Goal: Task Accomplishment & Management: Use online tool/utility

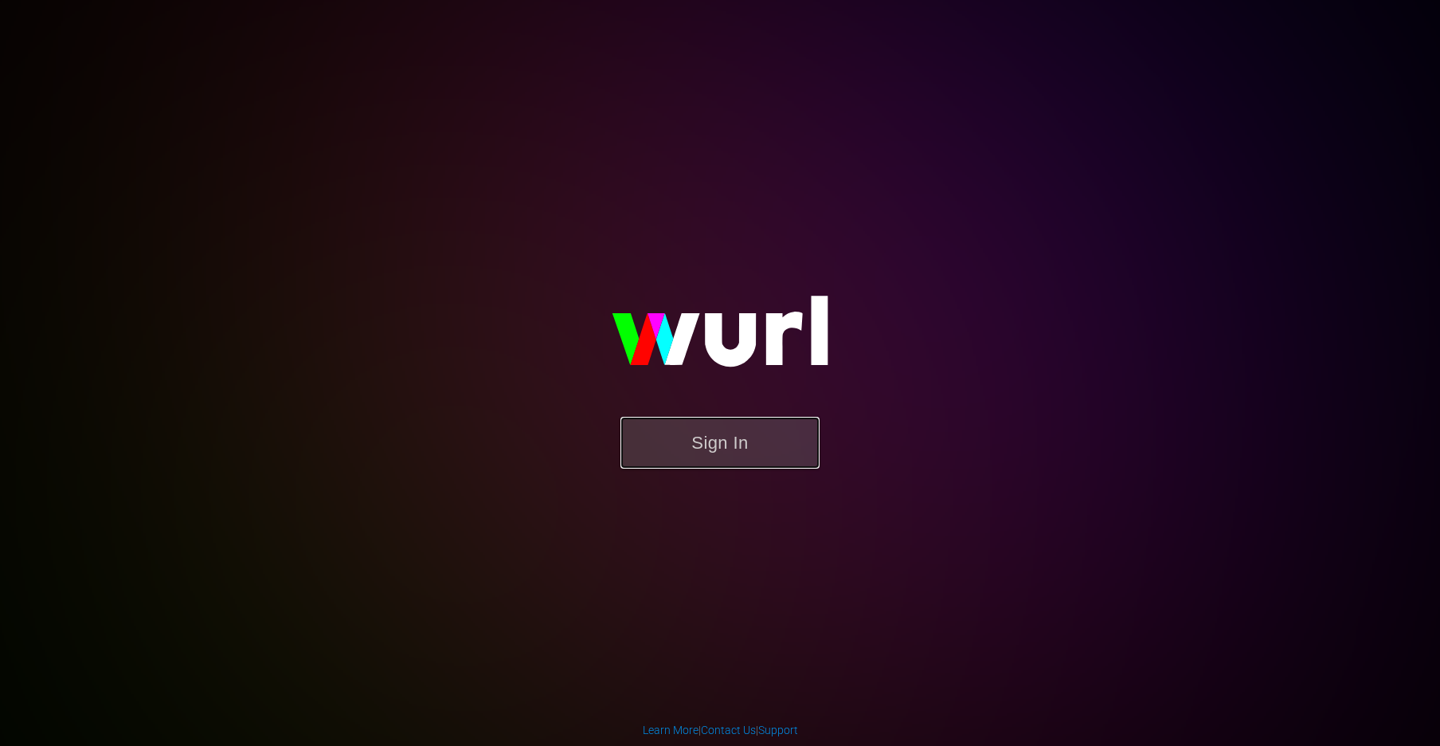
click at [715, 451] on button "Sign In" at bounding box center [720, 443] width 199 height 52
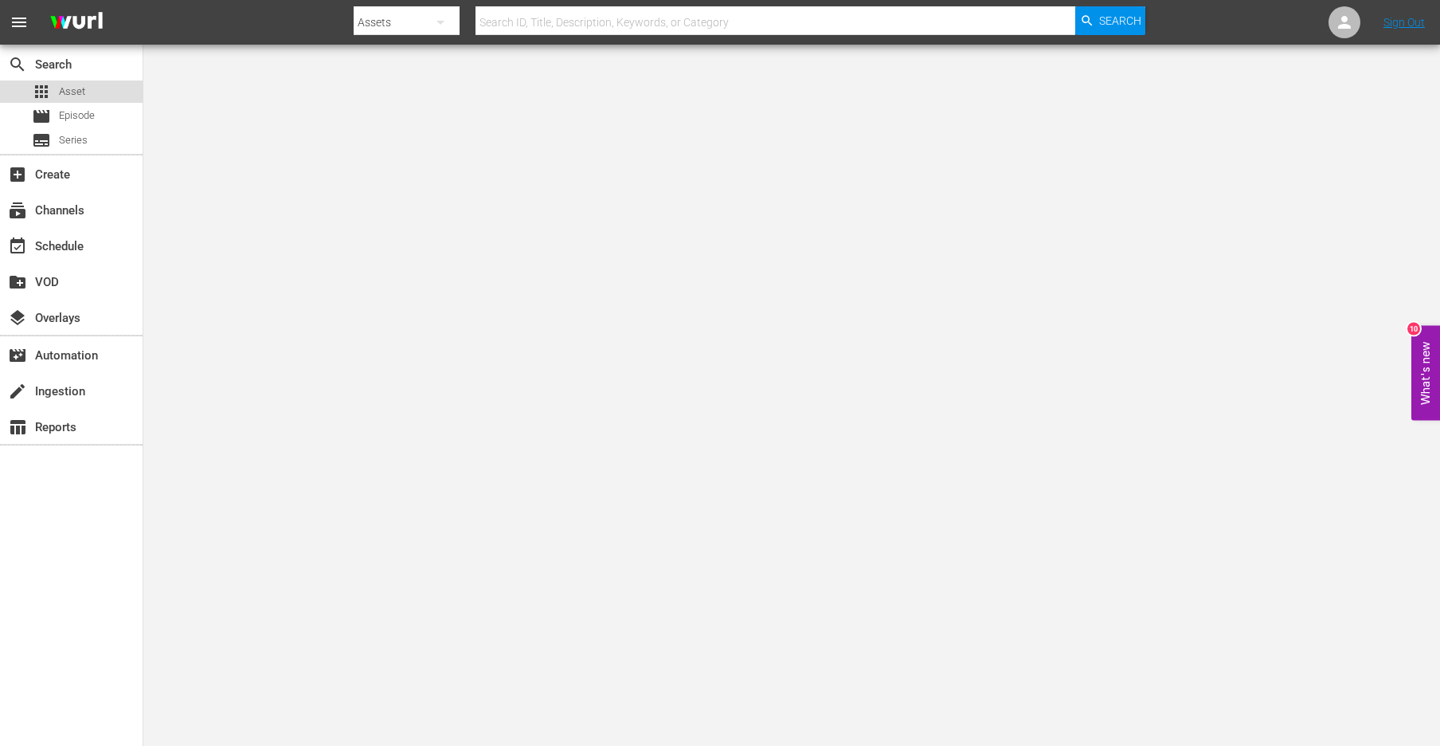
click at [79, 96] on span "Asset" at bounding box center [72, 92] width 26 height 16
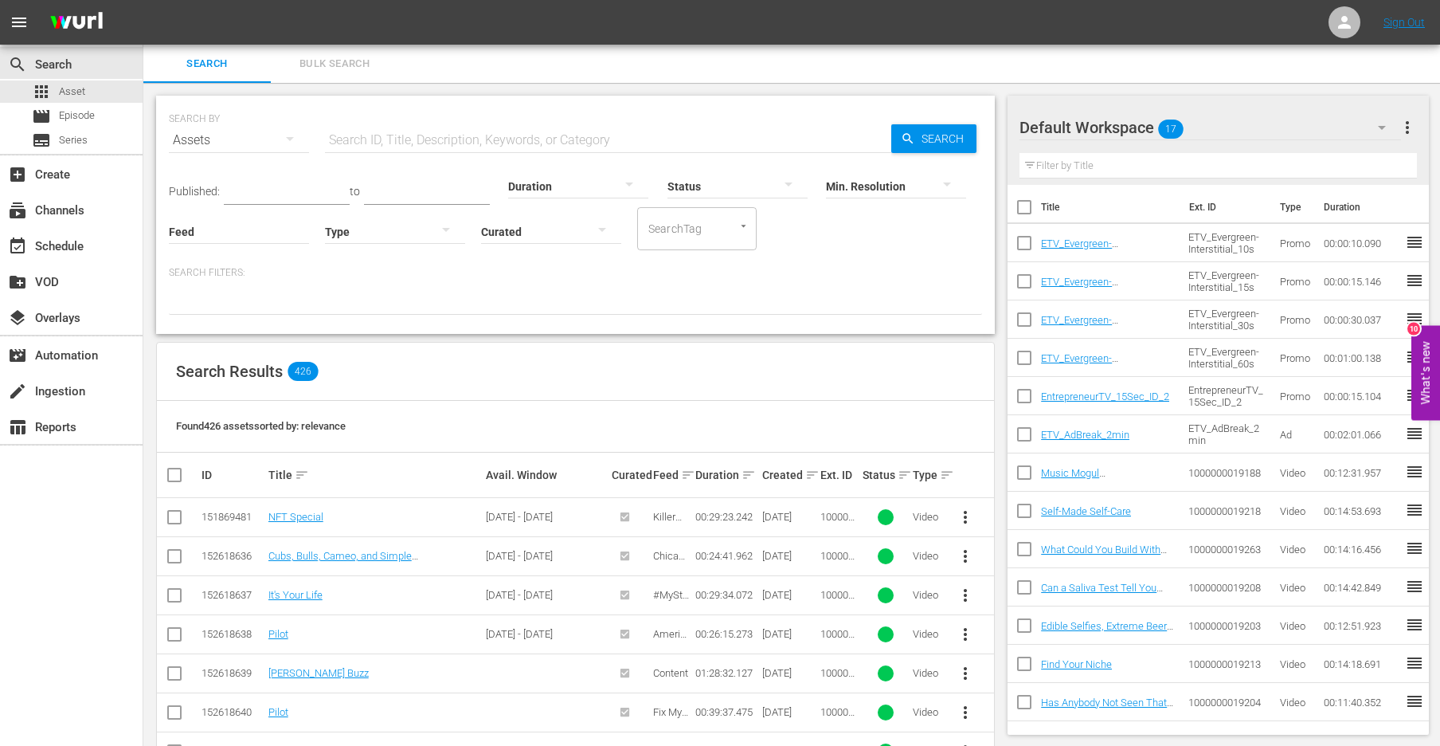
click at [369, 136] on input "text" at bounding box center [608, 140] width 566 height 38
click at [53, 114] on div "movie Episode" at bounding box center [63, 116] width 63 height 22
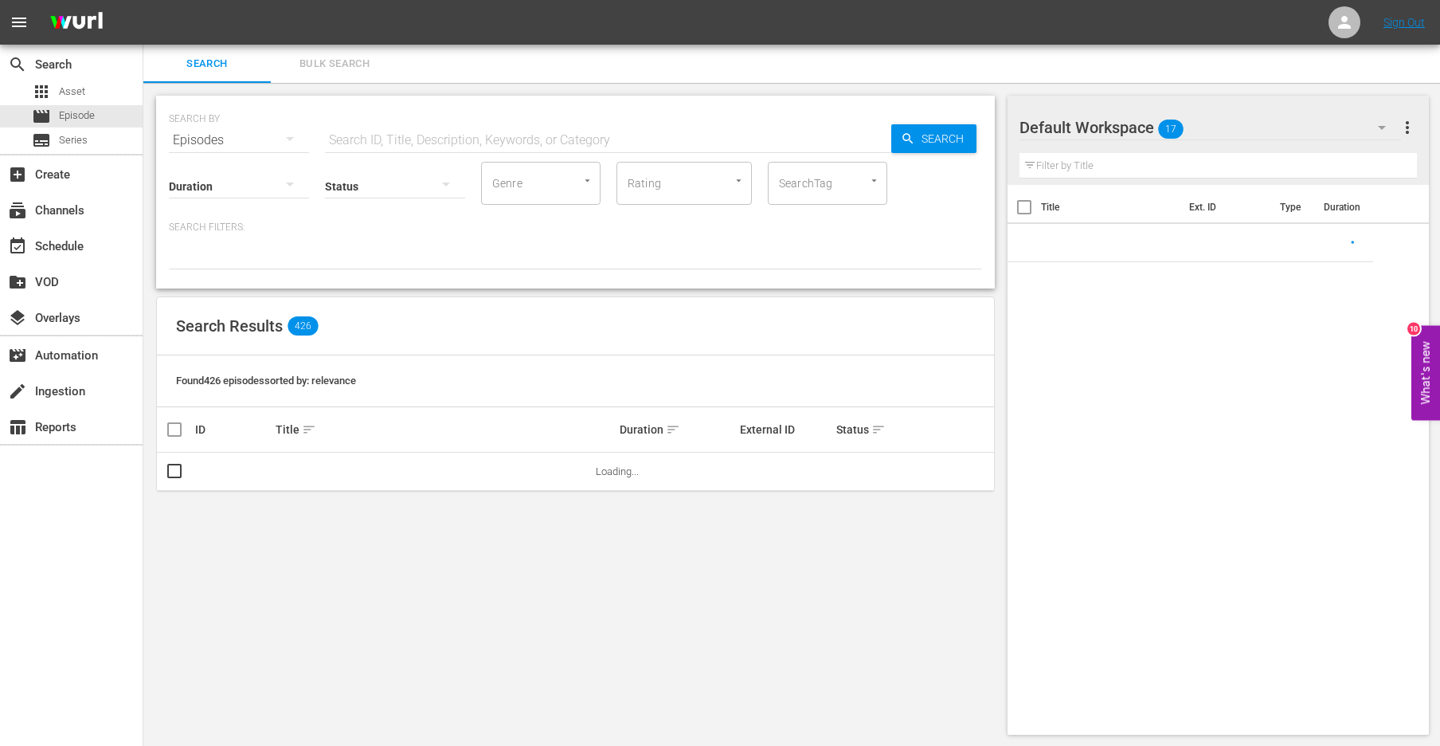
click at [406, 145] on input "text" at bounding box center [608, 140] width 566 height 38
paste input "Never Settle Show - Season 1"
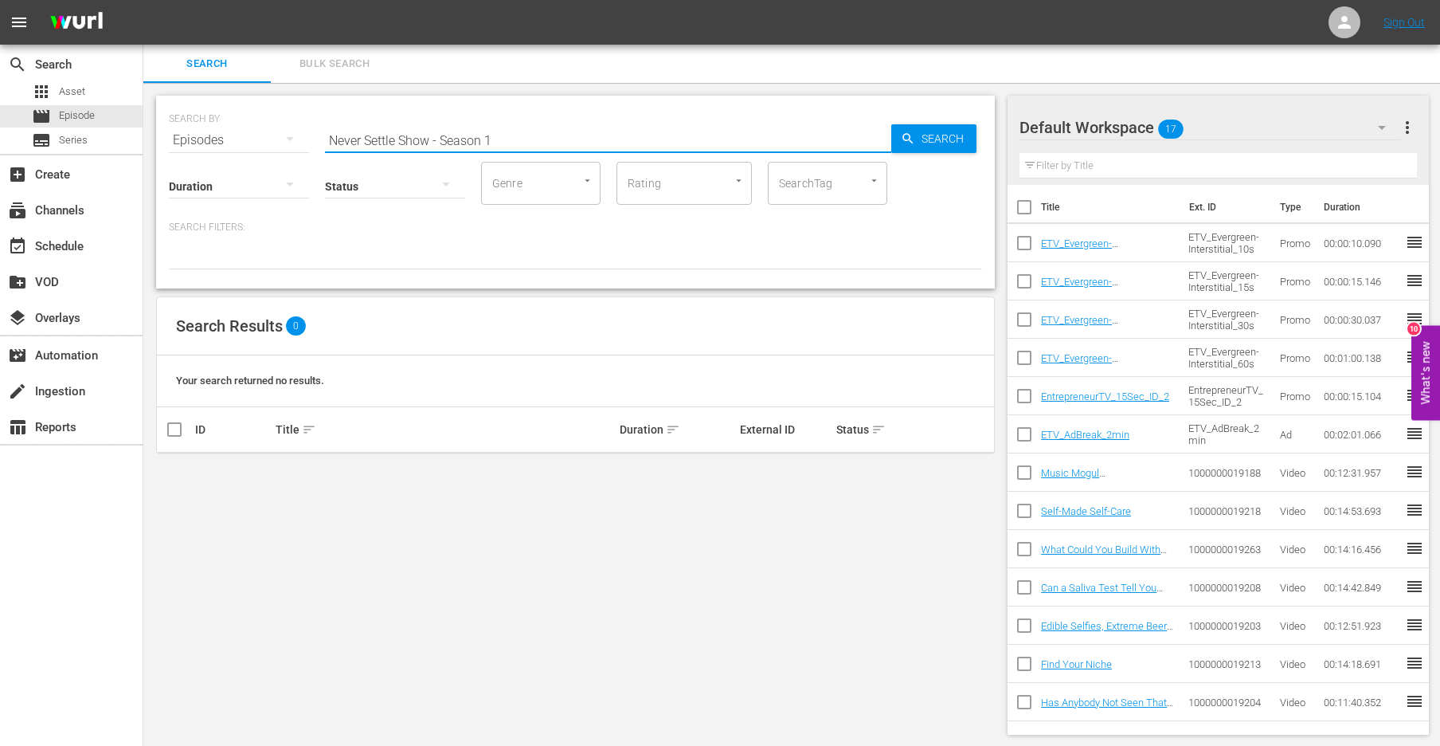
drag, startPoint x: 432, startPoint y: 147, endPoint x: 615, endPoint y: 135, distance: 183.6
click at [613, 139] on input "Never Settle Show - Season 1" at bounding box center [608, 140] width 566 height 38
drag, startPoint x: 402, startPoint y: 143, endPoint x: 445, endPoint y: 143, distance: 43.0
click at [445, 143] on input "Never Settle Show" at bounding box center [608, 140] width 566 height 38
paste input "An Investor Suddenly Changed the Terms Mid-Deal?"
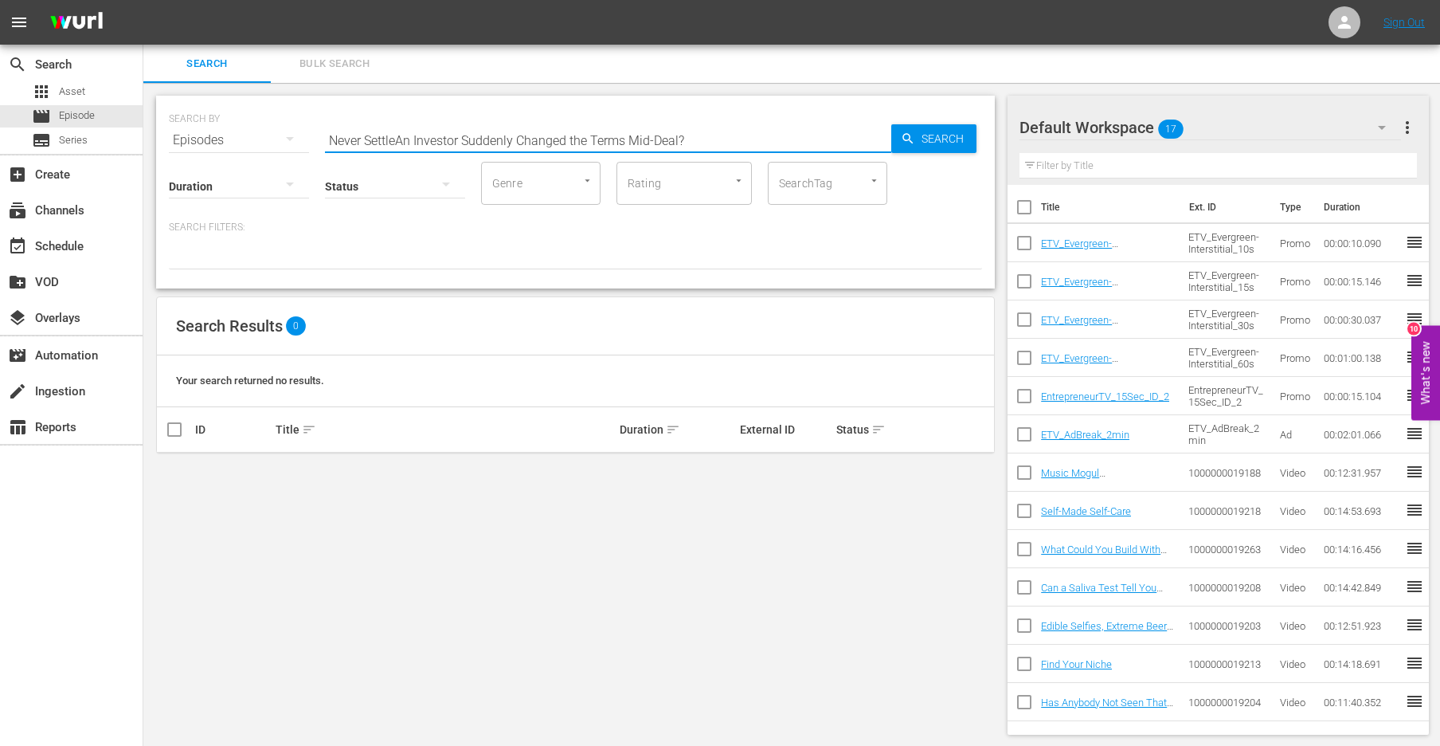
click at [644, 135] on input "Never SettleAn Investor Suddenly Changed the Terms Mid-Deal?" at bounding box center [608, 140] width 566 height 38
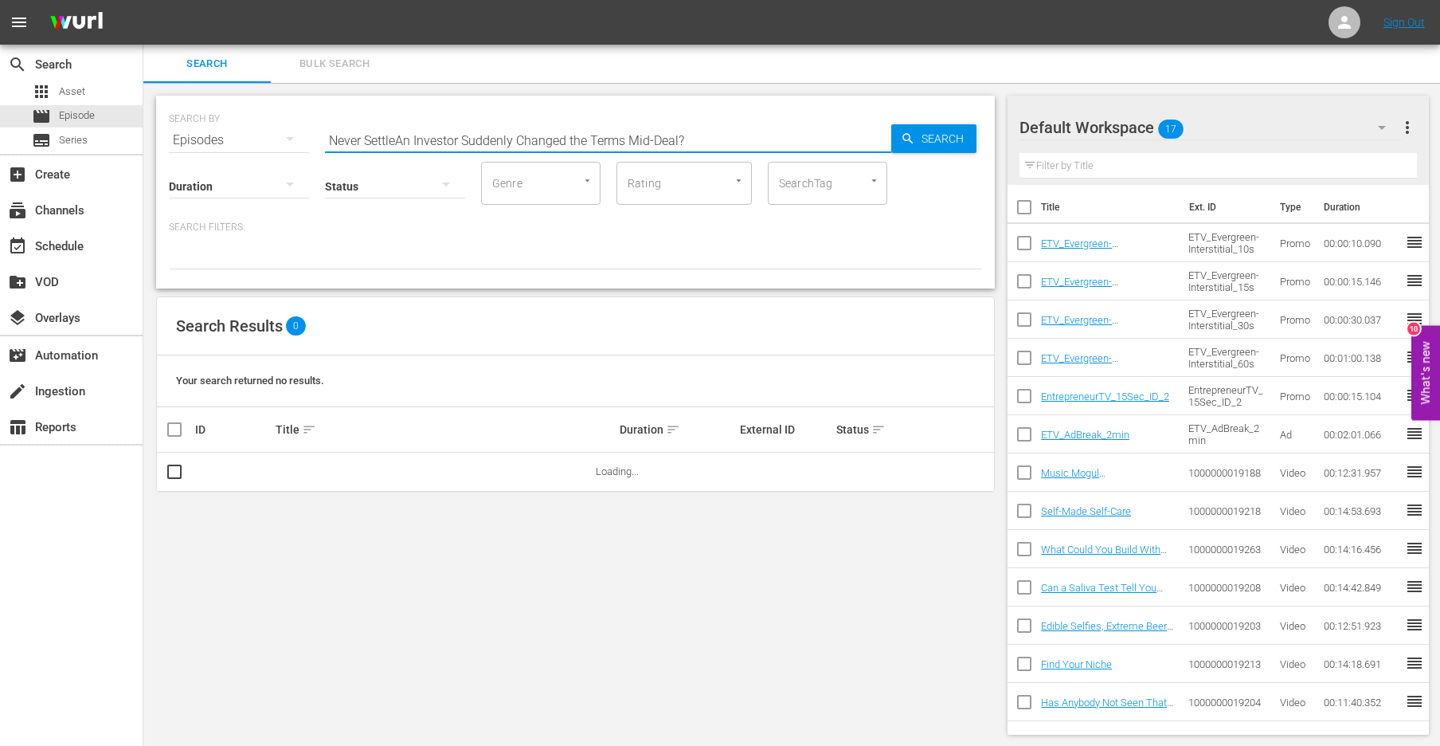
paste input "text"
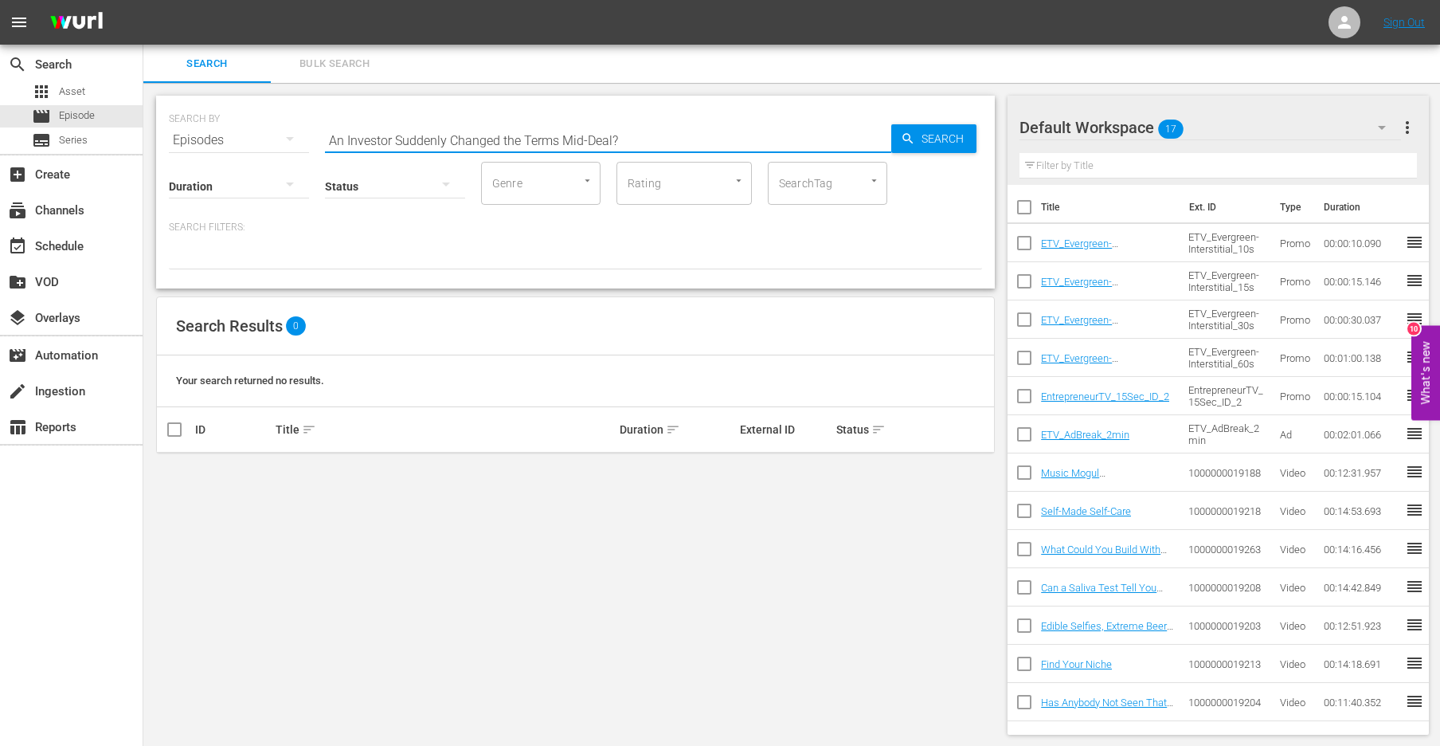
type input "An Investor Suddenly Changed the Terms Mid-Deal?"
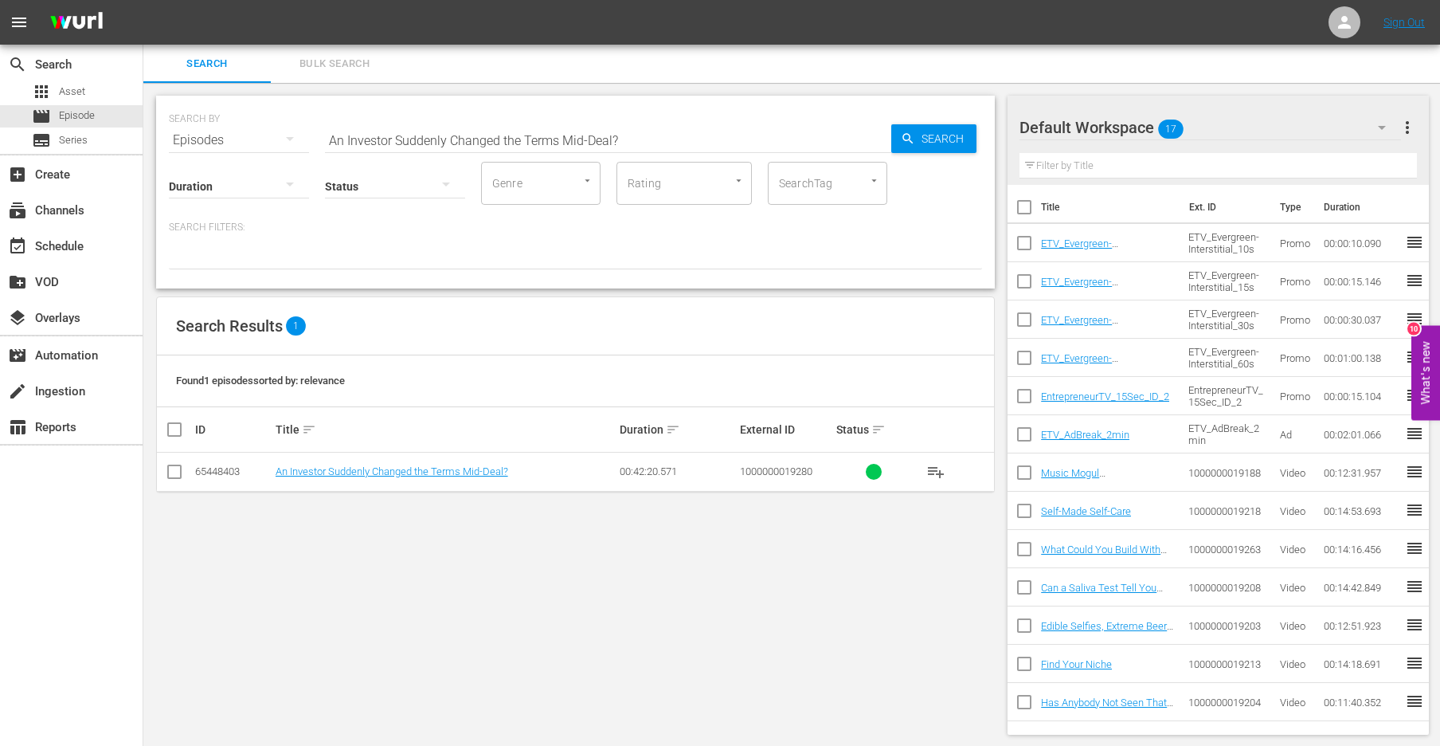
click at [390, 478] on td "An Investor Suddenly Changed the Terms Mid-Deal?" at bounding box center [445, 471] width 345 height 39
click at [380, 469] on link "An Investor Suddenly Changed the Terms Mid-Deal?" at bounding box center [392, 471] width 233 height 12
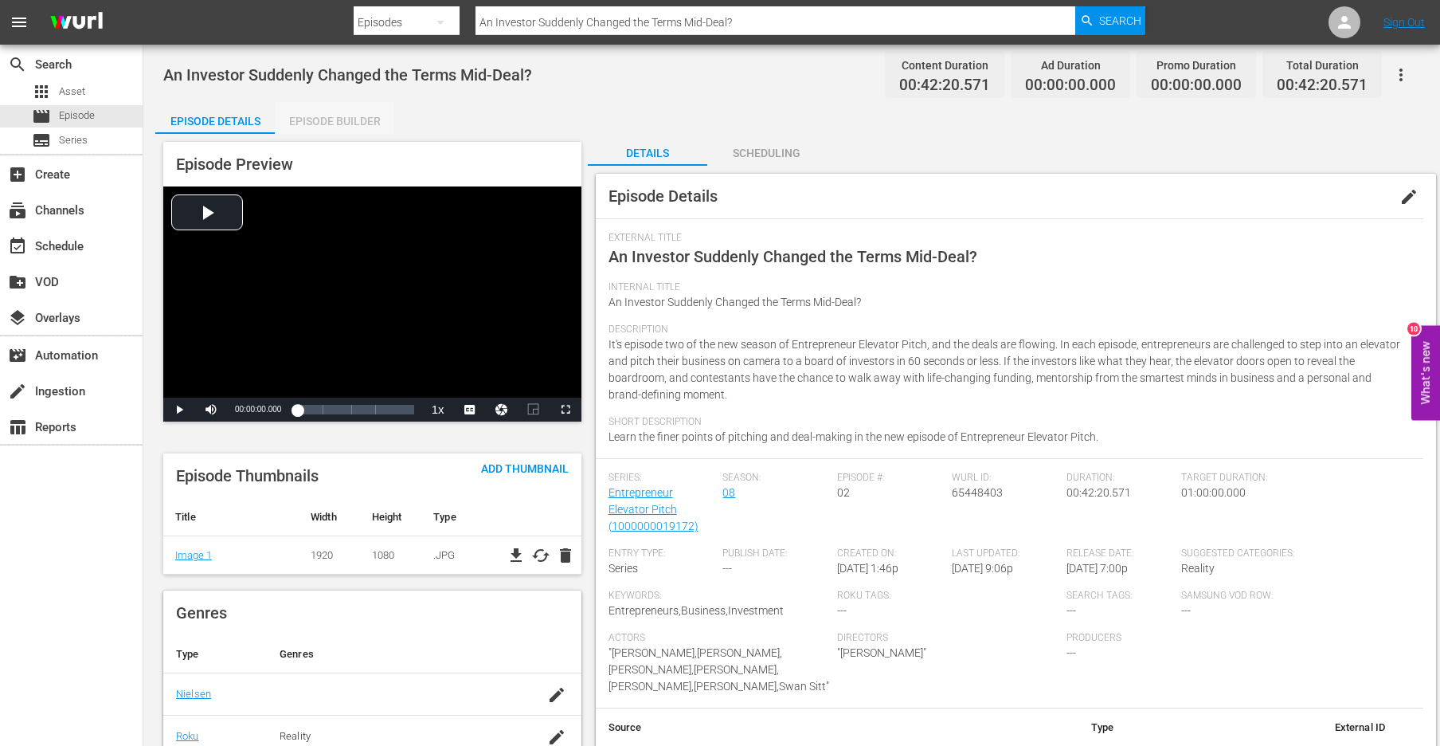
click at [334, 110] on div "Episode Builder" at bounding box center [334, 121] width 119 height 38
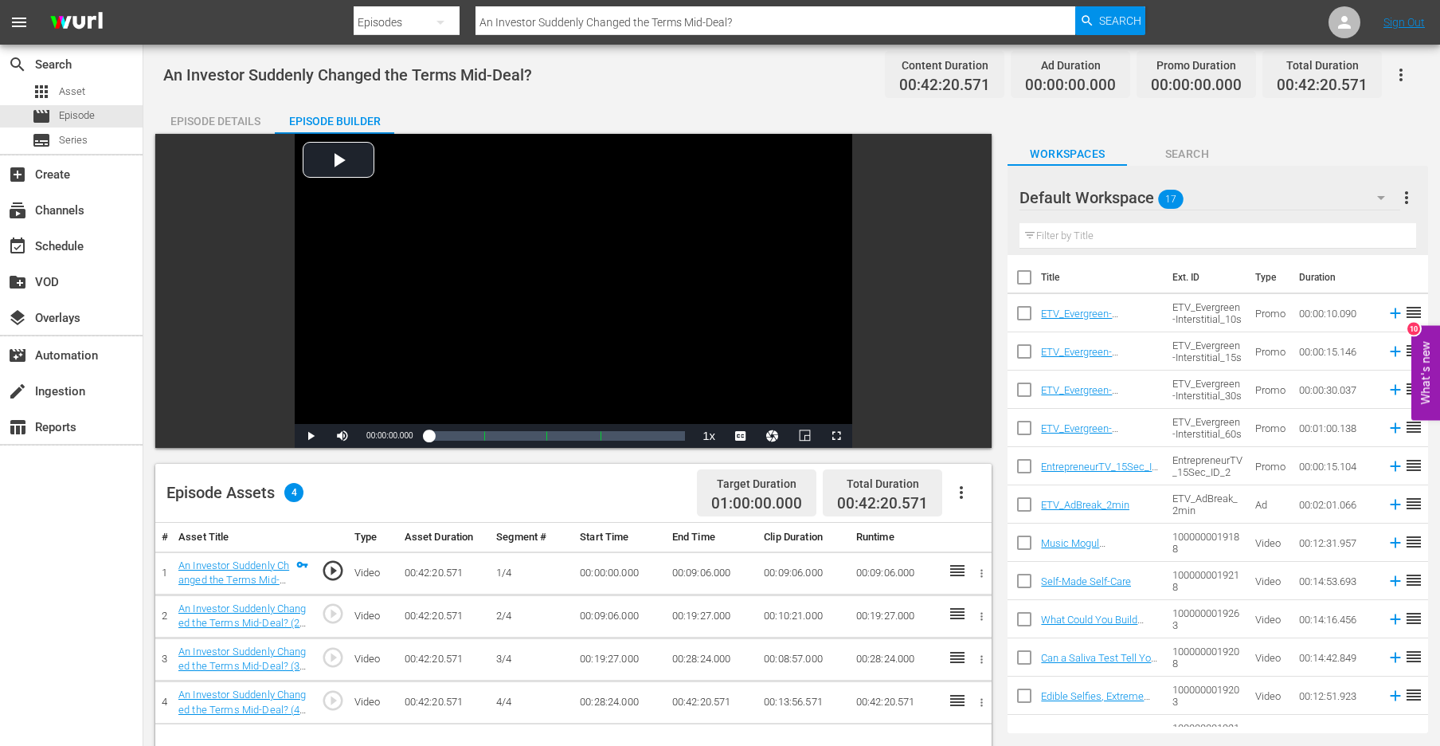
click at [535, 10] on input "An Investor Suddenly Changed the Terms Mid-Deal?" at bounding box center [776, 22] width 600 height 38
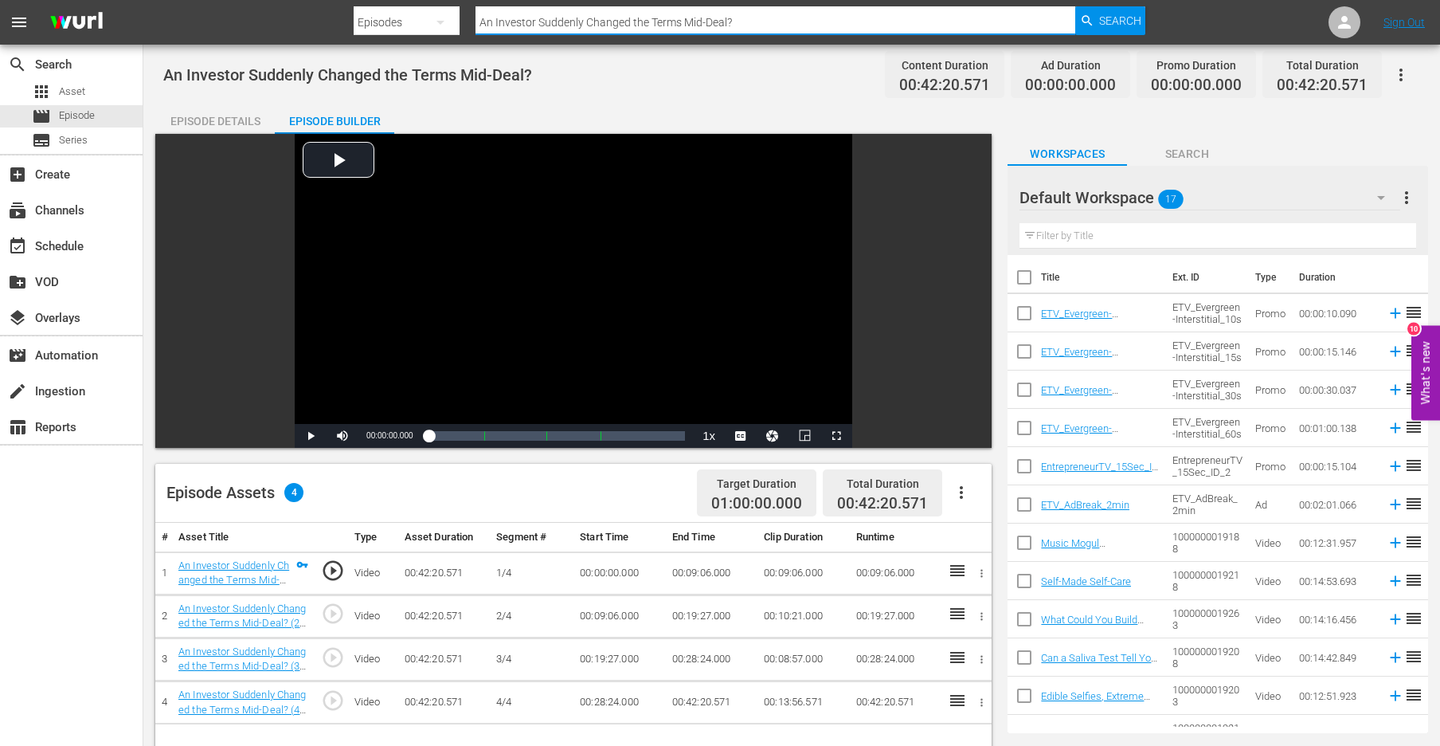
click at [535, 11] on input "An Investor Suddenly Changed the Terms Mid-Deal?" at bounding box center [776, 22] width 600 height 38
paste input "Crypto Gaming"
type input "Crypto Gaming"
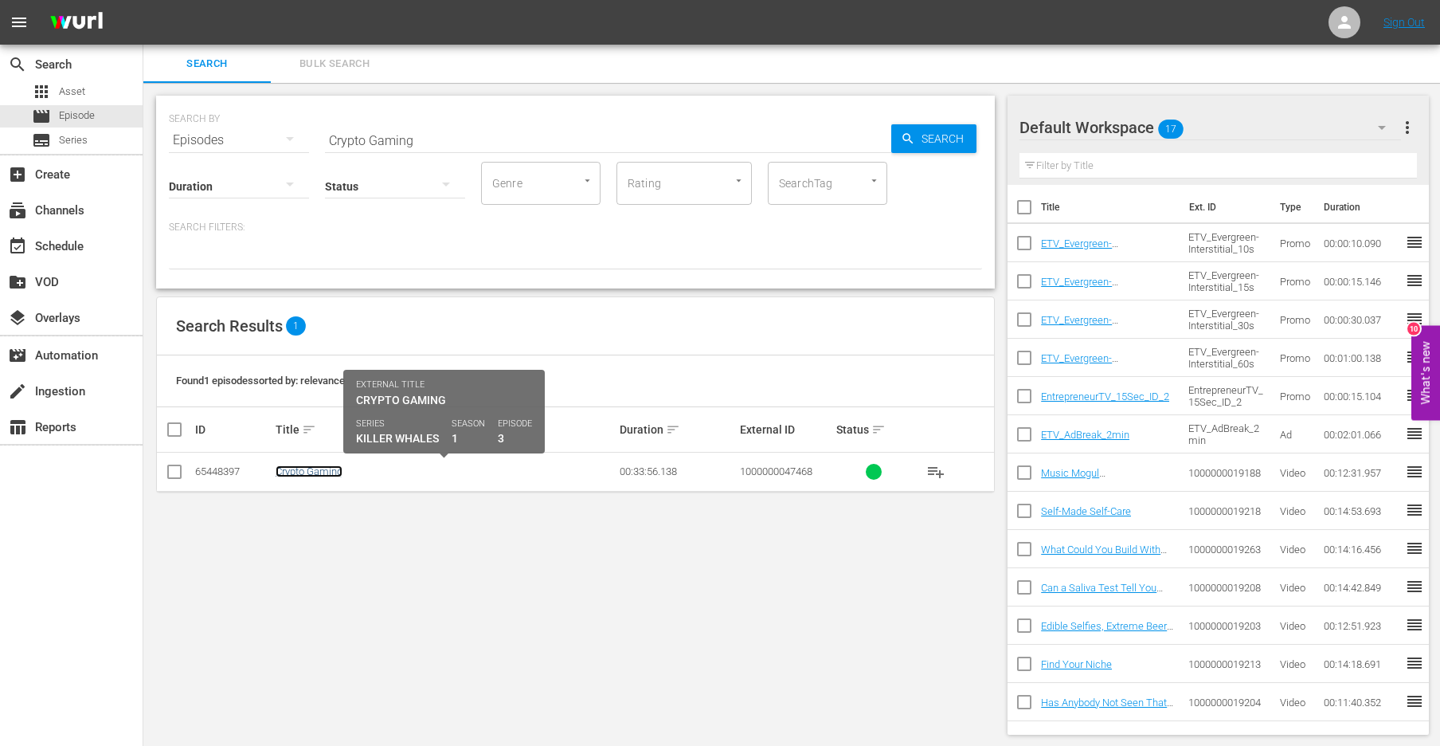
click at [315, 473] on link "Crypto Gaming" at bounding box center [309, 471] width 67 height 12
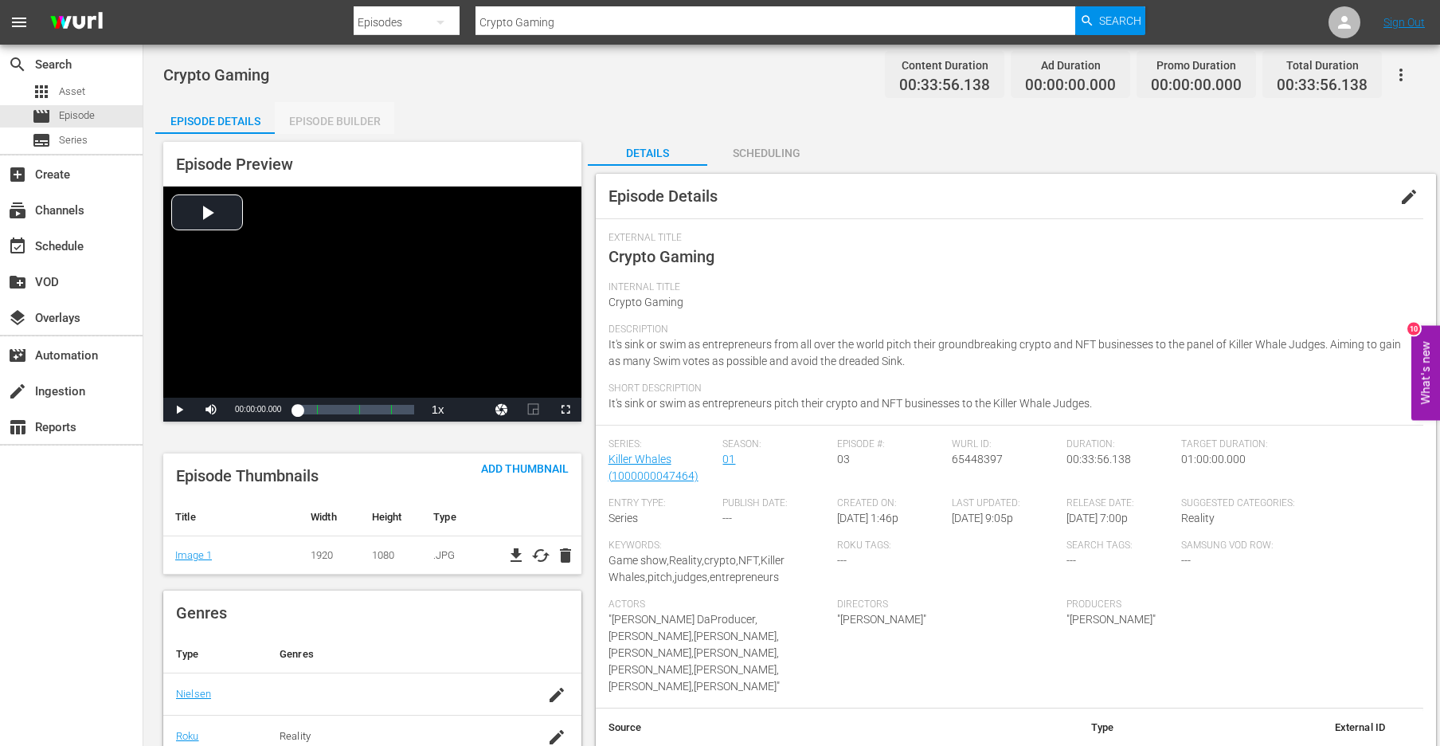
click at [341, 127] on div "Episode Builder" at bounding box center [334, 121] width 119 height 38
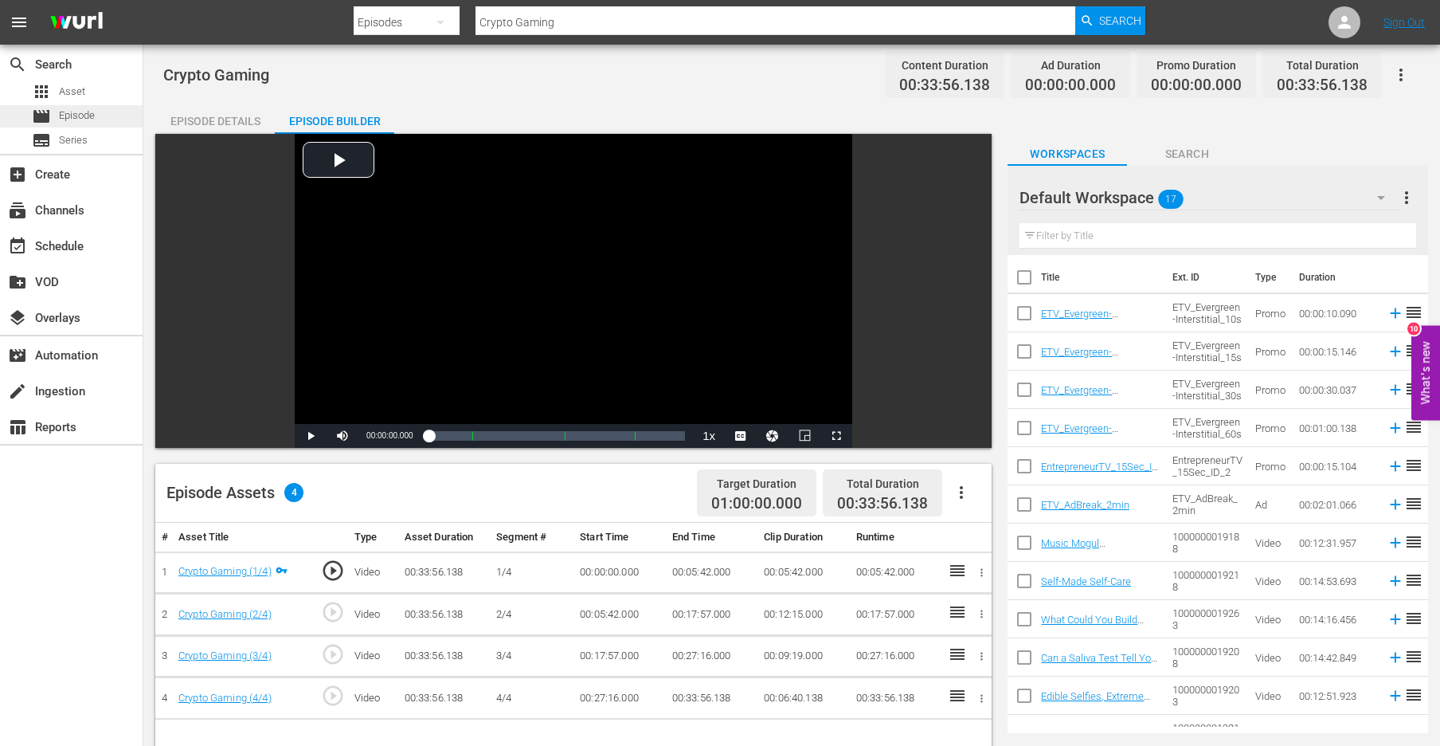
click at [59, 114] on span "Episode" at bounding box center [77, 116] width 36 height 16
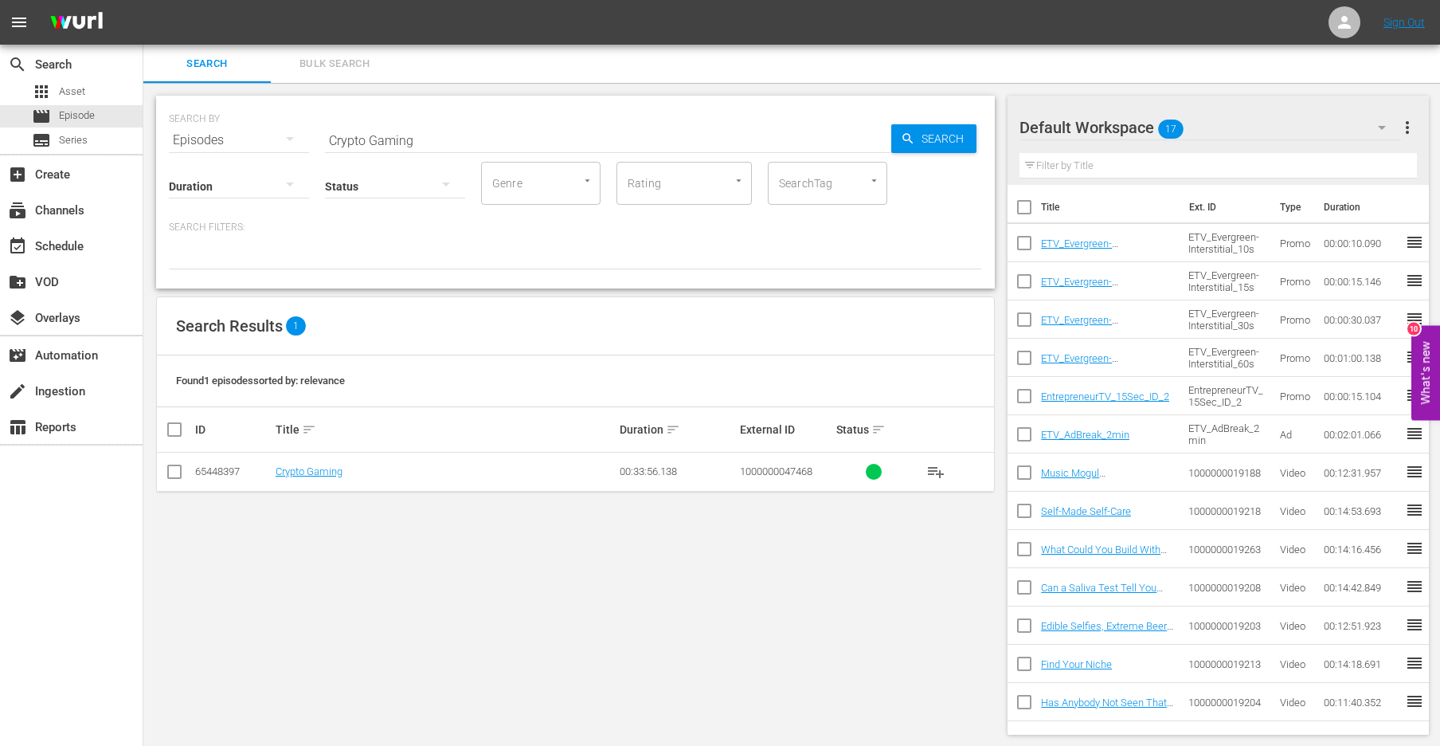
click at [454, 143] on input "Crypto Gaming" at bounding box center [608, 140] width 566 height 38
paste input "Want a Job, a Baby or Some New Friends?"
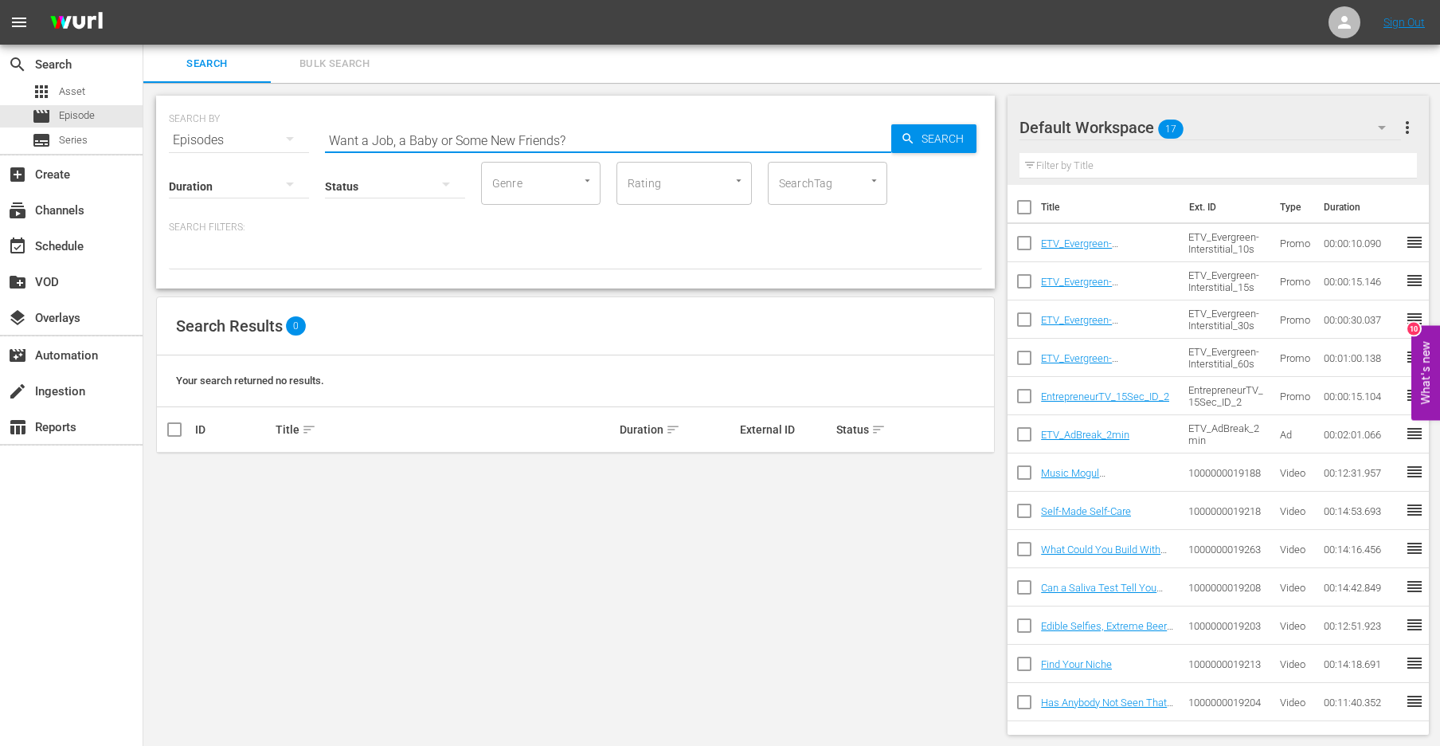
click at [463, 143] on input "Want a Job, a Baby or Some New Friends?" at bounding box center [608, 140] width 566 height 38
type input "Entrepreneur"
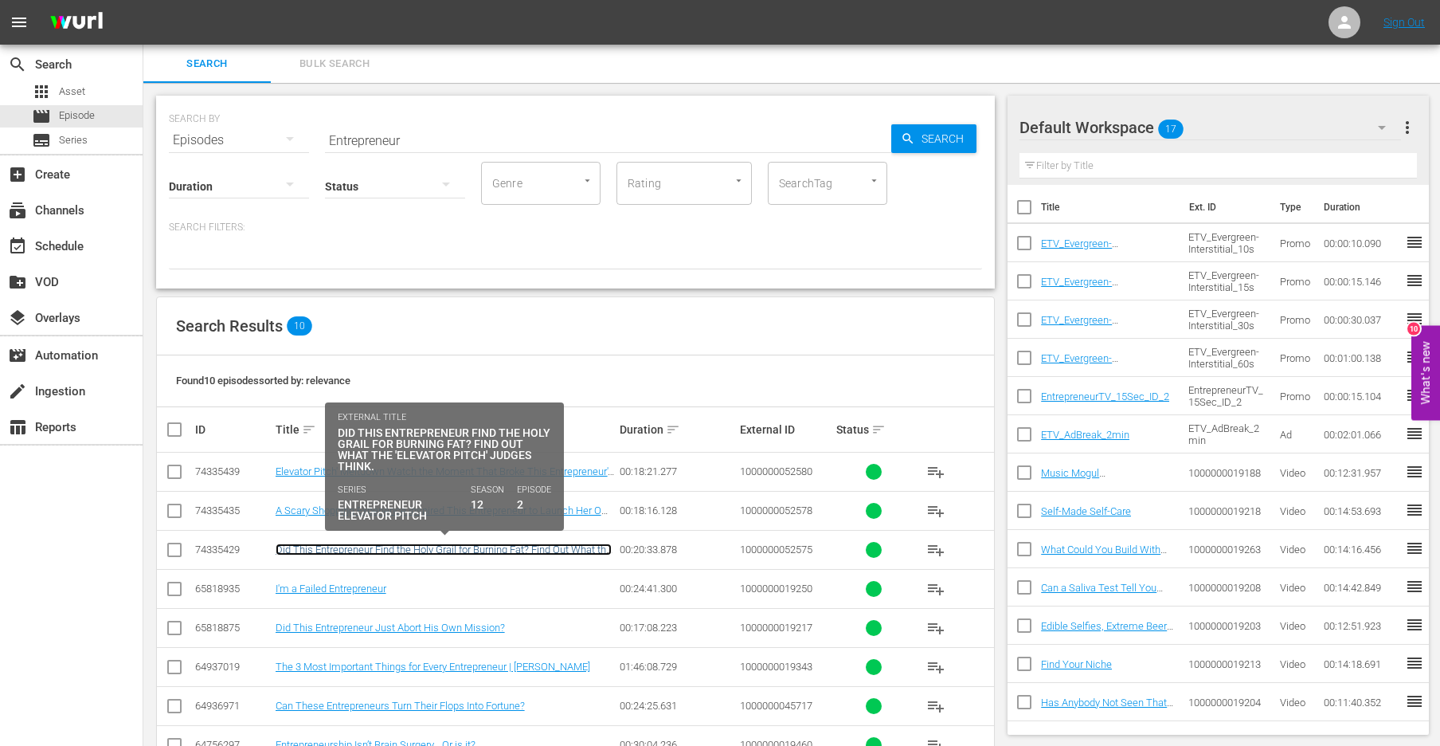
click at [421, 549] on link "Did This Entrepreneur Find the Holy Grail for Burning Fat? Find Out What the 'E…" at bounding box center [444, 555] width 336 height 24
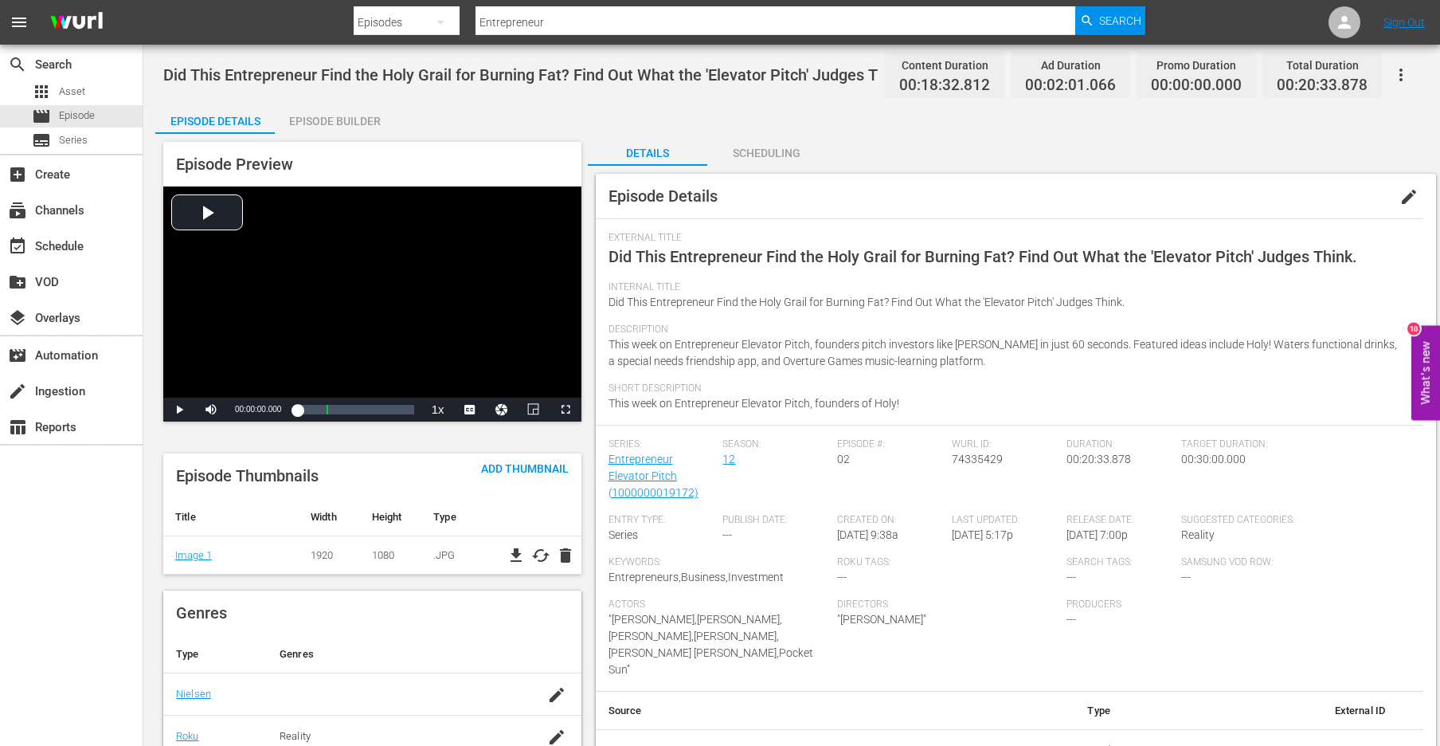
click at [345, 112] on div "Episode Builder" at bounding box center [334, 121] width 119 height 38
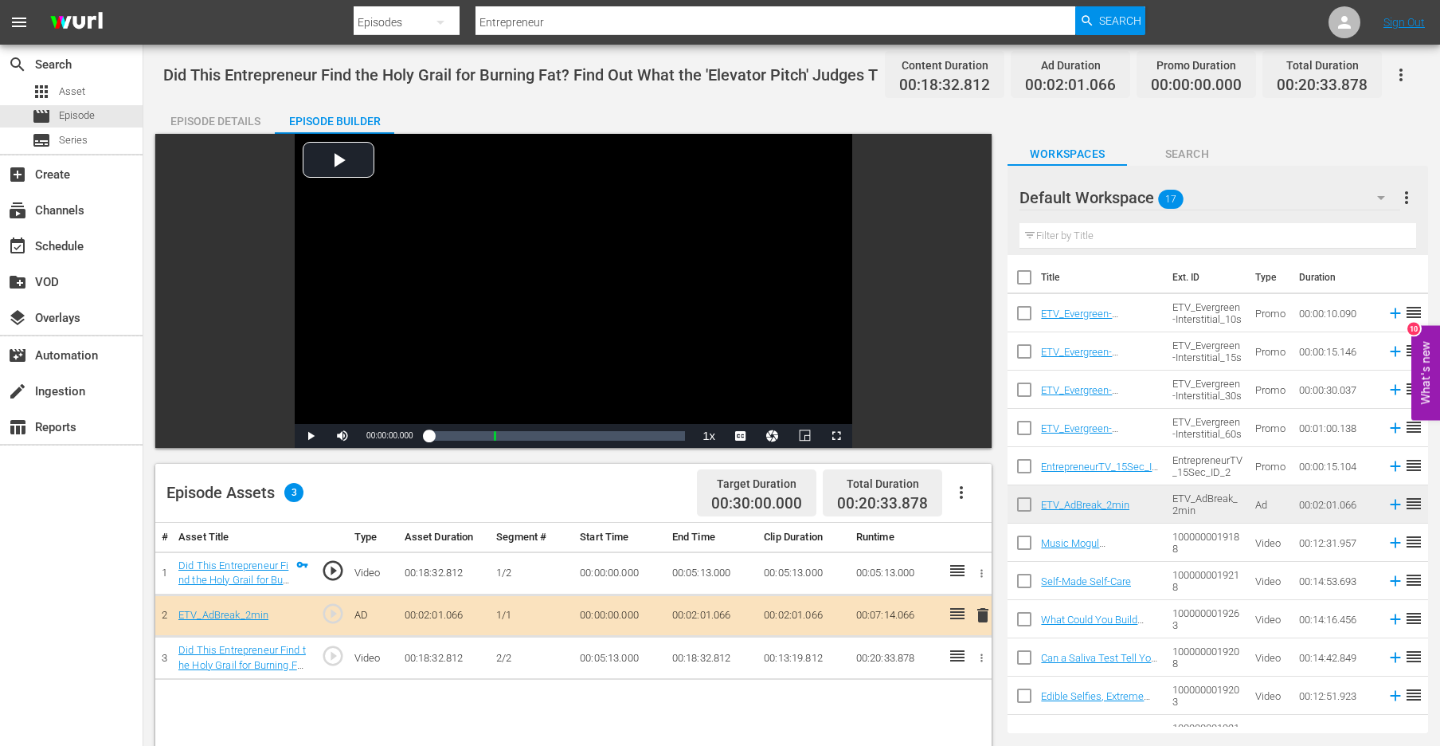
click at [530, 22] on input "Entrepreneur" at bounding box center [776, 22] width 600 height 38
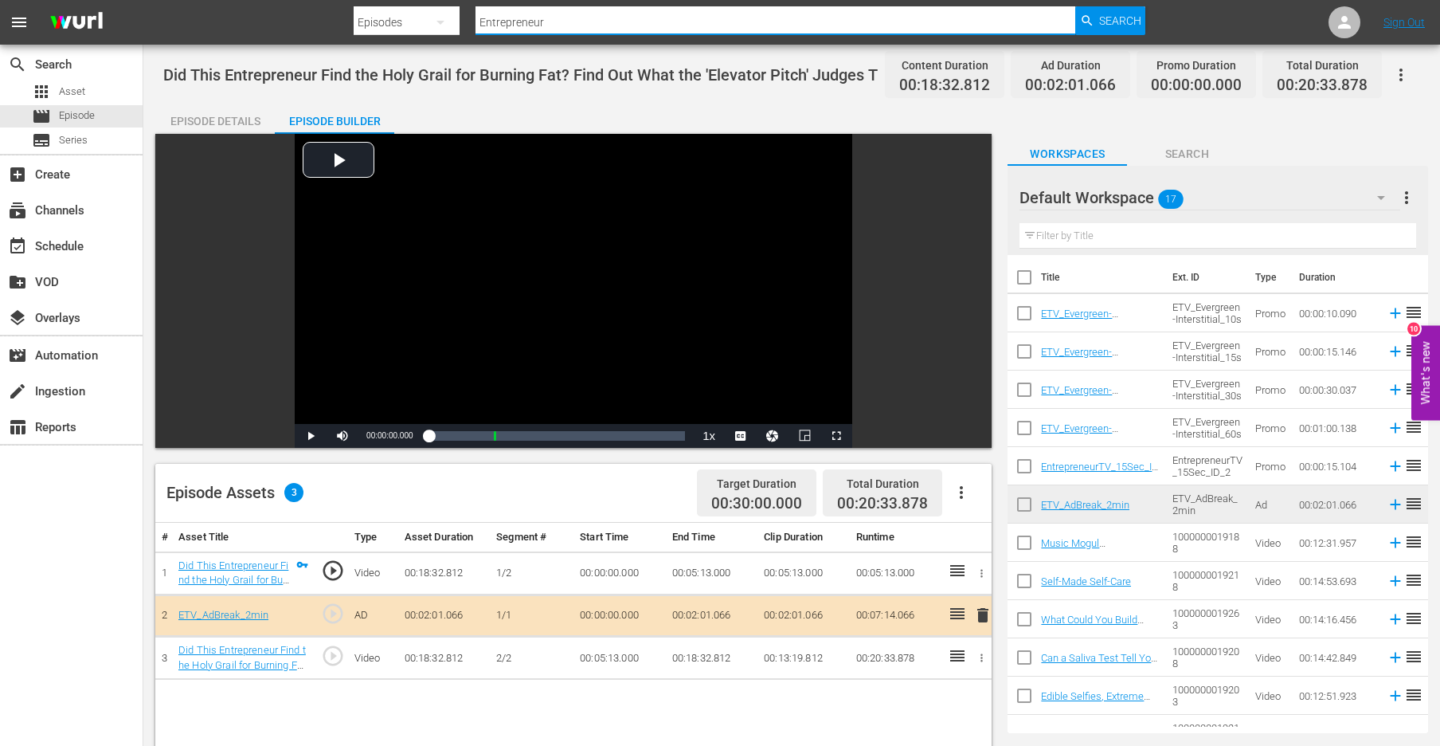
click at [530, 22] on input "Entrepreneur" at bounding box center [776, 22] width 600 height 38
paste input "Building a Famous Brand with Dee Murthy"
type input "Building a Famous Brand with Dee Murthy"
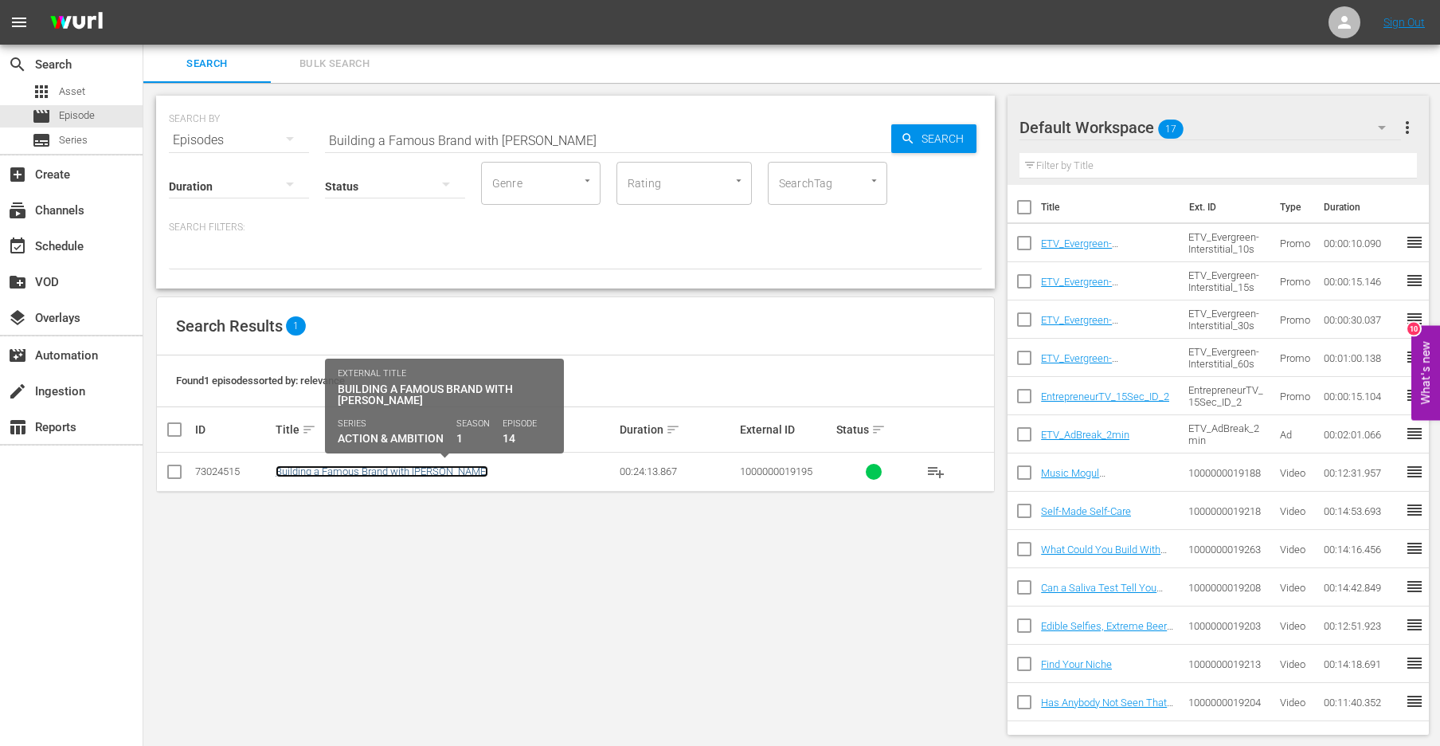
click at [370, 471] on link "Building a Famous Brand with Dee Murthy" at bounding box center [382, 471] width 213 height 12
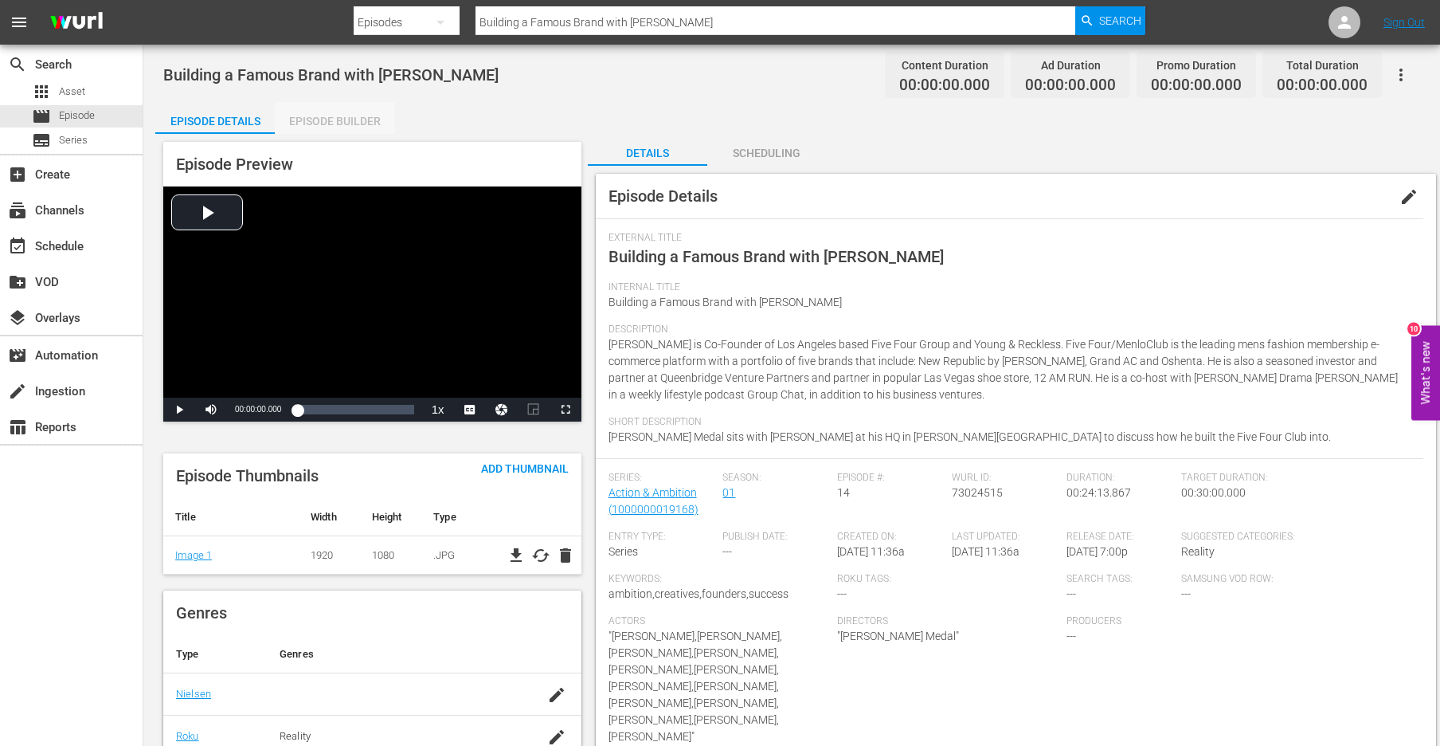
click at [320, 119] on div "Episode Builder" at bounding box center [334, 121] width 119 height 38
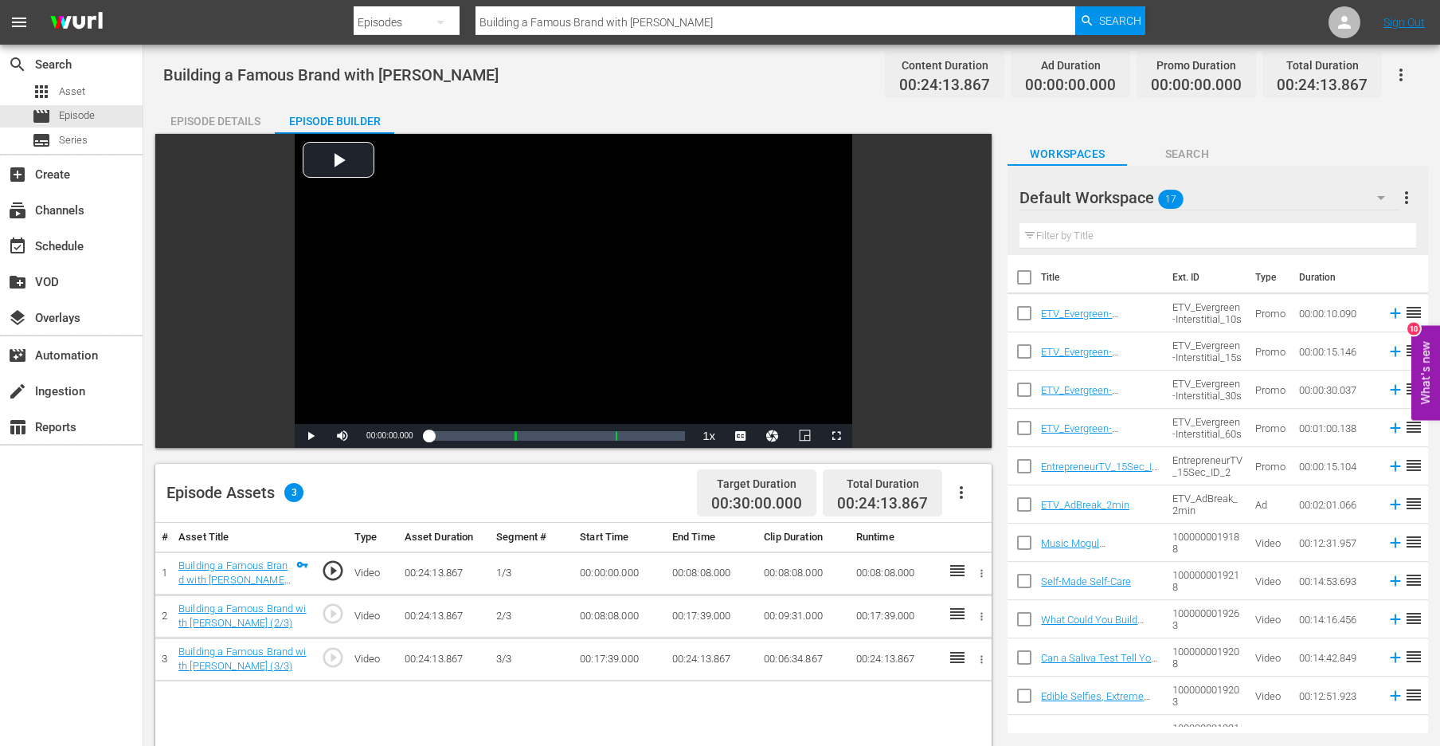
click at [594, 14] on input "Building a Famous Brand with Dee Murthy" at bounding box center [776, 22] width 600 height 38
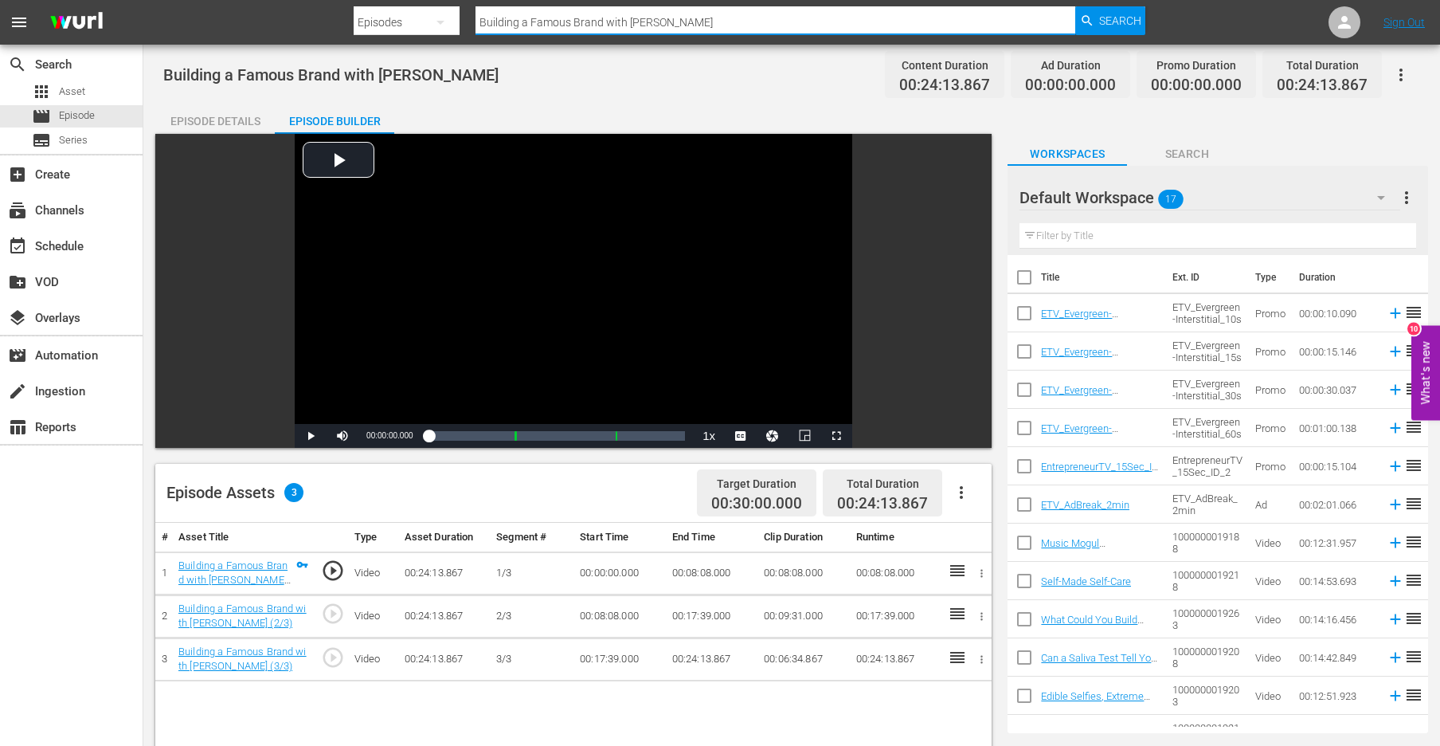
click at [594, 14] on input "Building a Famous Brand with Dee Murthy" at bounding box center [776, 22] width 600 height 38
paste input "The Fire Extinguisher and the Screwdriver of the 21st Centur"
type input "The Fire Extinguisher and the Screwdriver of the 21st Century"
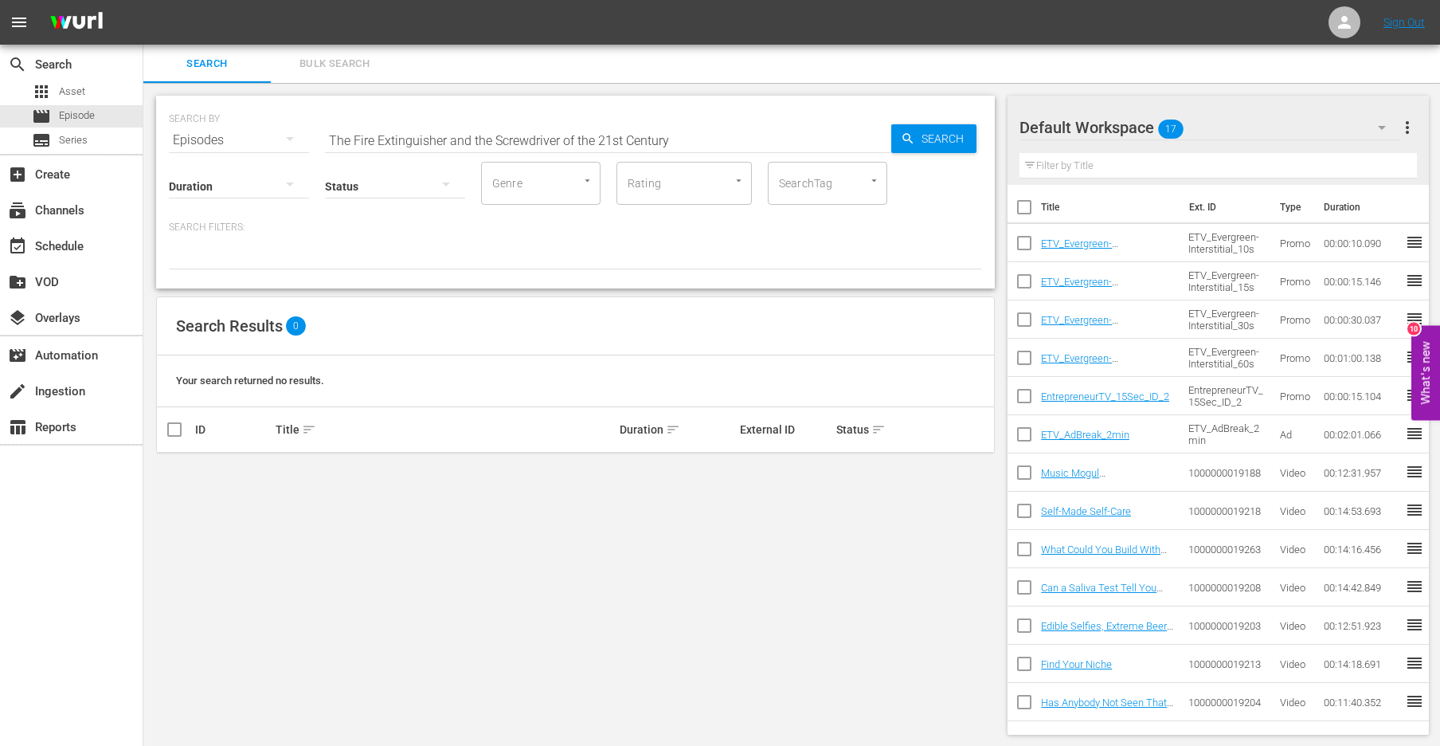
click at [216, 140] on div "Episodes" at bounding box center [239, 140] width 140 height 45
click at [220, 266] on div "Assets" at bounding box center [220, 272] width 64 height 25
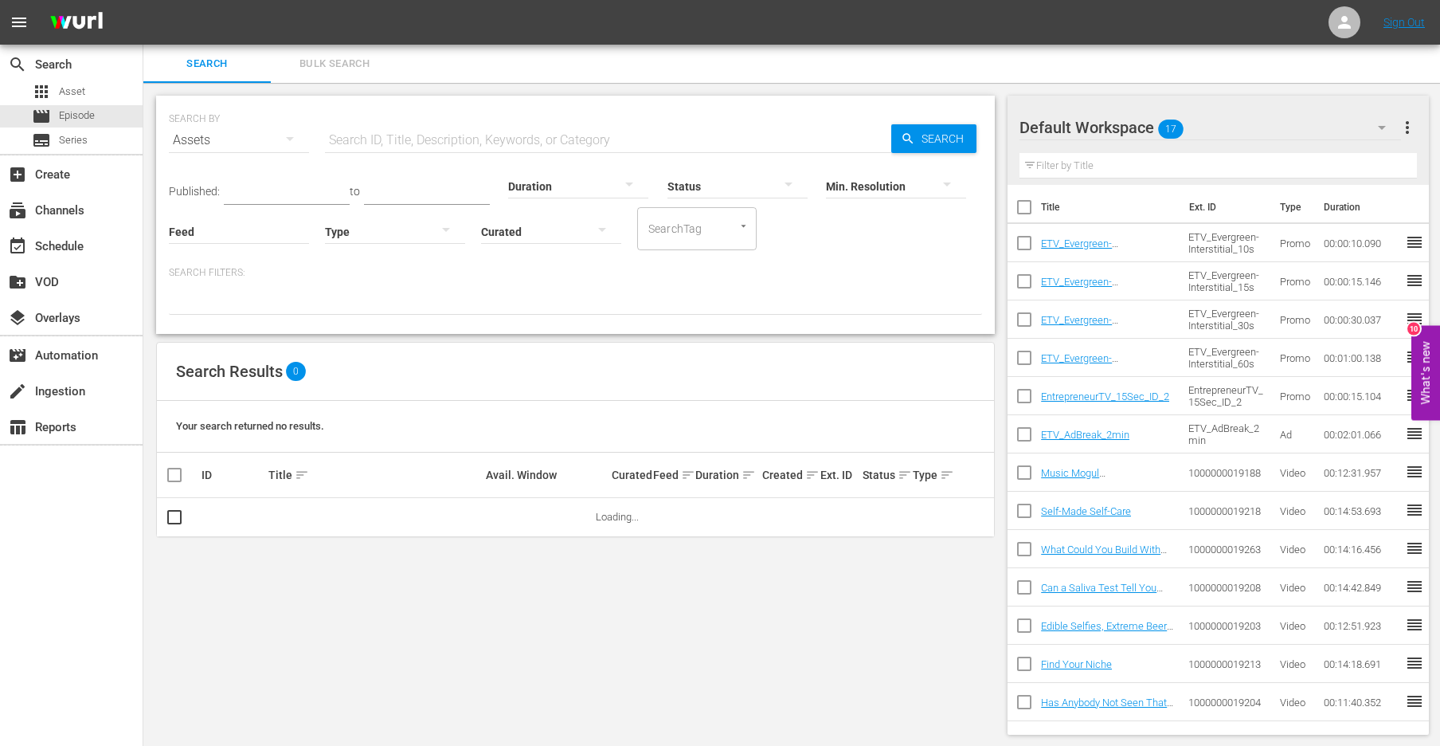
click at [429, 116] on div "SEARCH BY Search By Assets Search ID, Title, Description, Keywords, or Category…" at bounding box center [575, 130] width 813 height 57
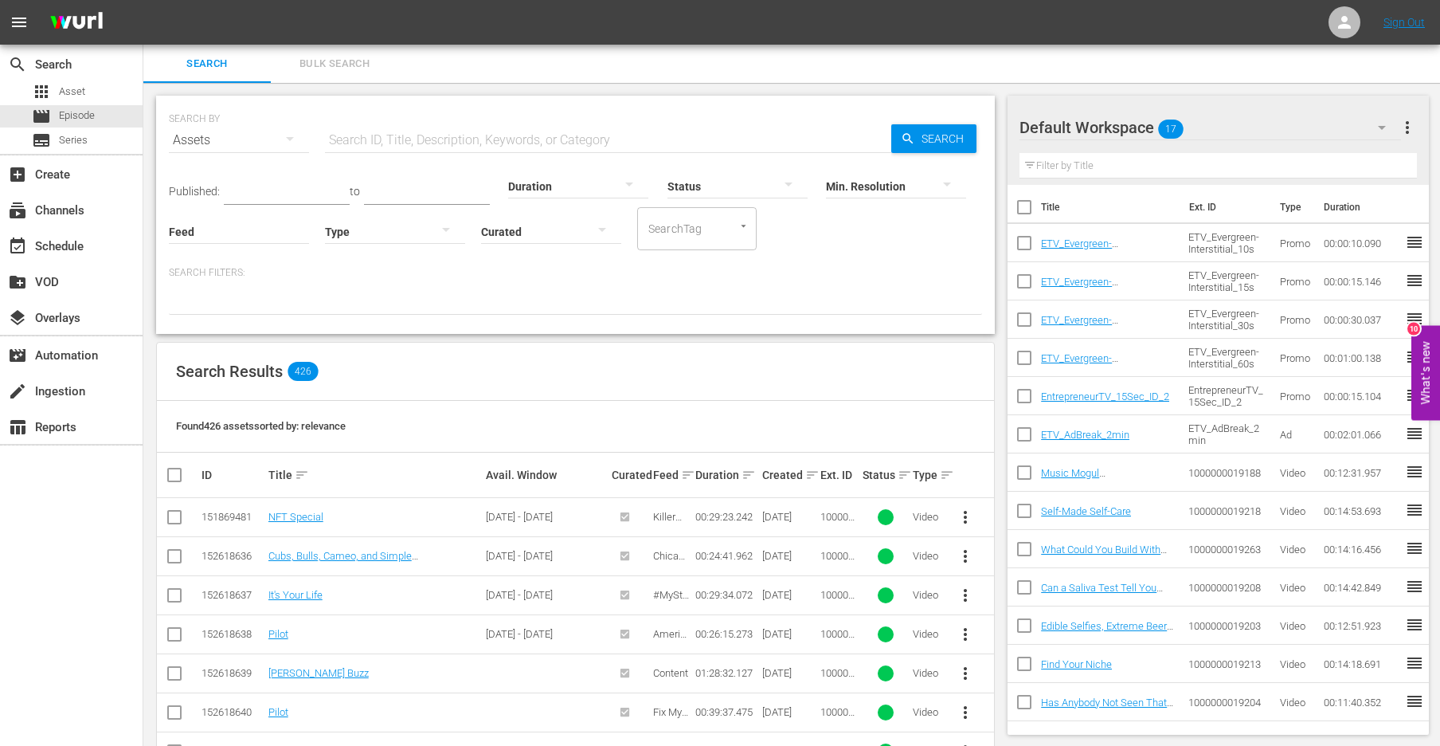
click at [429, 130] on input "text" at bounding box center [608, 140] width 566 height 38
paste input "The Fire Extinguisher and the Screwdriver of the 21st Century"
type input "The Fire Extinguisher and the Screwdriver of the 21st Century"
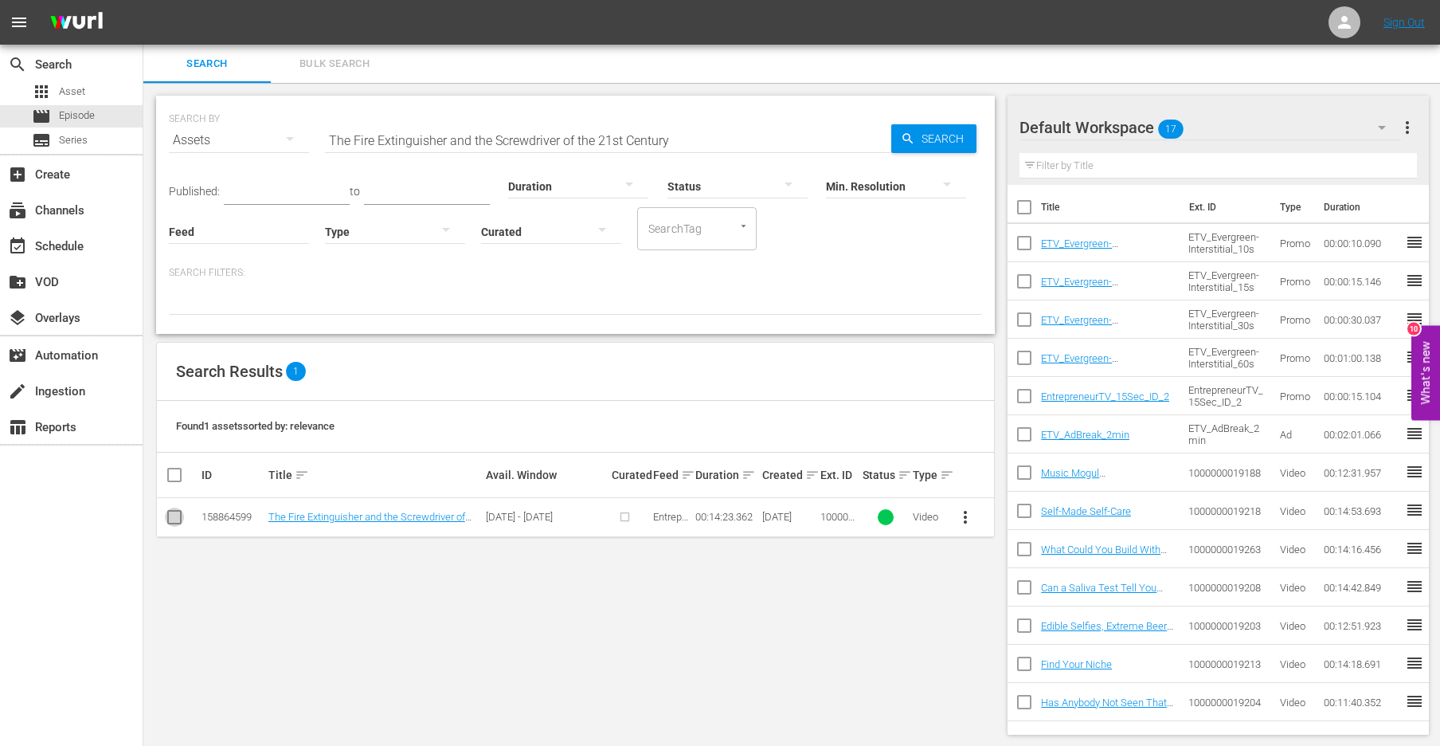
click at [170, 517] on input "checkbox" at bounding box center [174, 520] width 19 height 19
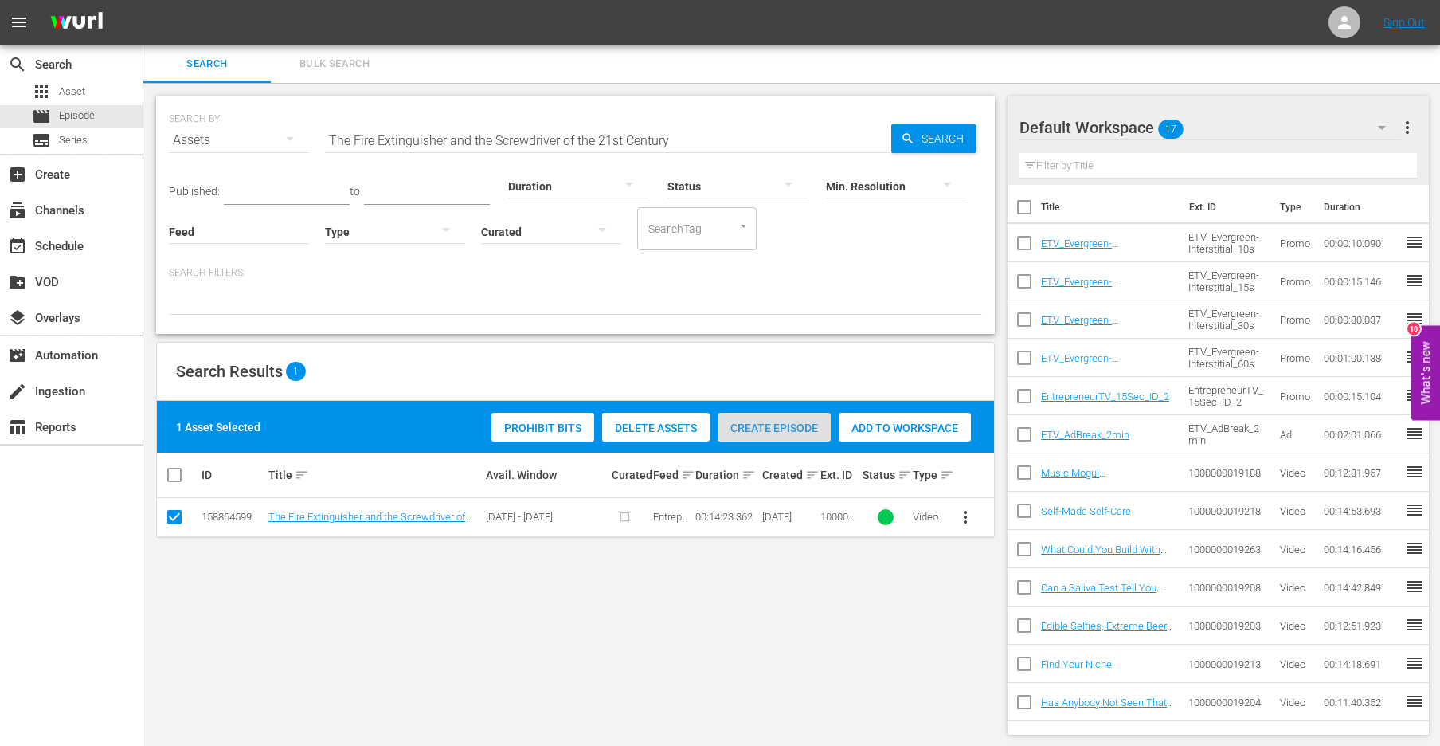
click at [789, 420] on div "Create Episode" at bounding box center [774, 428] width 113 height 30
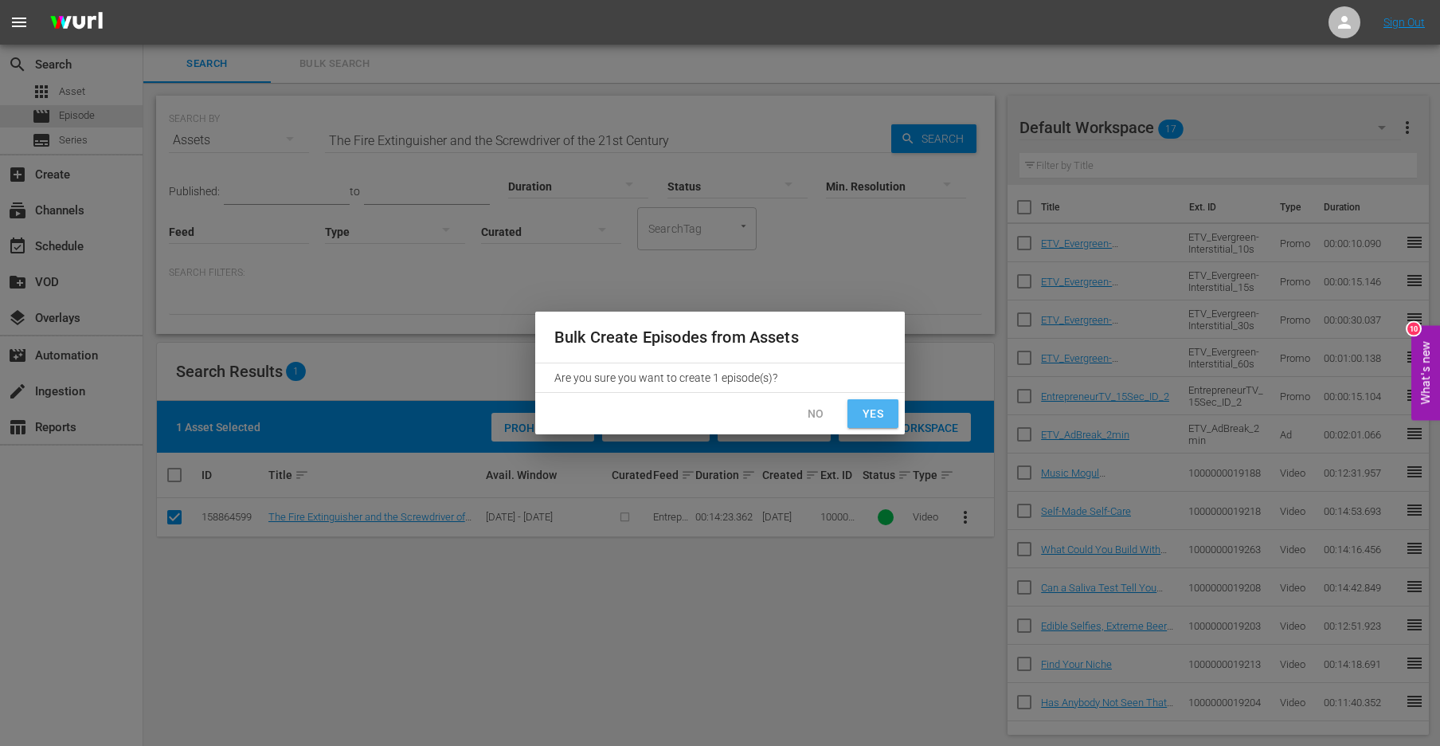
click at [874, 402] on button "Yes" at bounding box center [873, 413] width 51 height 29
checkbox input "false"
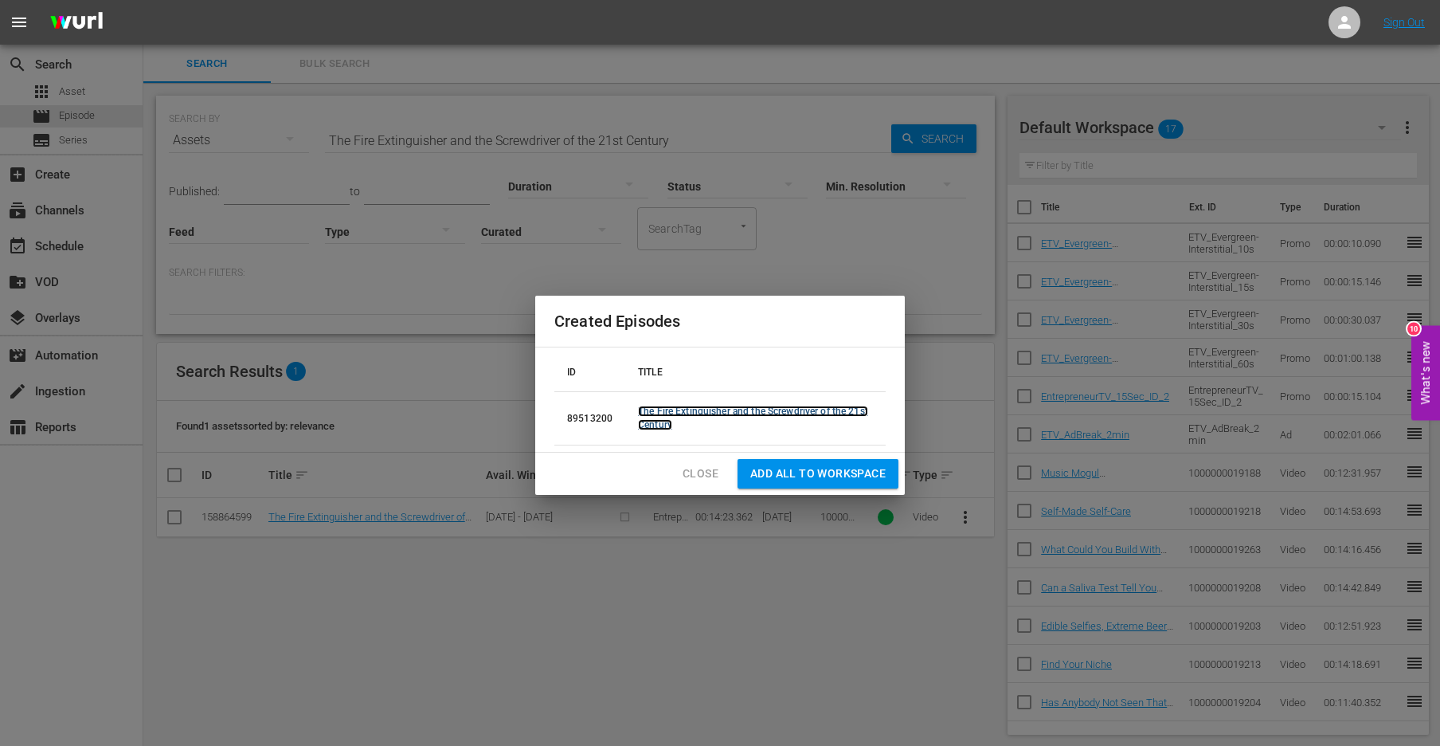
click at [834, 409] on link "The Fire Extinguisher and the Screwdriver of the 21st Century" at bounding box center [753, 417] width 230 height 25
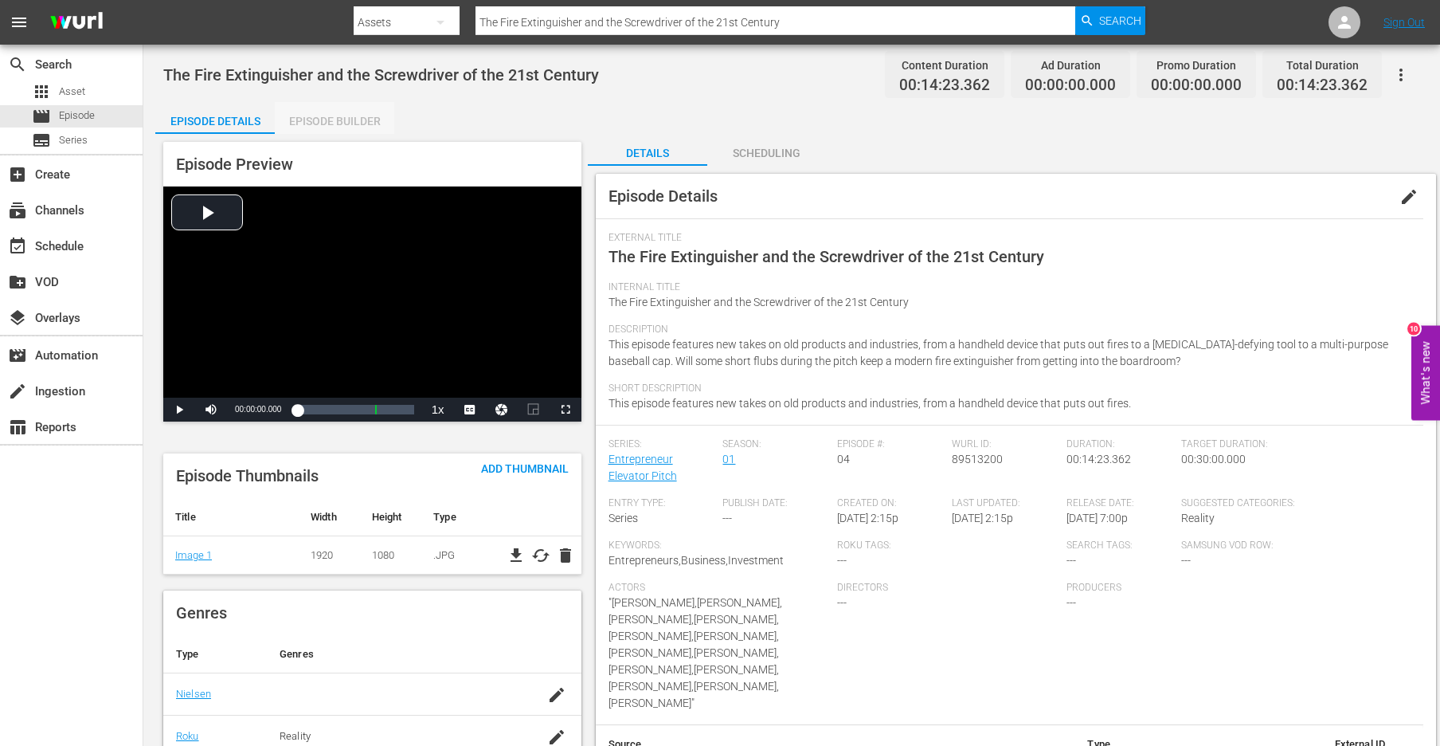
click at [351, 116] on div "Episode Builder" at bounding box center [334, 121] width 119 height 38
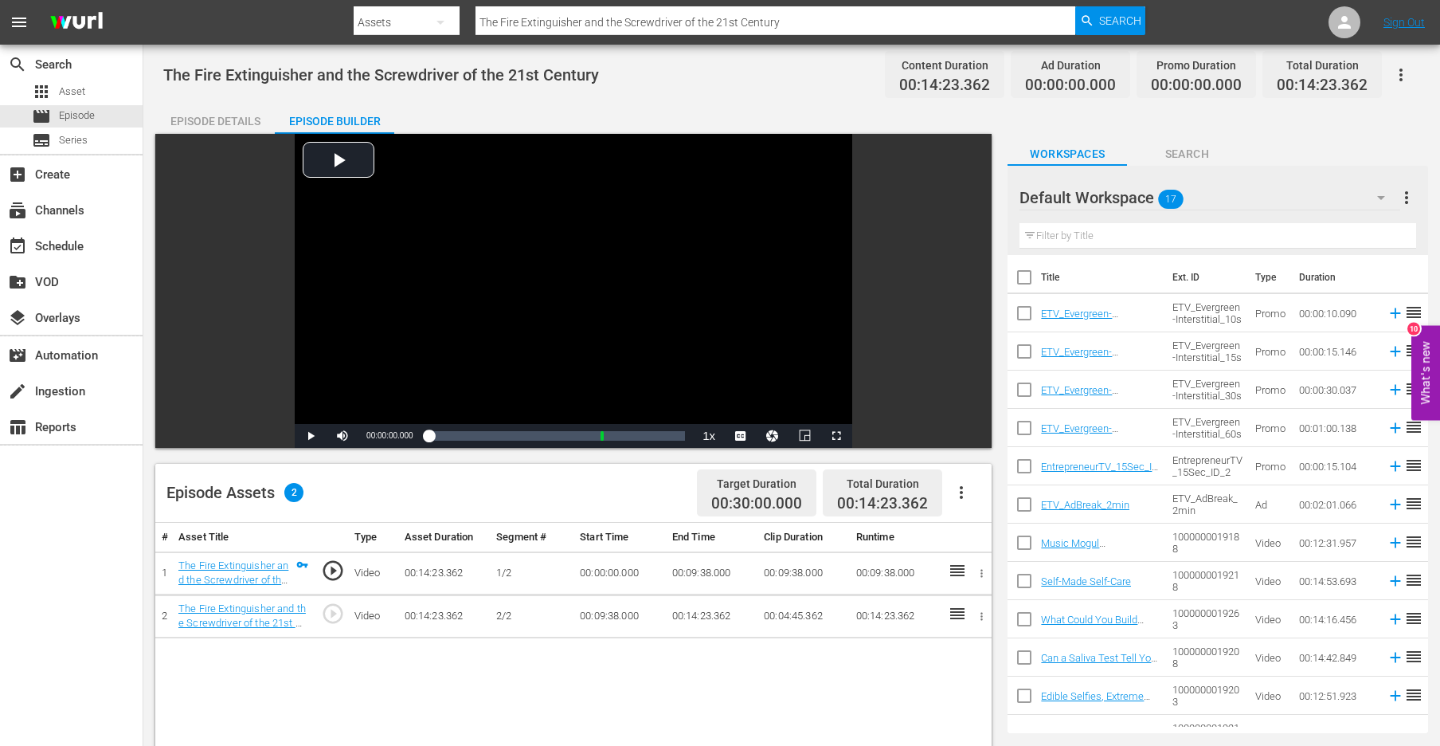
click at [965, 493] on icon "button" at bounding box center [961, 492] width 19 height 19
click at [977, 504] on div "Edit Cue Points" at bounding box center [1009, 499] width 108 height 38
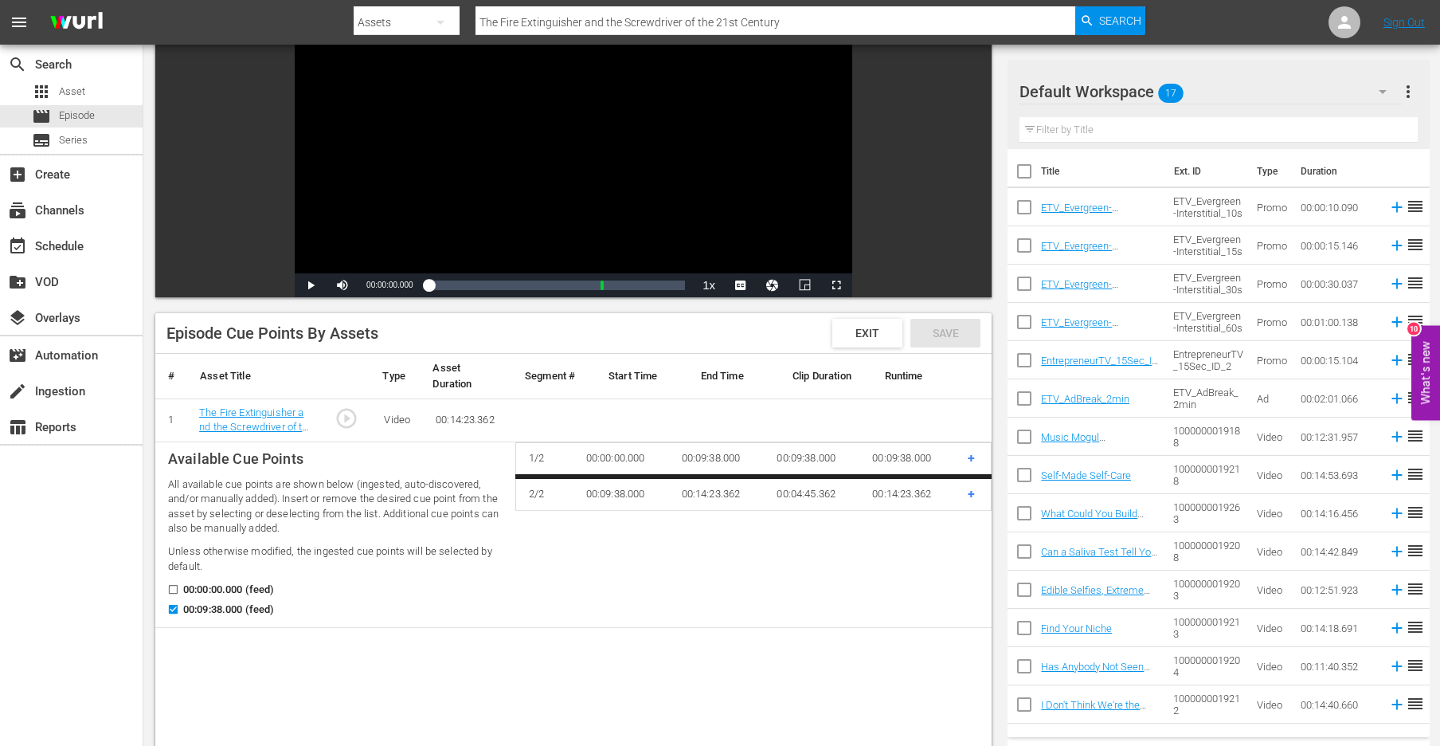
scroll to position [151, 0]
click at [848, 326] on span "Exit" at bounding box center [867, 332] width 49 height 13
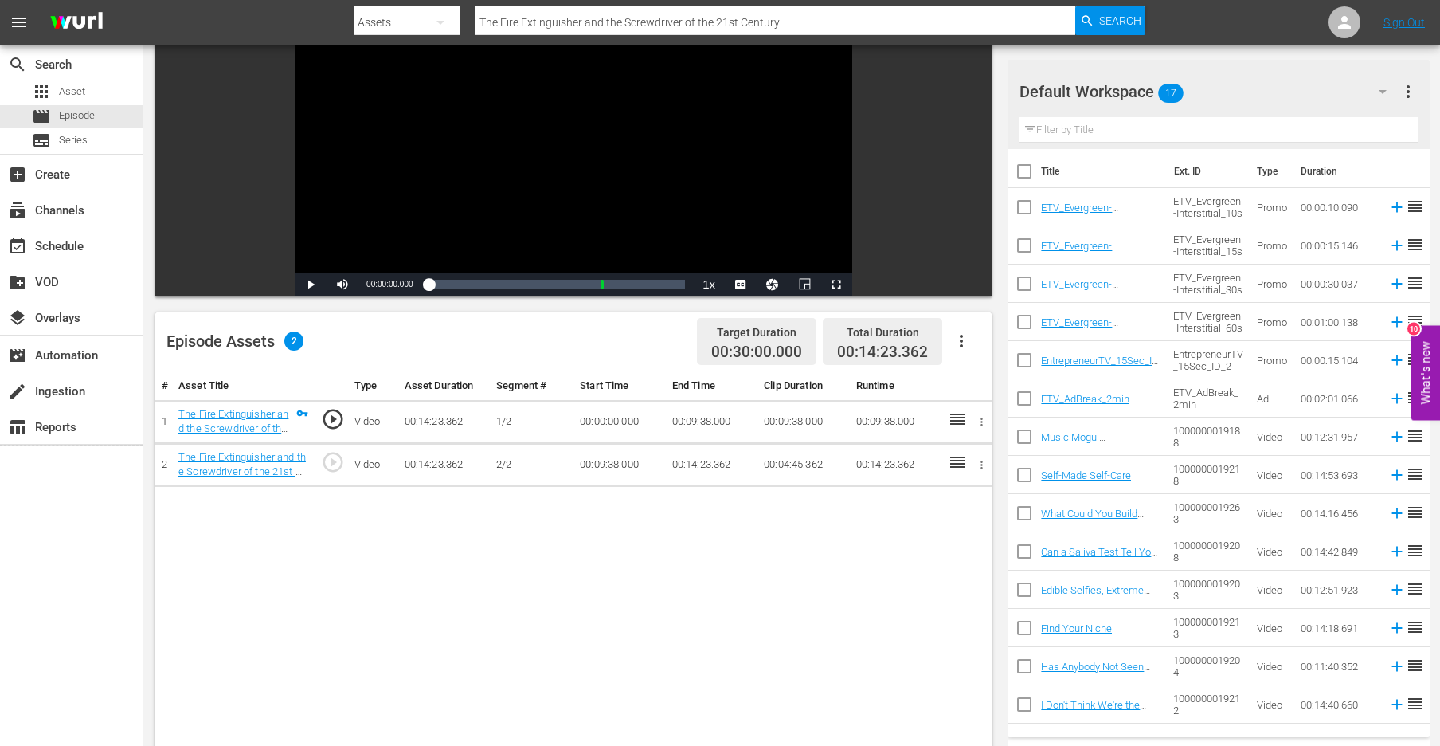
click at [628, 21] on input "The Fire Extinguisher and the Screwdriver of the 21st Century" at bounding box center [776, 22] width 600 height 38
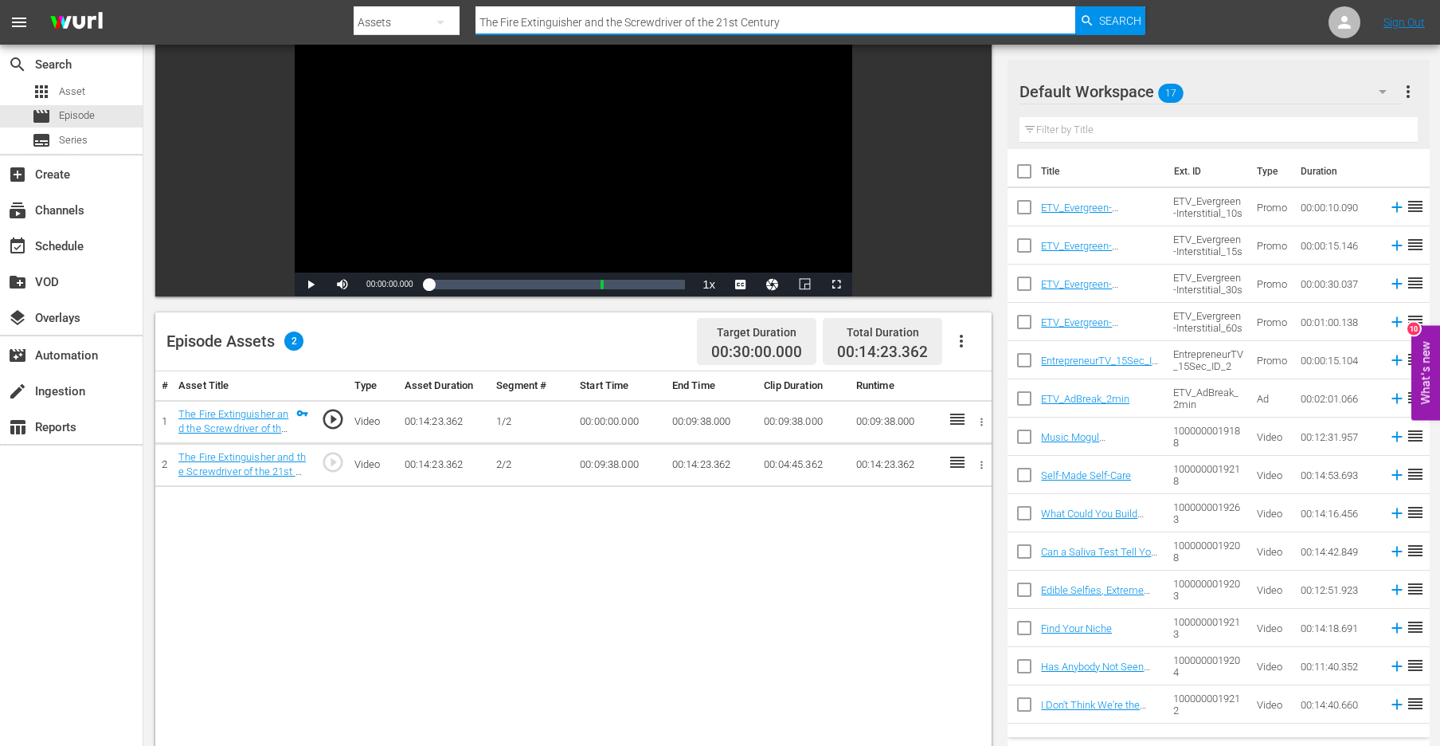
click at [628, 21] on input "The Fire Extinguisher and the Screwdriver of the 21st Century" at bounding box center [776, 22] width 600 height 38
paste input "Glamping, Stress Relievers, Burgers and More!"
type input "Glamping, Stress Relievers, Burgers and More!"
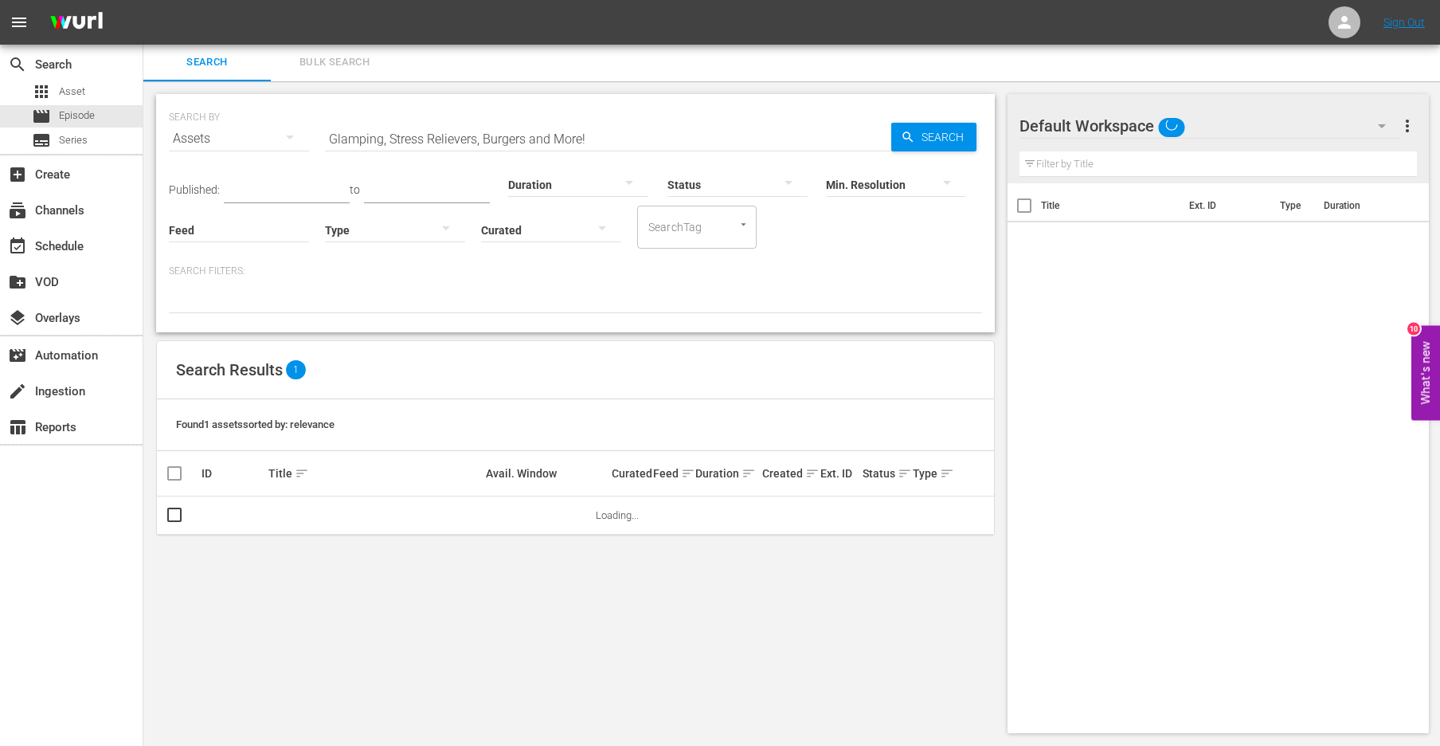
scroll to position [2, 0]
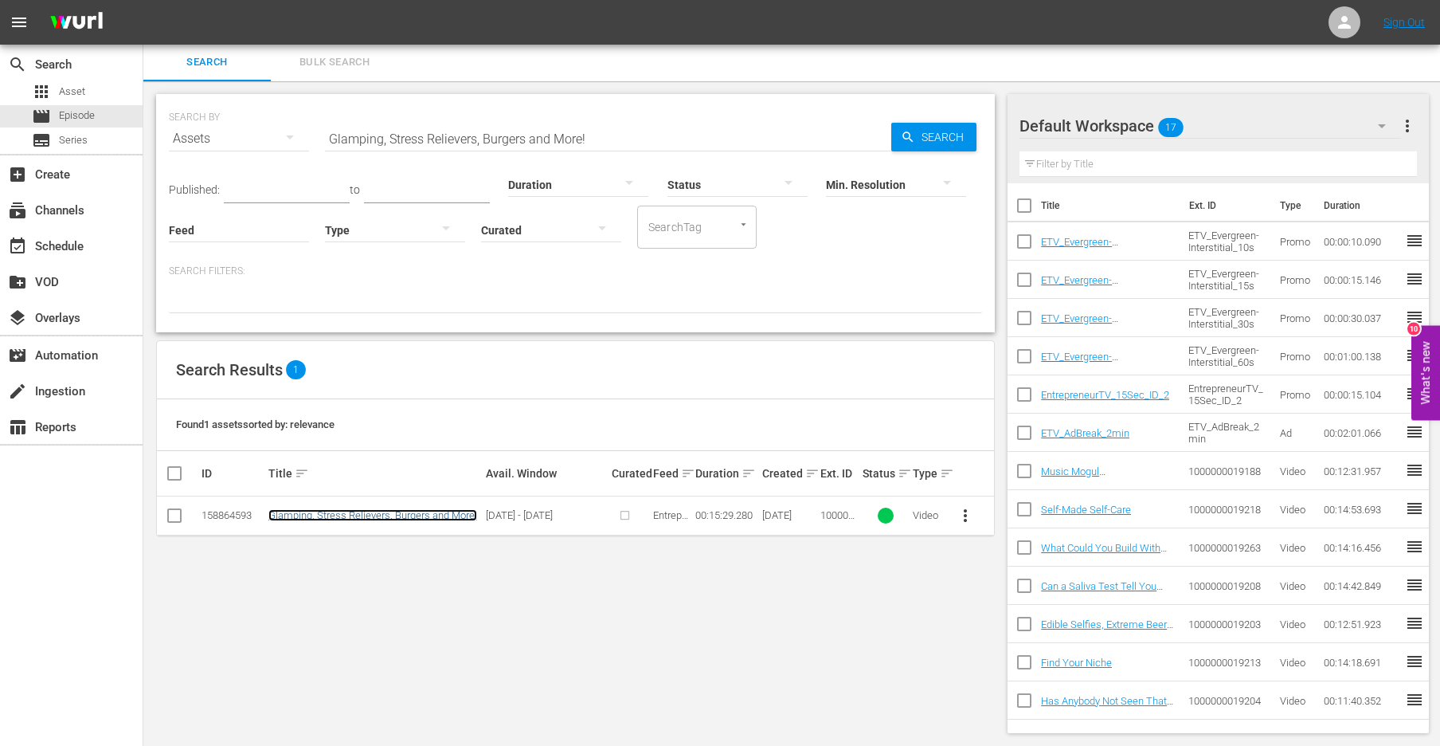
click at [311, 512] on link "Glamping, Stress Relievers, Burgers and More!" at bounding box center [372, 515] width 209 height 12
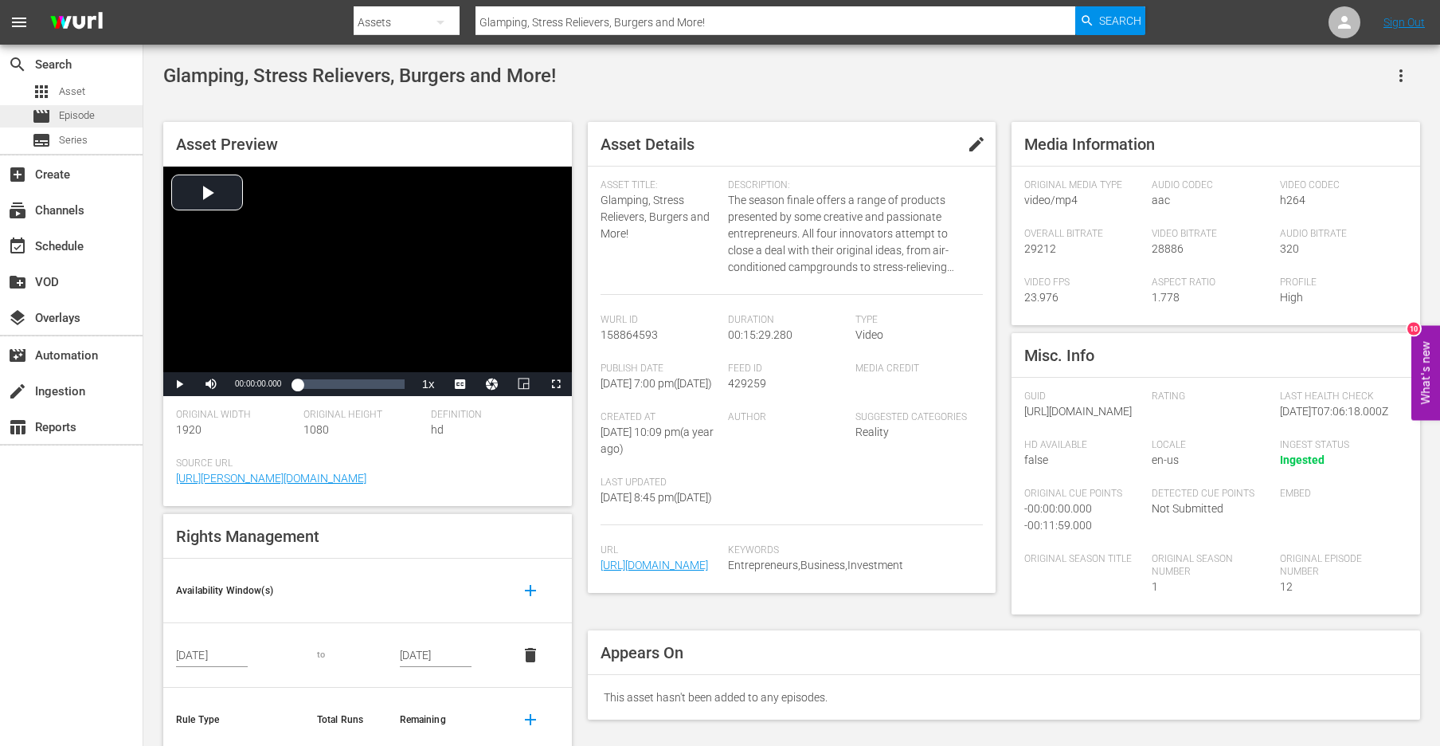
click at [112, 112] on div "movie Episode" at bounding box center [71, 116] width 143 height 22
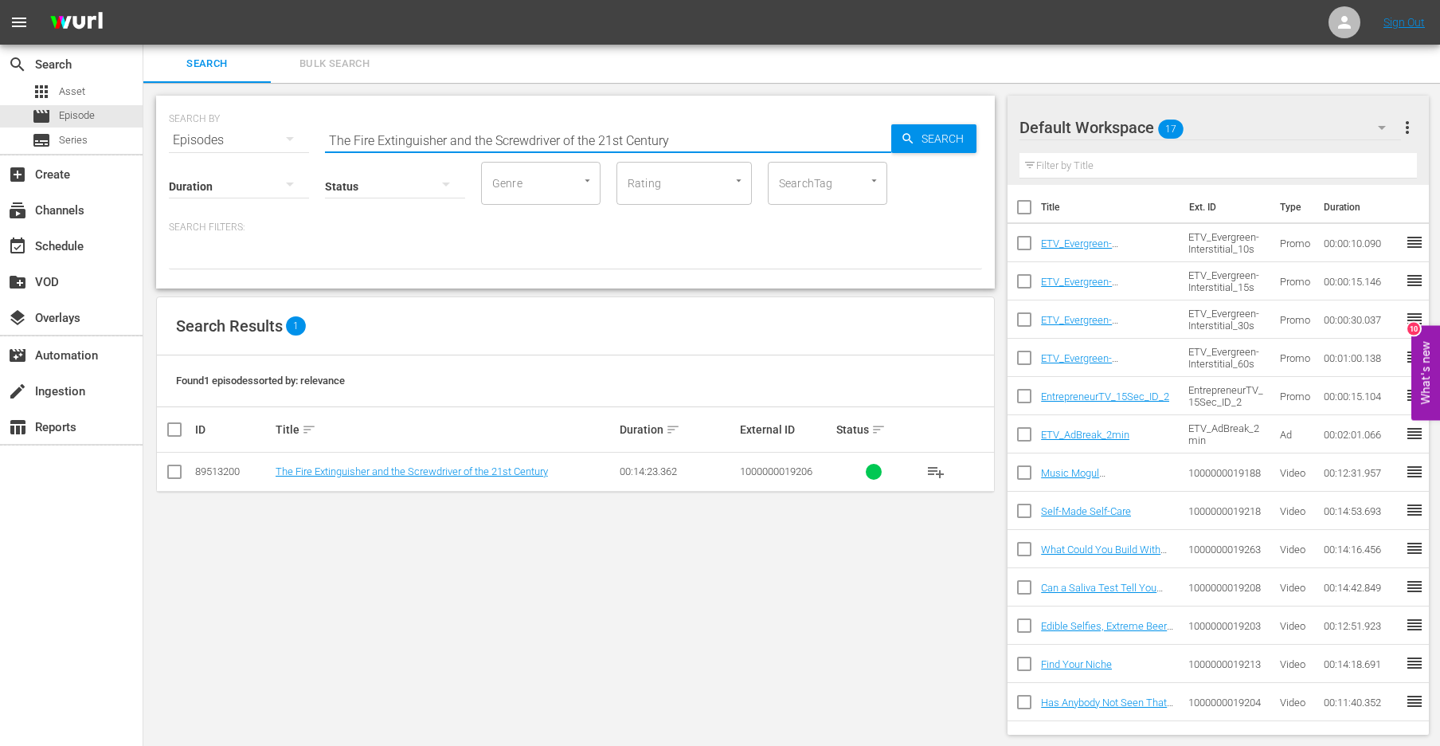
click at [368, 143] on input "The Fire Extinguisher and the Screwdriver of the 21st Century" at bounding box center [608, 140] width 566 height 38
paste input "Glamping, Stress Relievers, Burgers and More!"
type input "Glamping, Stress Relievers, Burgers and More!"
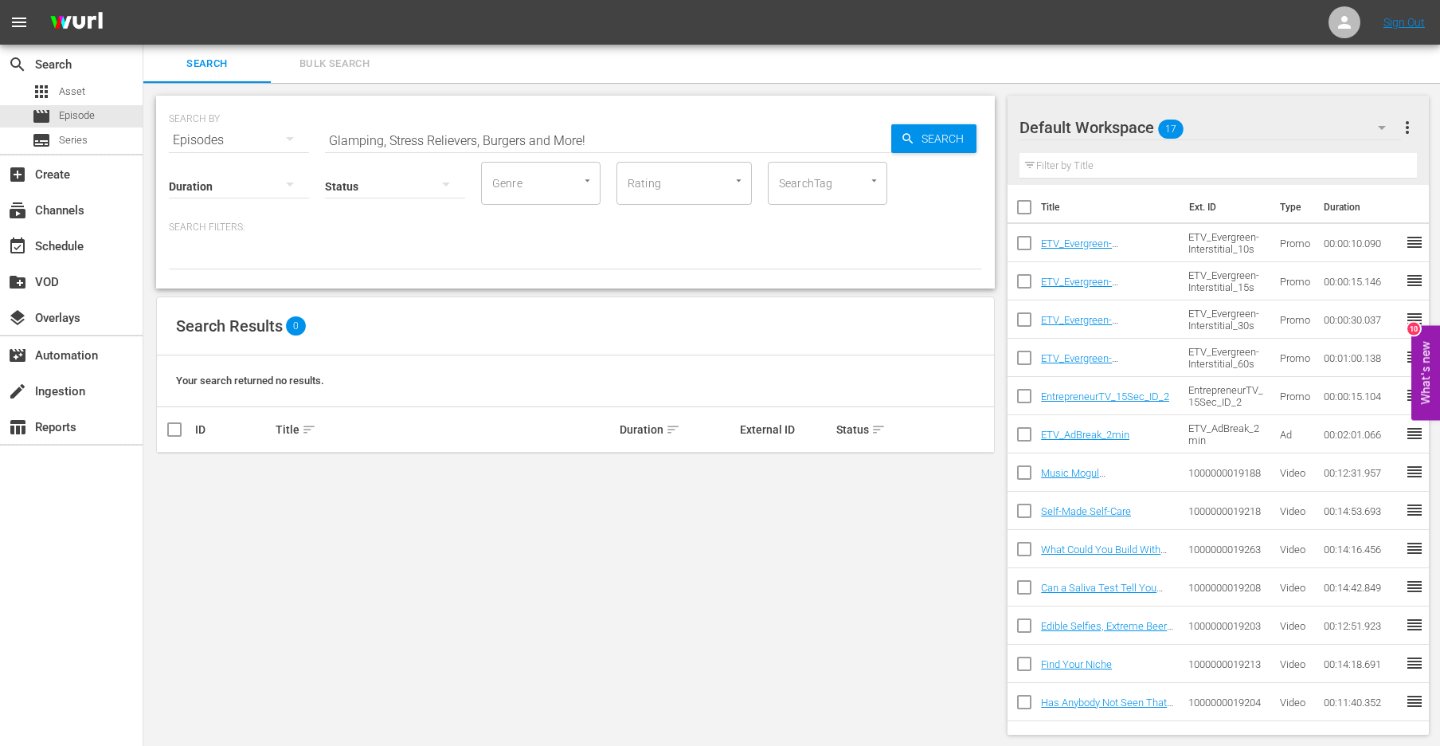
click at [229, 124] on div "Episodes" at bounding box center [239, 140] width 140 height 45
click at [233, 260] on div "Assets" at bounding box center [220, 272] width 64 height 25
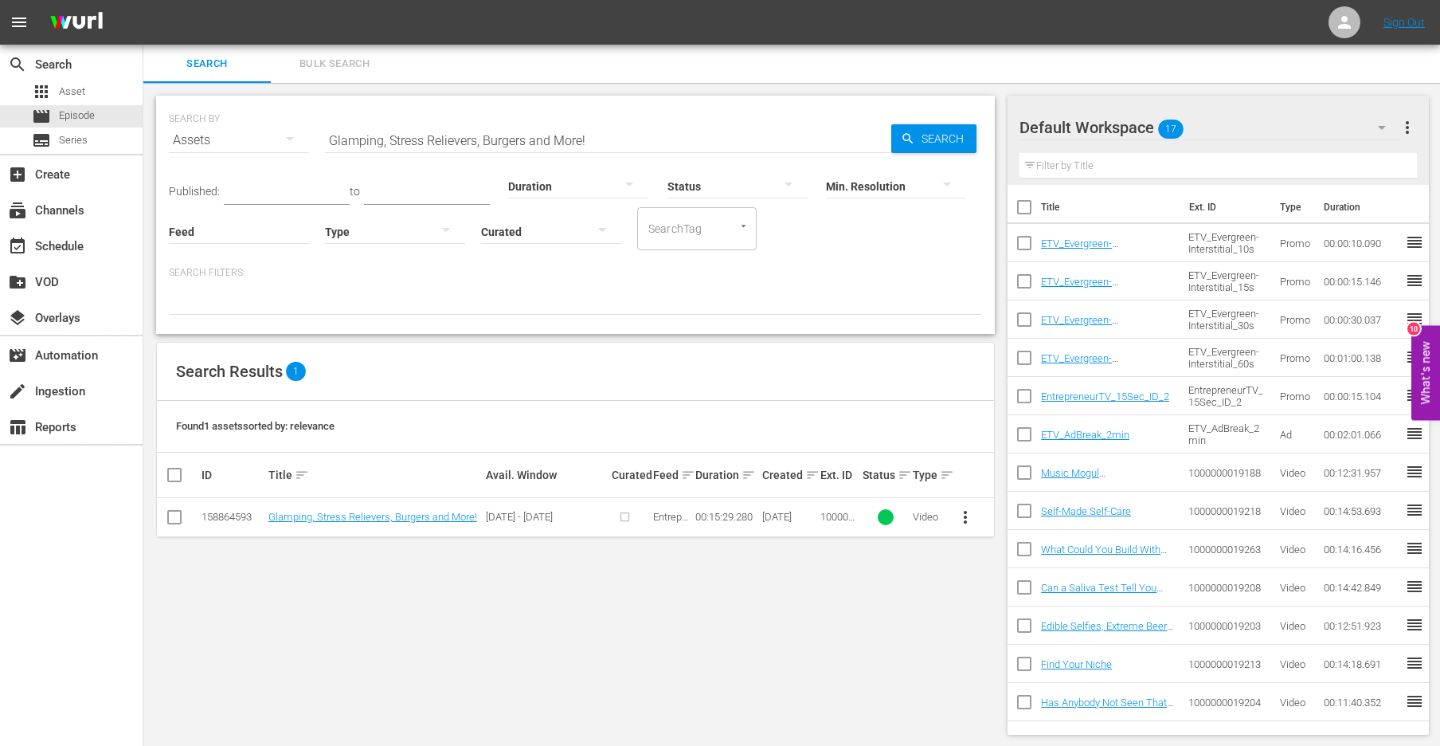
click at [174, 519] on input "checkbox" at bounding box center [174, 520] width 19 height 19
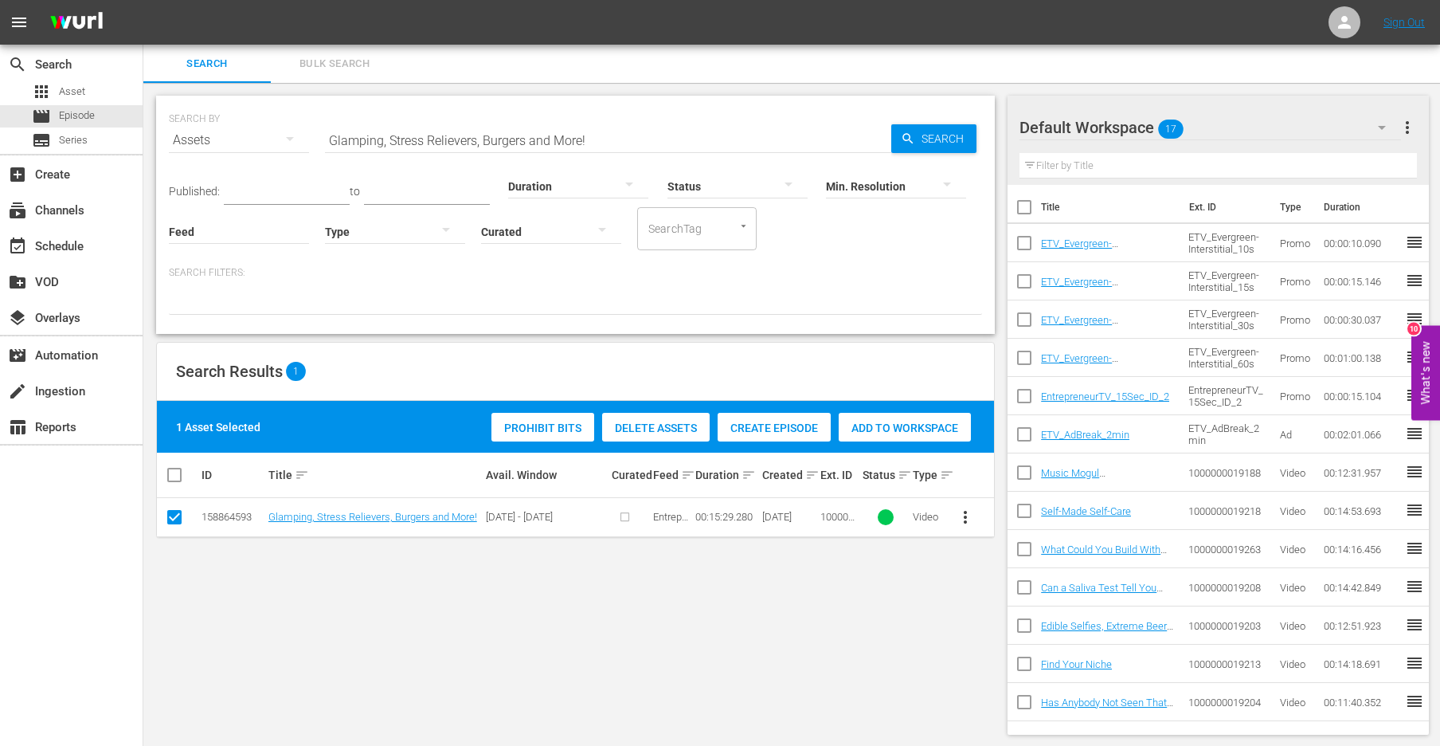
click at [766, 436] on div "Create Episode" at bounding box center [774, 428] width 113 height 30
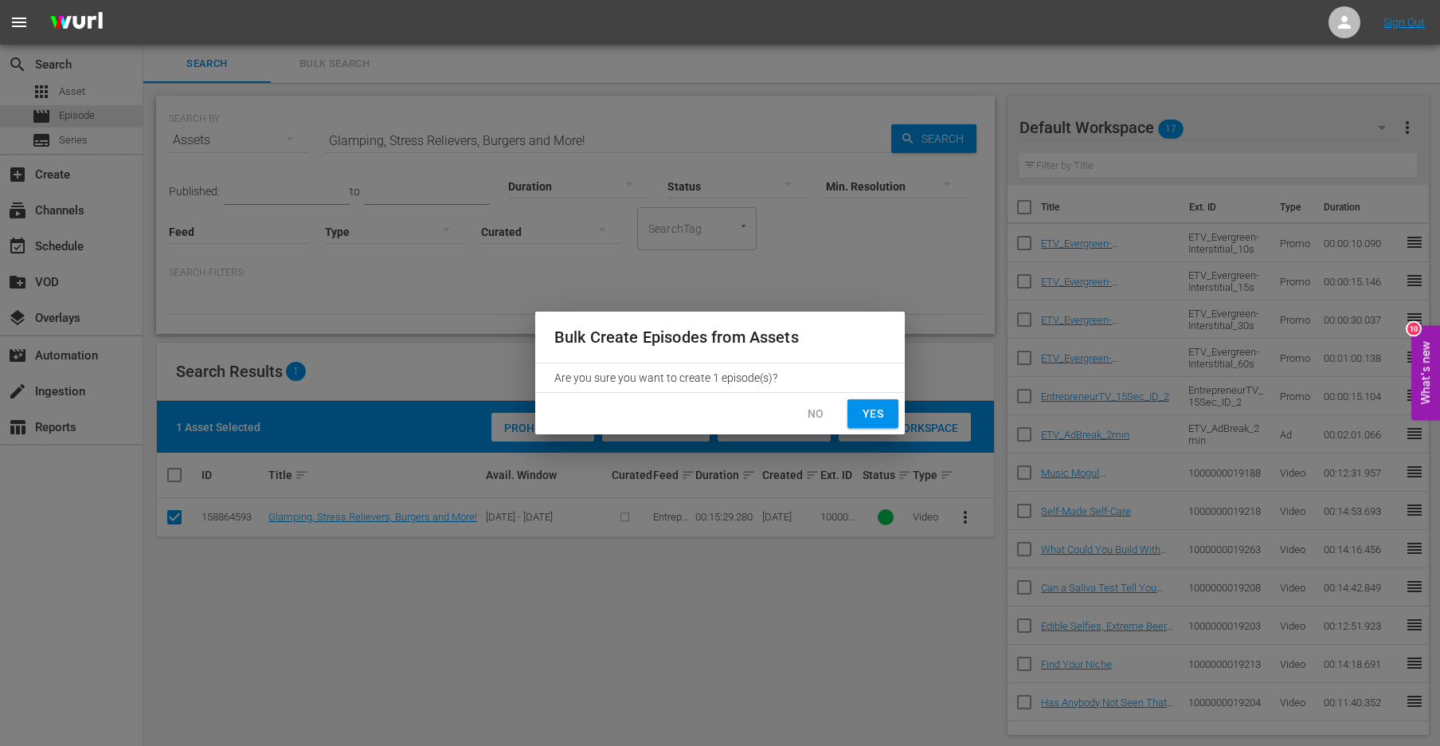
click at [904, 413] on div "No Yes" at bounding box center [720, 414] width 370 height 42
click at [888, 413] on button "Yes" at bounding box center [873, 413] width 51 height 29
checkbox input "false"
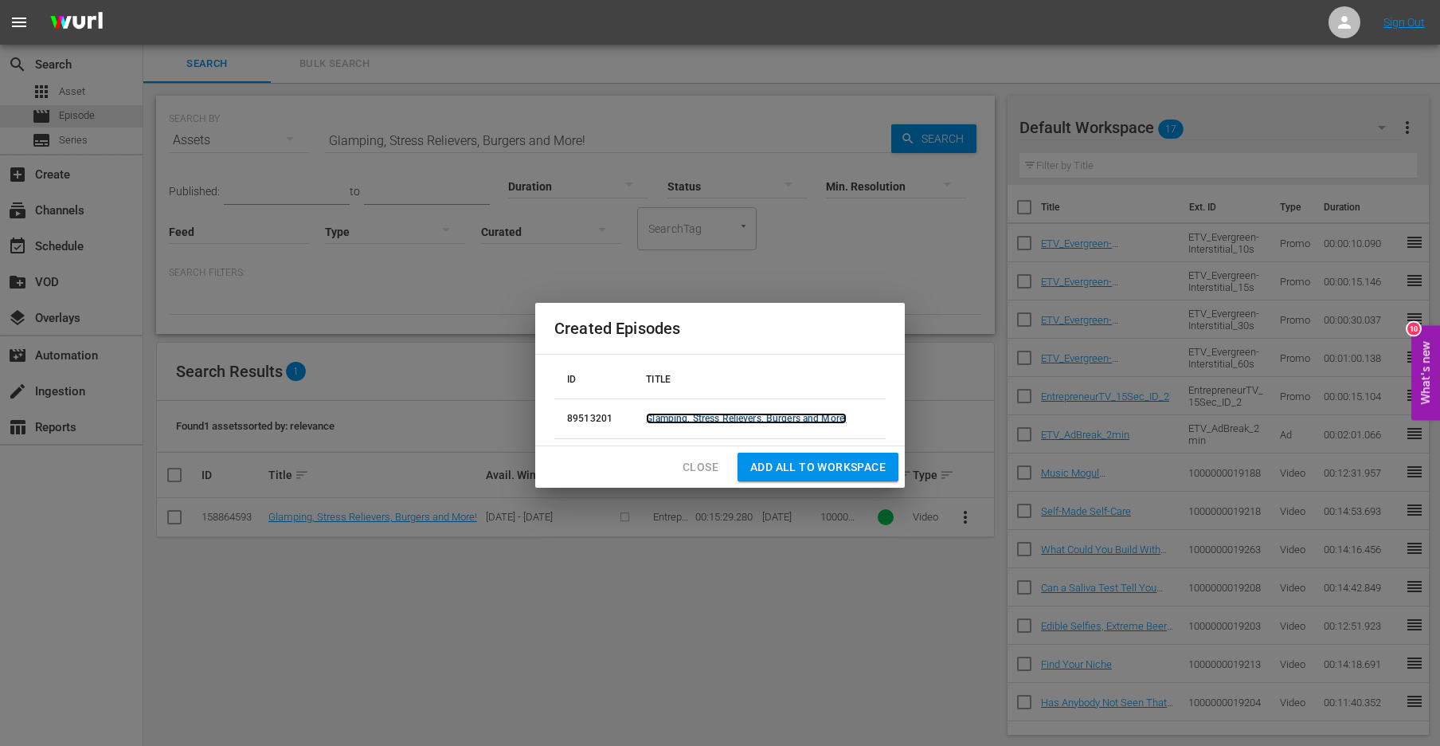
click at [805, 416] on link "Glamping, Stress Relievers, Burgers and More!" at bounding box center [746, 418] width 201 height 11
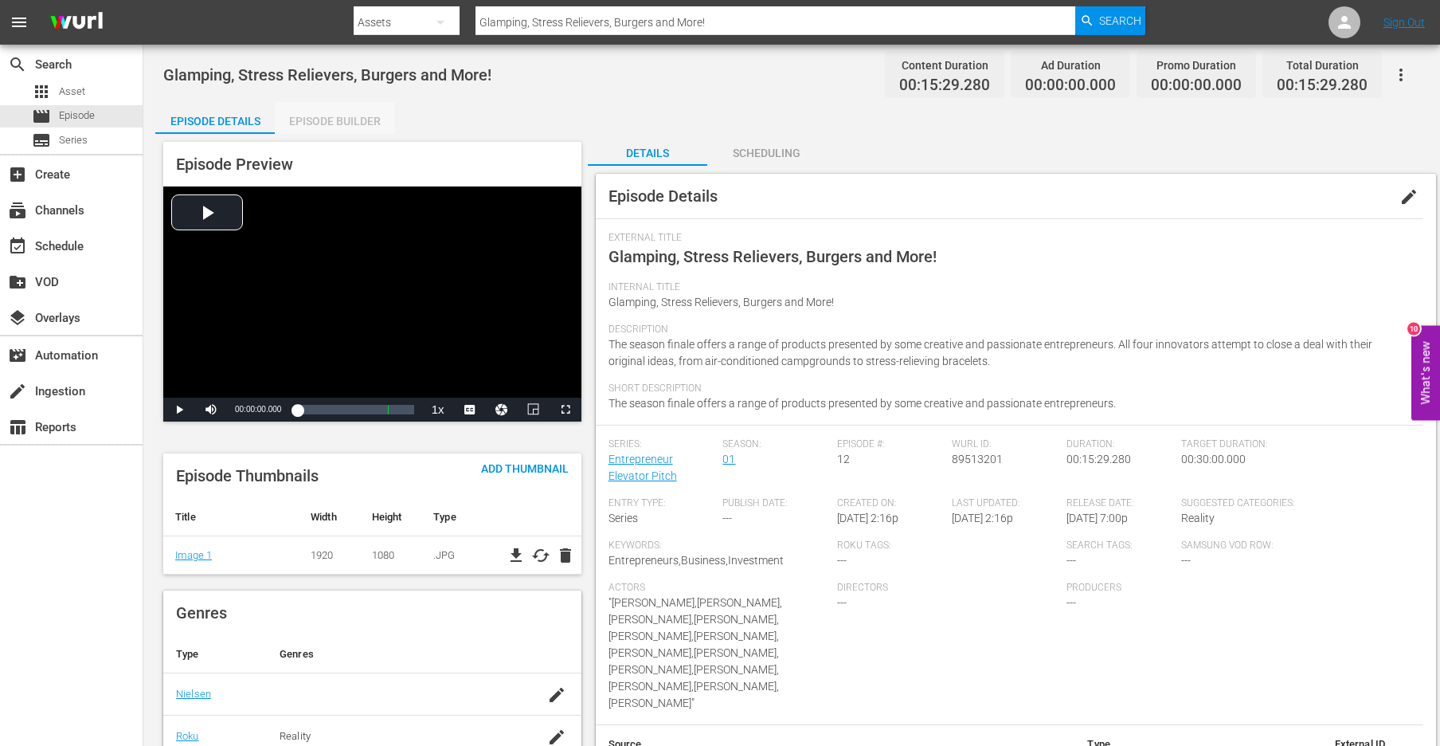
click at [303, 112] on div "Episode Builder" at bounding box center [334, 121] width 119 height 38
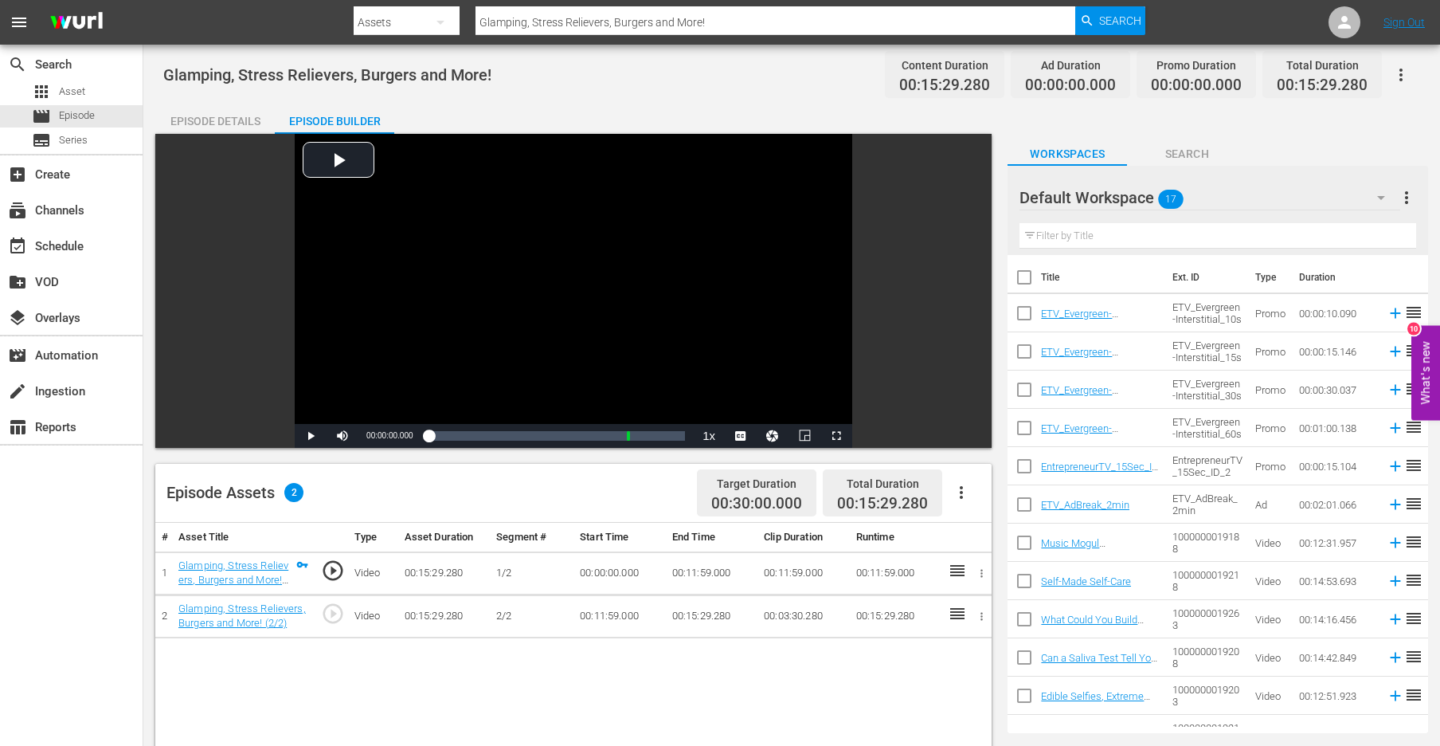
click at [530, 27] on input "Glamping, Stress Relievers, Burgers and More!" at bounding box center [776, 22] width 600 height 38
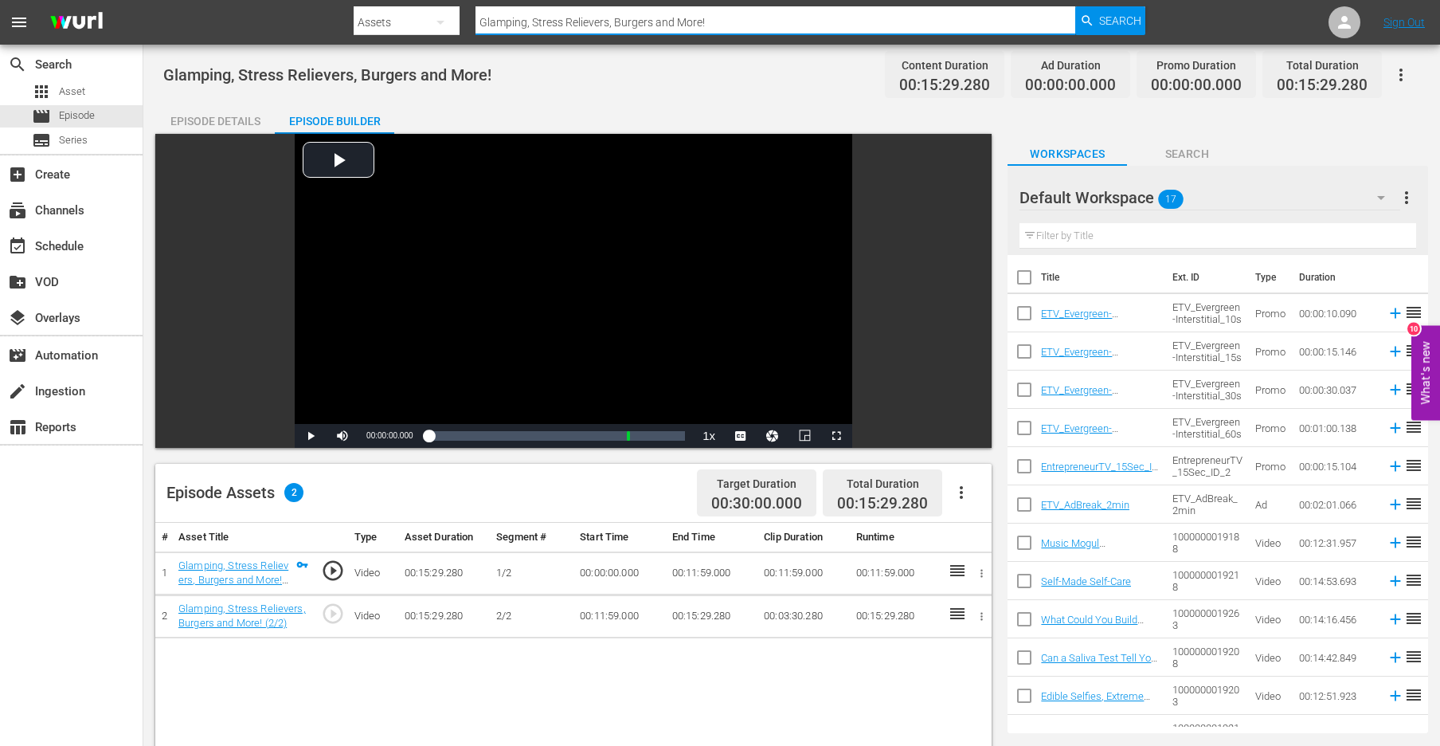
click at [530, 27] on input "Glamping, Stress Relievers, Burgers and More!" at bounding box center [776, 22] width 600 height 38
paste input "abrielle Reece - Volleyball Legend, Best-Selling Author, and Keynote Speaker"
type input "Gabrielle Reece - Volleyball Legend, Best-Selling Author, and Keynote Speaker"
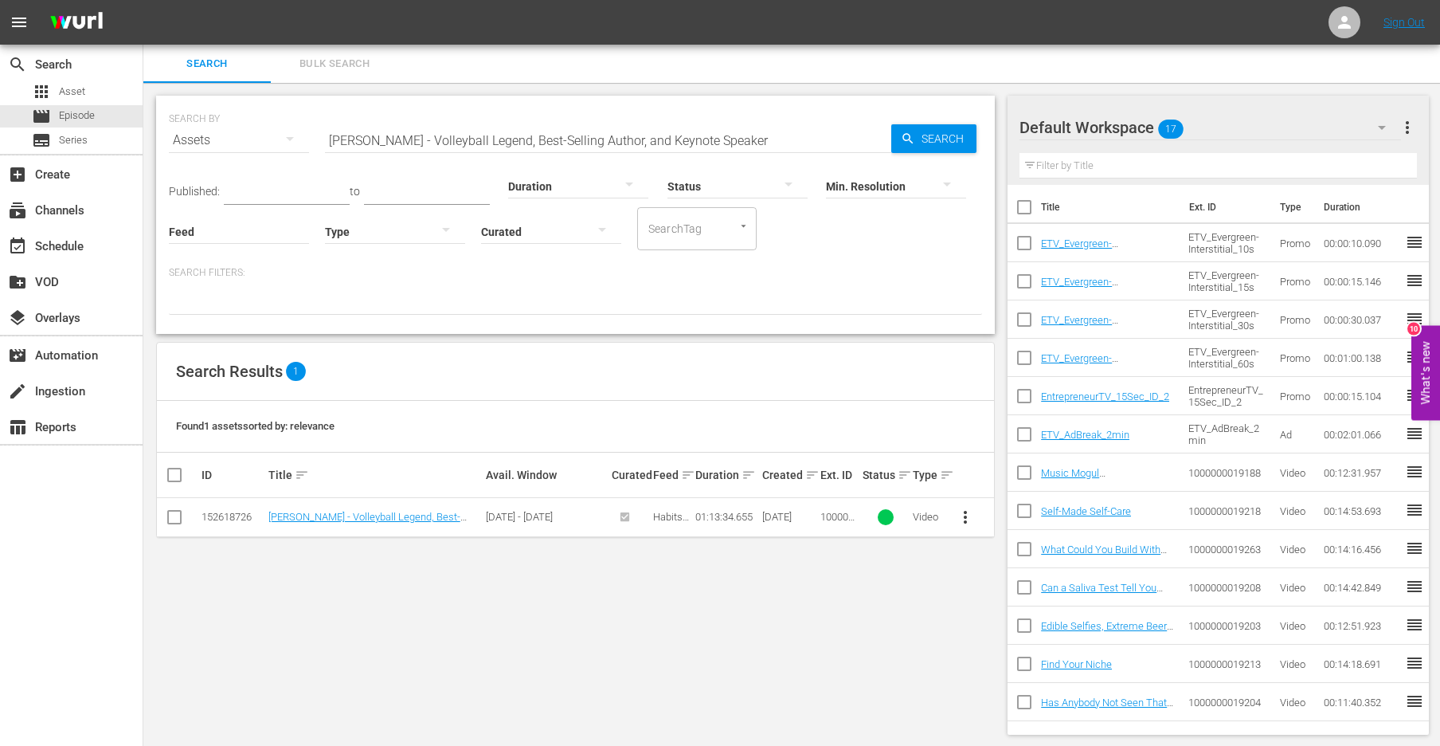
click at [198, 143] on div "Assets" at bounding box center [239, 140] width 140 height 45
click at [202, 249] on div "Episodes" at bounding box center [220, 246] width 64 height 25
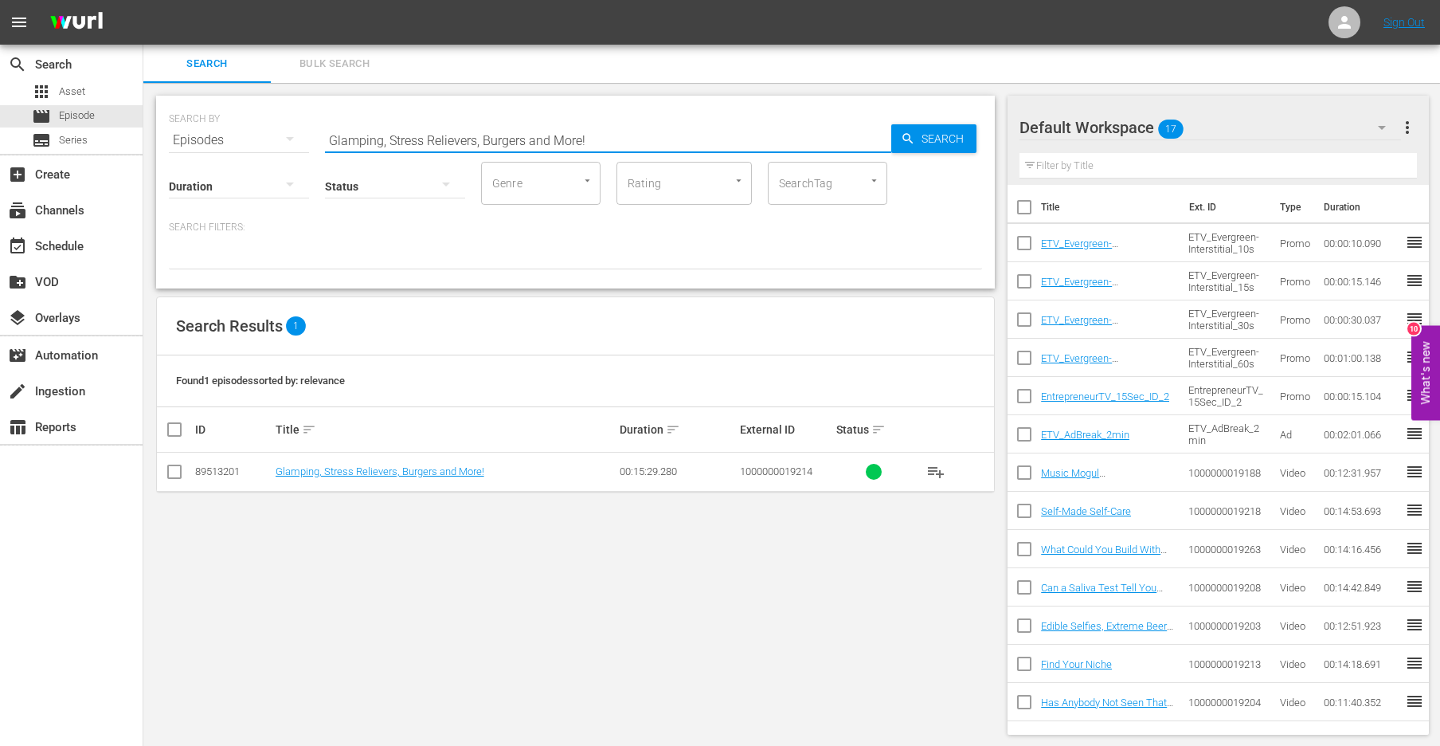
click at [413, 134] on input "Glamping, Stress Relievers, Burgers and More!" at bounding box center [608, 140] width 566 height 38
paste input "abrielle Reece - Volleyball Legend, Best-Selling Author, and Keynote Speaker"
type input "Gabrielle Reece - Volleyball Legend, Best-Selling Author, and Keynote Speaker"
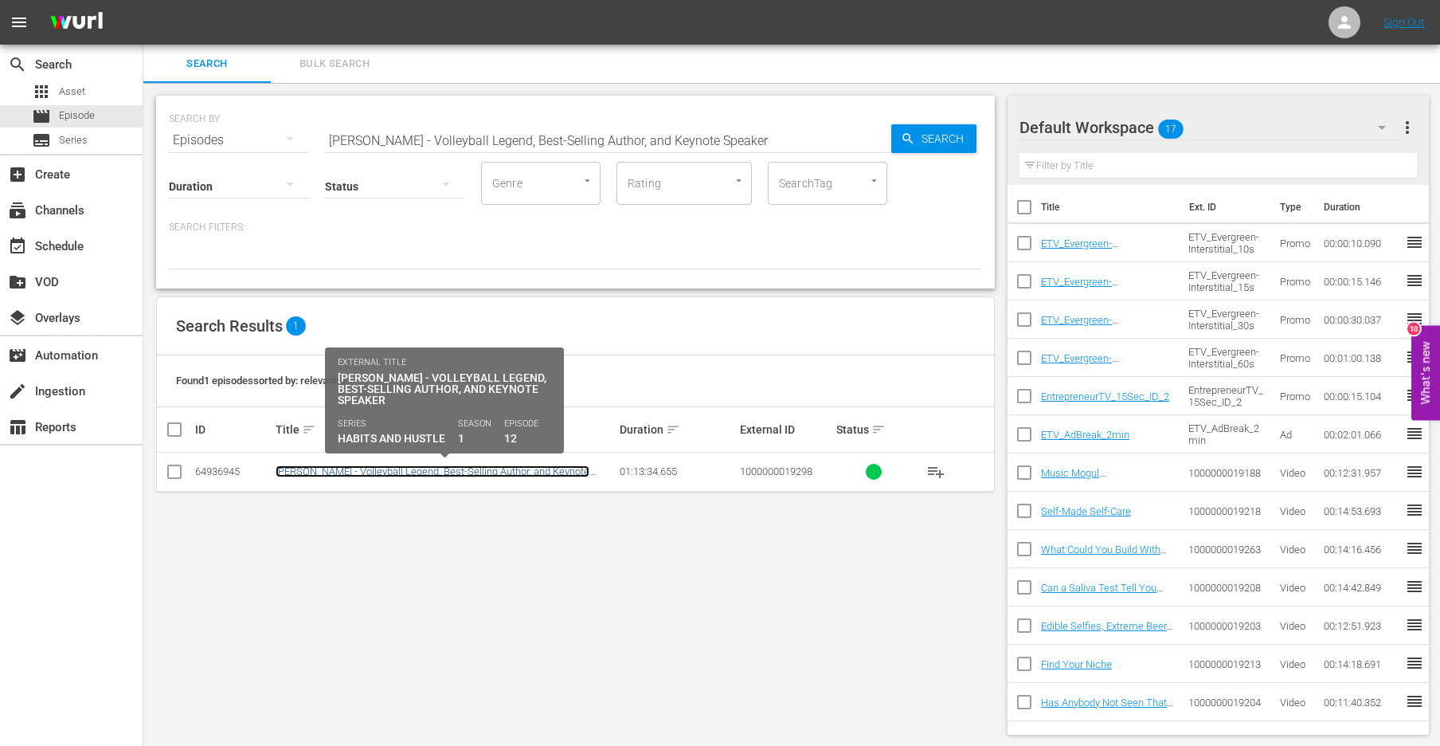
click at [413, 475] on link "Gabrielle Reece - Volleyball Legend, Best-Selling Author, and Keynote Speaker" at bounding box center [433, 477] width 314 height 24
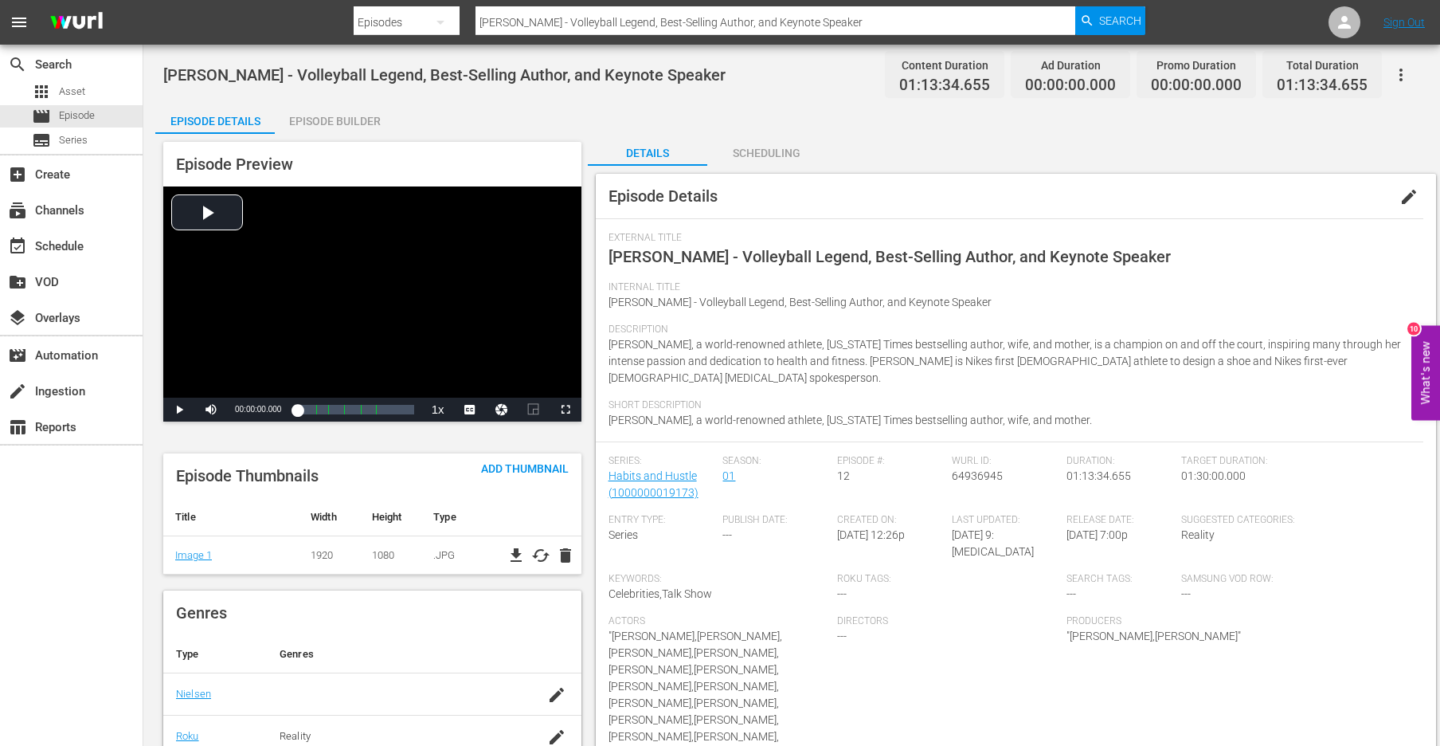
click at [326, 120] on div "Episode Builder" at bounding box center [334, 121] width 119 height 38
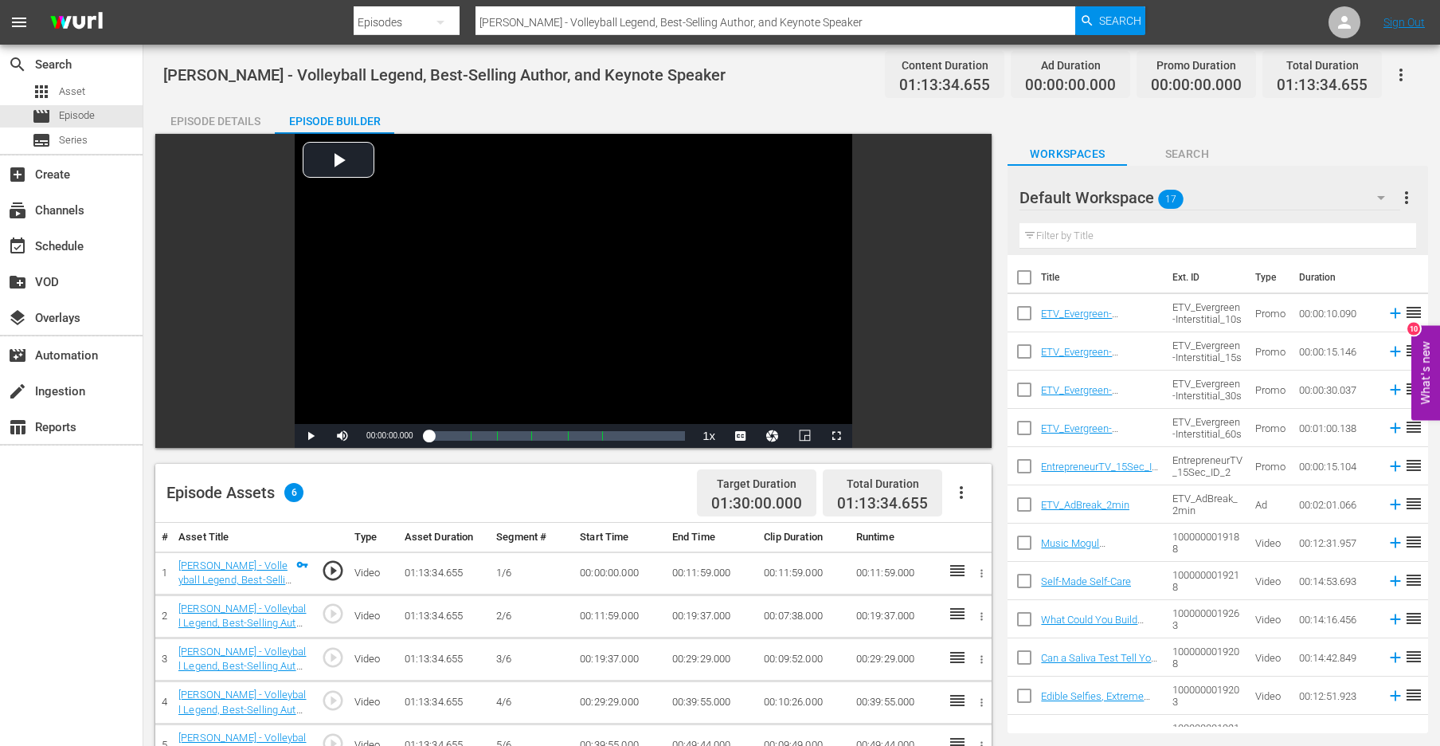
click at [213, 117] on div "Episode Details" at bounding box center [214, 121] width 119 height 38
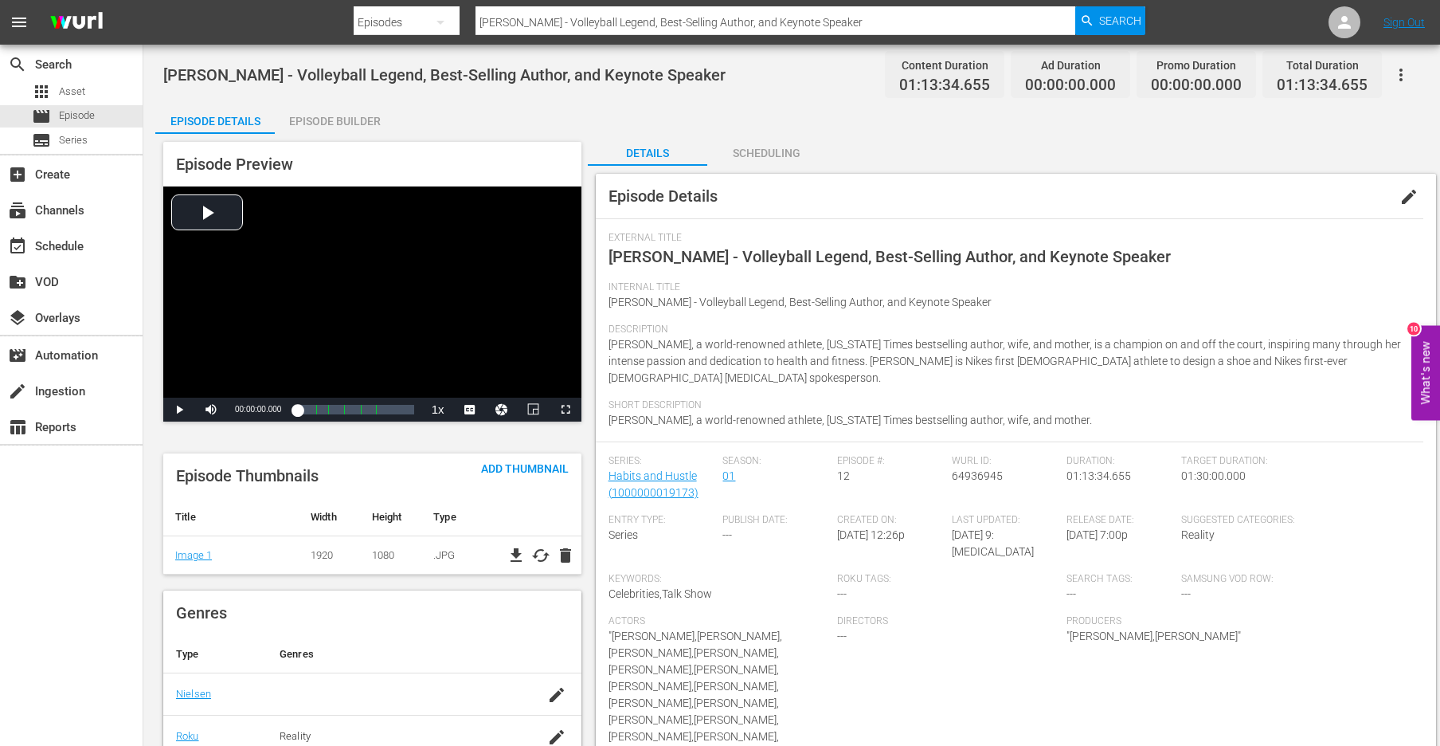
click at [609, 29] on input "Gabrielle Reece - Volleyball Legend, Best-Selling Author, and Keynote Speaker" at bounding box center [776, 22] width 600 height 38
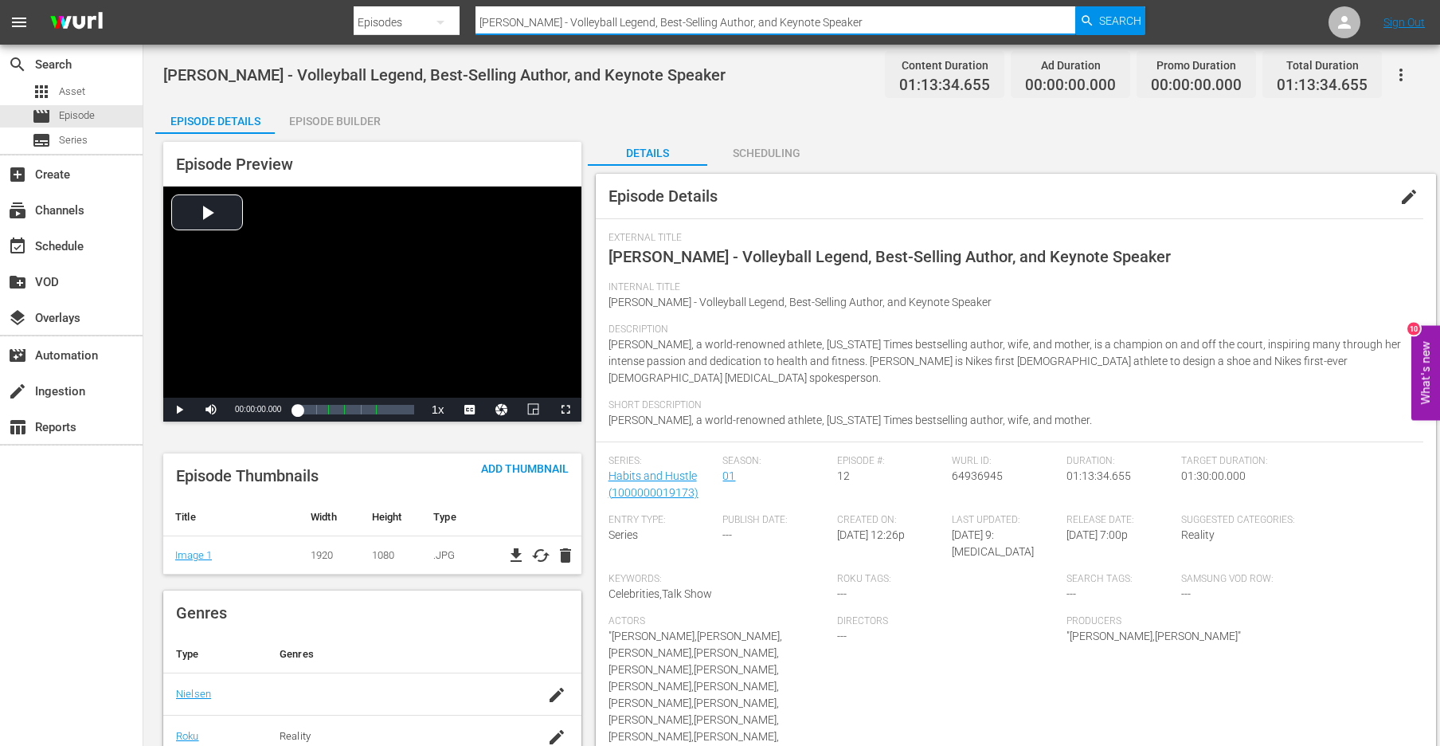
click at [609, 29] on input "Gabrielle Reece - Volleyball Legend, Best-Selling Author, and Keynote Speaker" at bounding box center [776, 22] width 600 height 38
paste input "Norah's Traveller Academy Part 2"
type input "Norah's Traveller Academy Part 2"
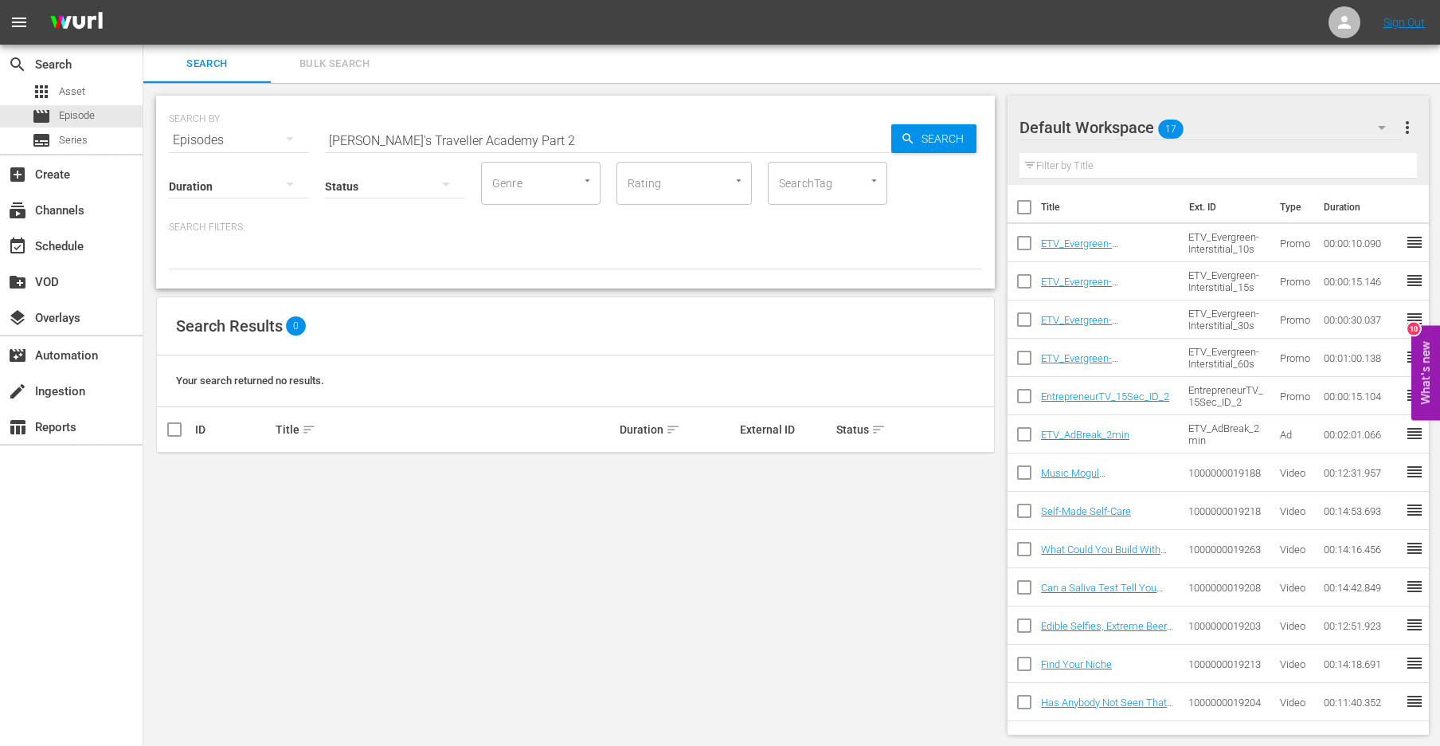
click at [226, 143] on div "Episodes" at bounding box center [239, 140] width 140 height 45
click at [226, 273] on div "Assets" at bounding box center [220, 272] width 64 height 25
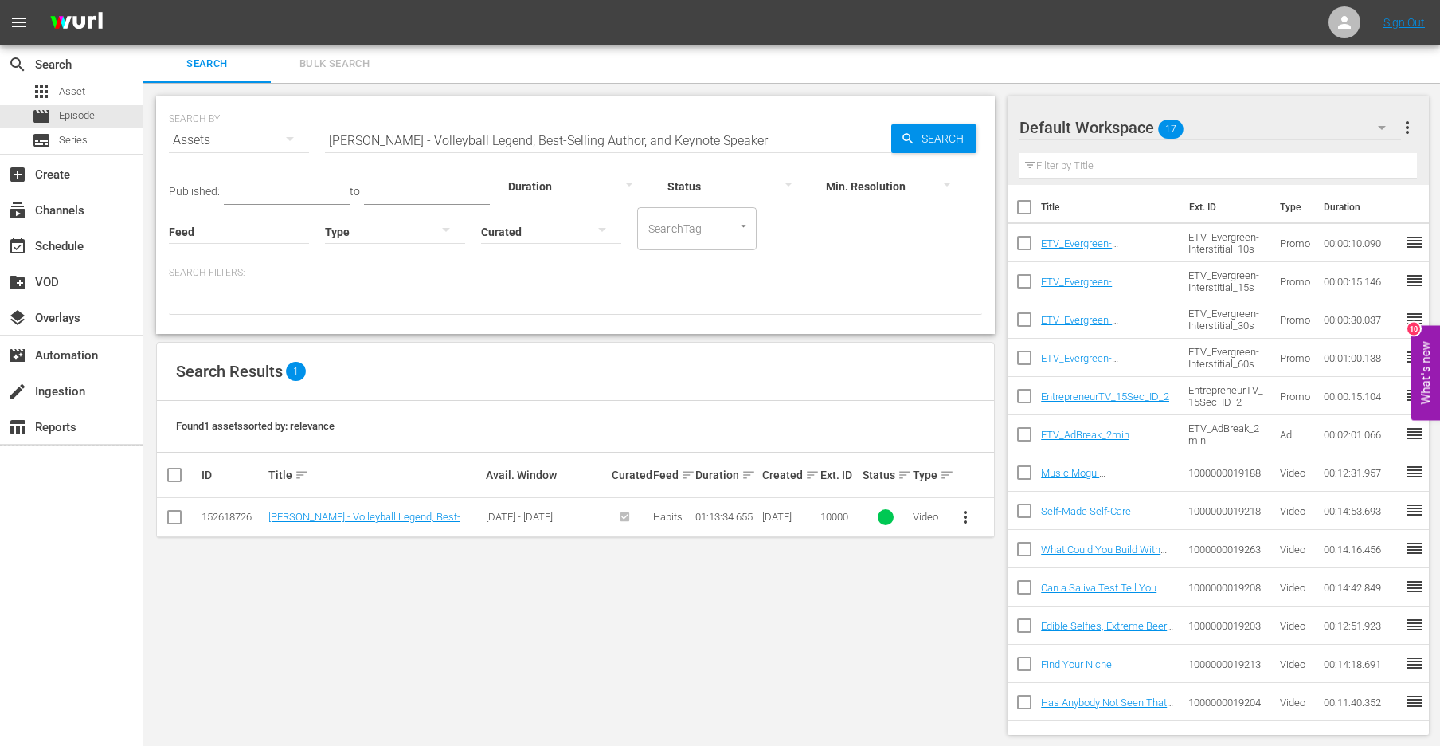
click at [359, 133] on input "Gabrielle Reece - Volleyball Legend, Best-Selling Author, and Keynote Speaker" at bounding box center [608, 140] width 566 height 38
paste input "Norah's Traveller Academy Part 2"
type input "Norah's Traveller Academy Part 2"
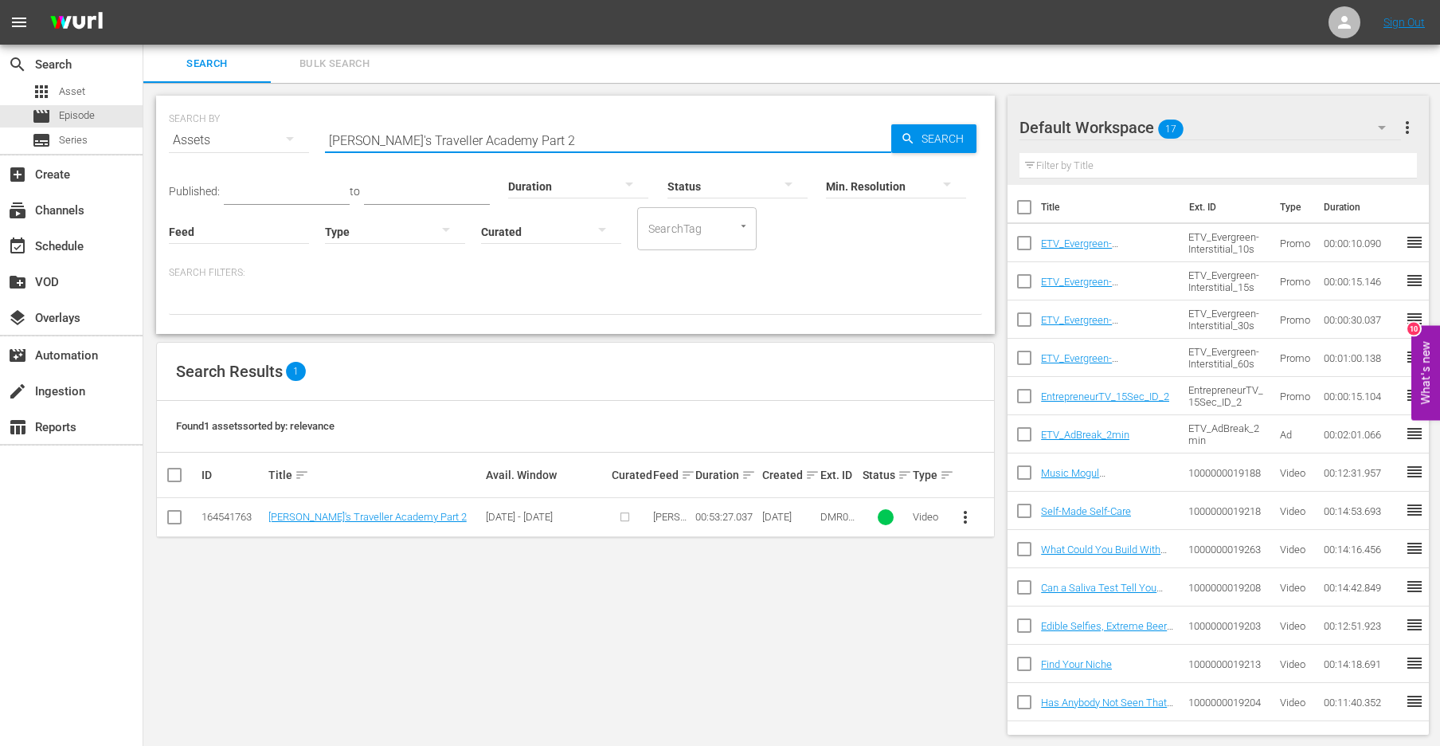
click at [171, 523] on input "checkbox" at bounding box center [174, 520] width 19 height 19
checkbox input "true"
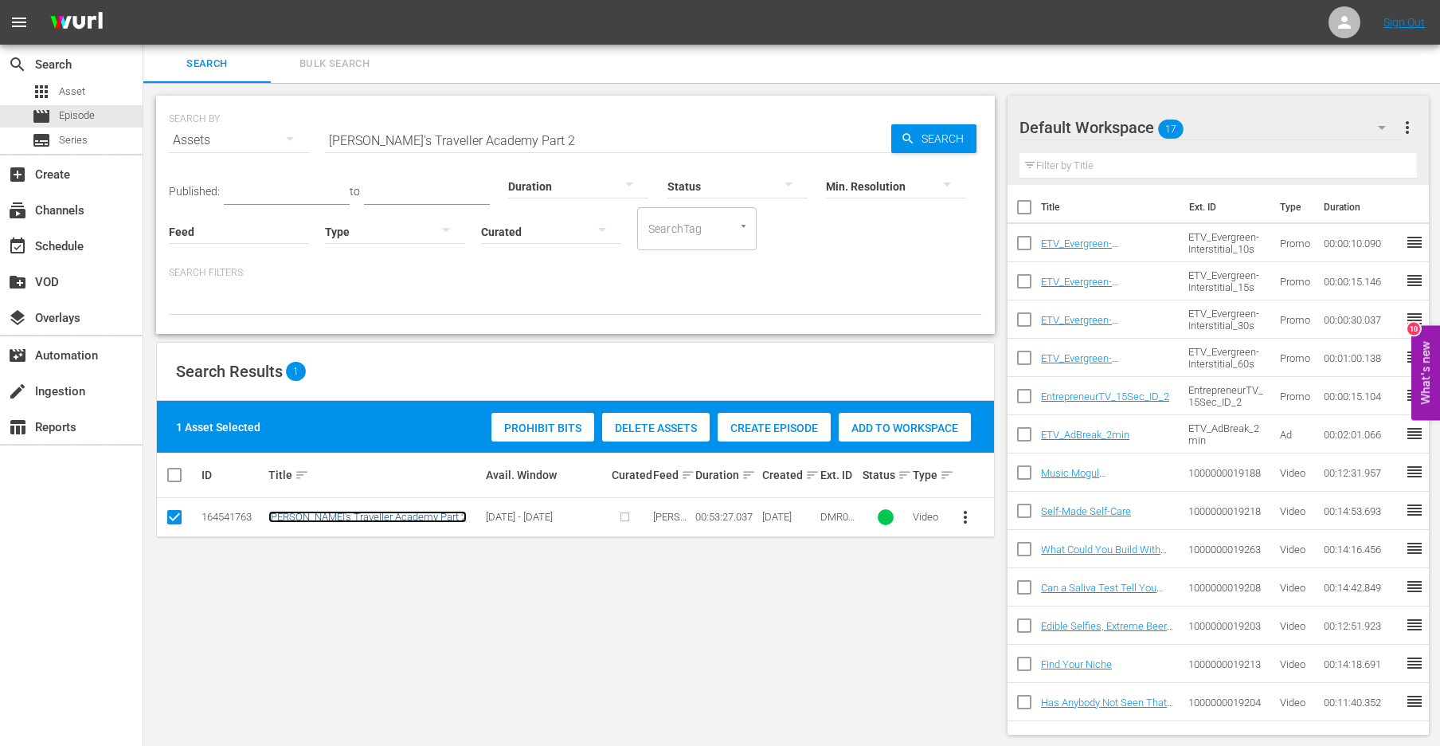
click at [331, 519] on link "Norah's Traveller Academy Part 2" at bounding box center [367, 517] width 198 height 12
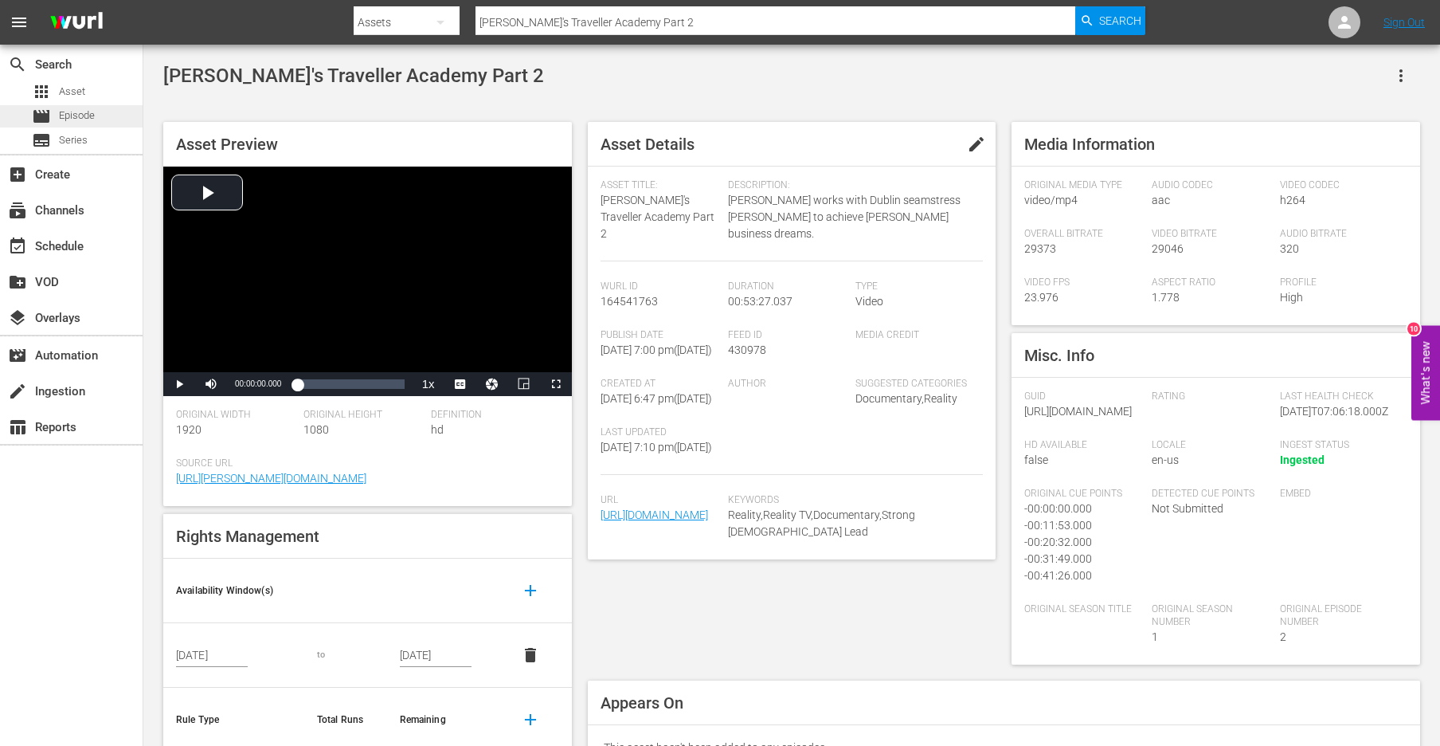
click at [78, 120] on span "Episode" at bounding box center [77, 116] width 36 height 16
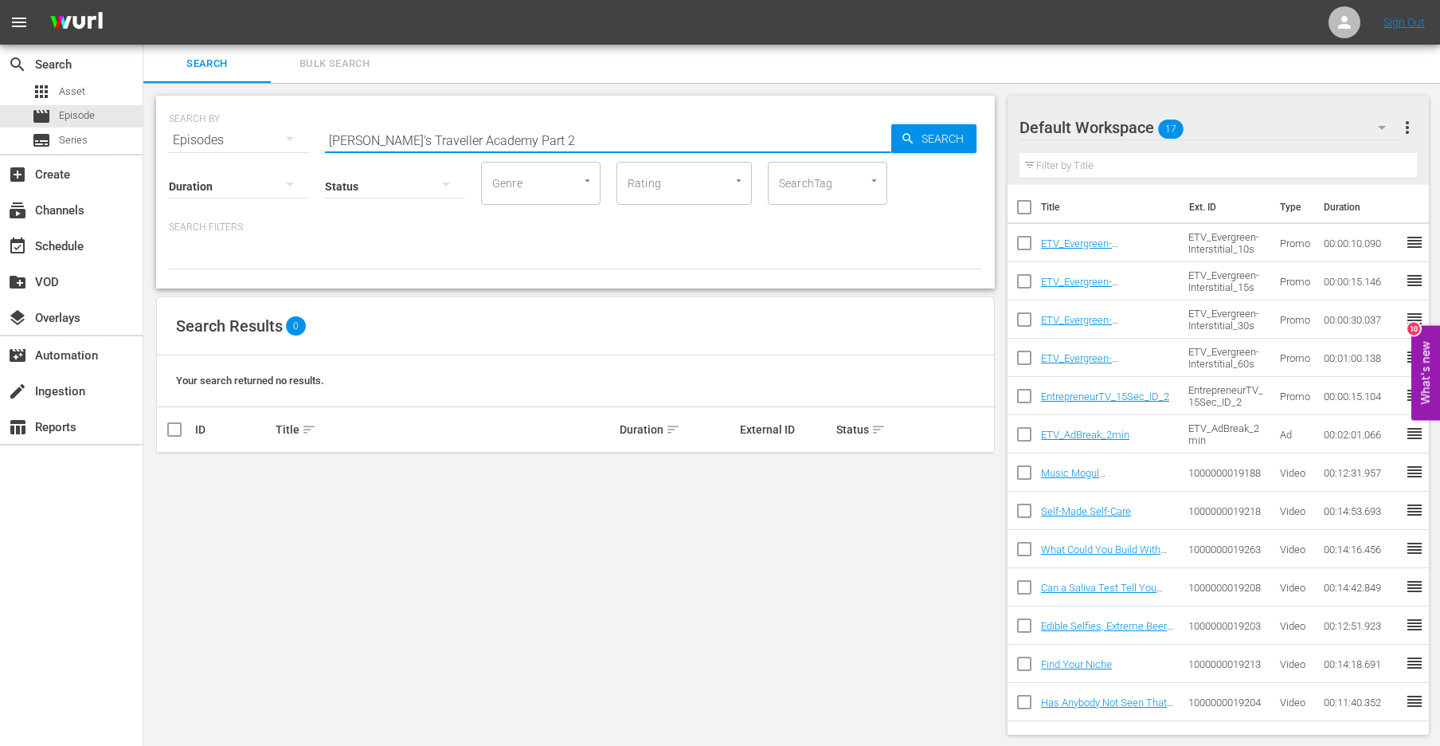
click at [427, 139] on input "Norah's Traveller Academy Part 2" at bounding box center [608, 140] width 566 height 38
click at [198, 151] on div "Duration" at bounding box center [239, 175] width 140 height 57
click at [229, 143] on div "Episodes" at bounding box center [239, 140] width 140 height 45
click at [233, 276] on div "Assets" at bounding box center [220, 272] width 64 height 25
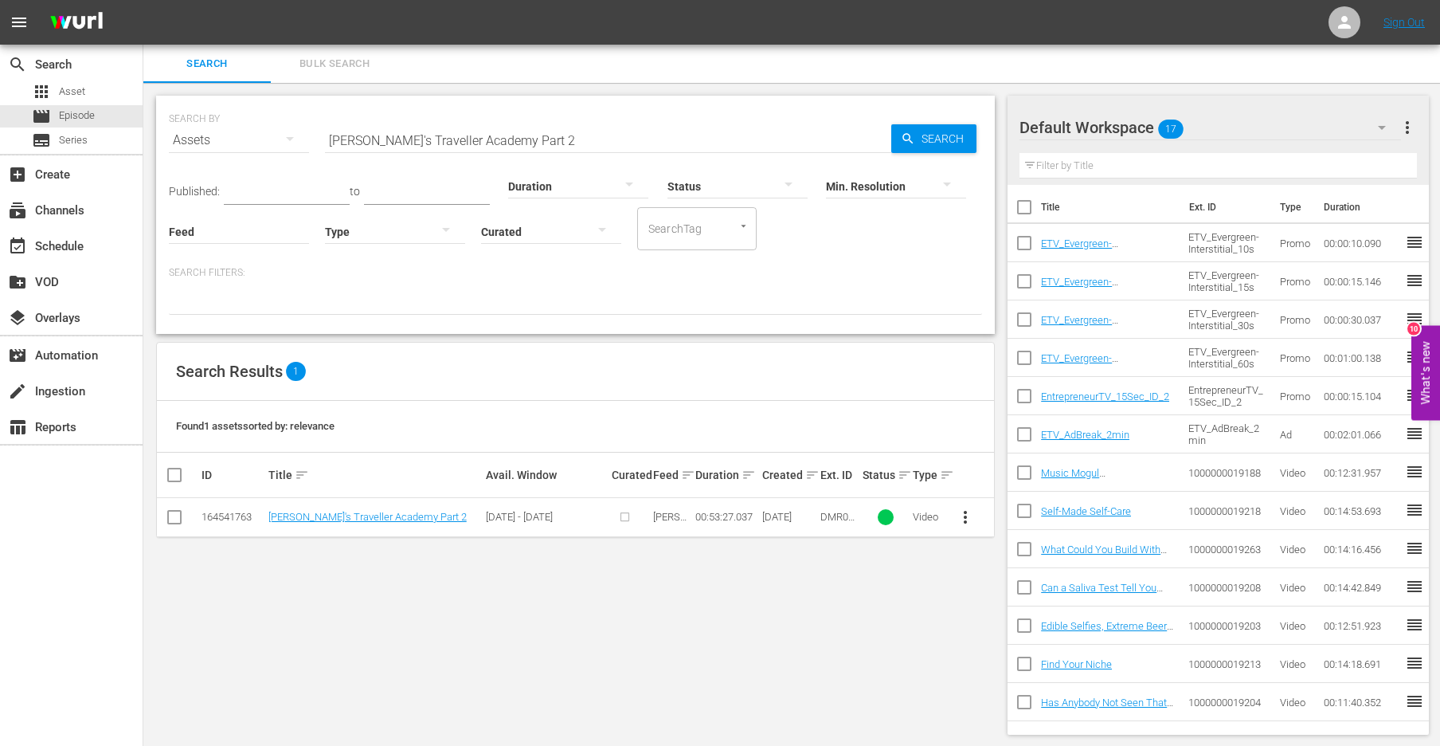
click at [176, 511] on input "checkbox" at bounding box center [174, 520] width 19 height 19
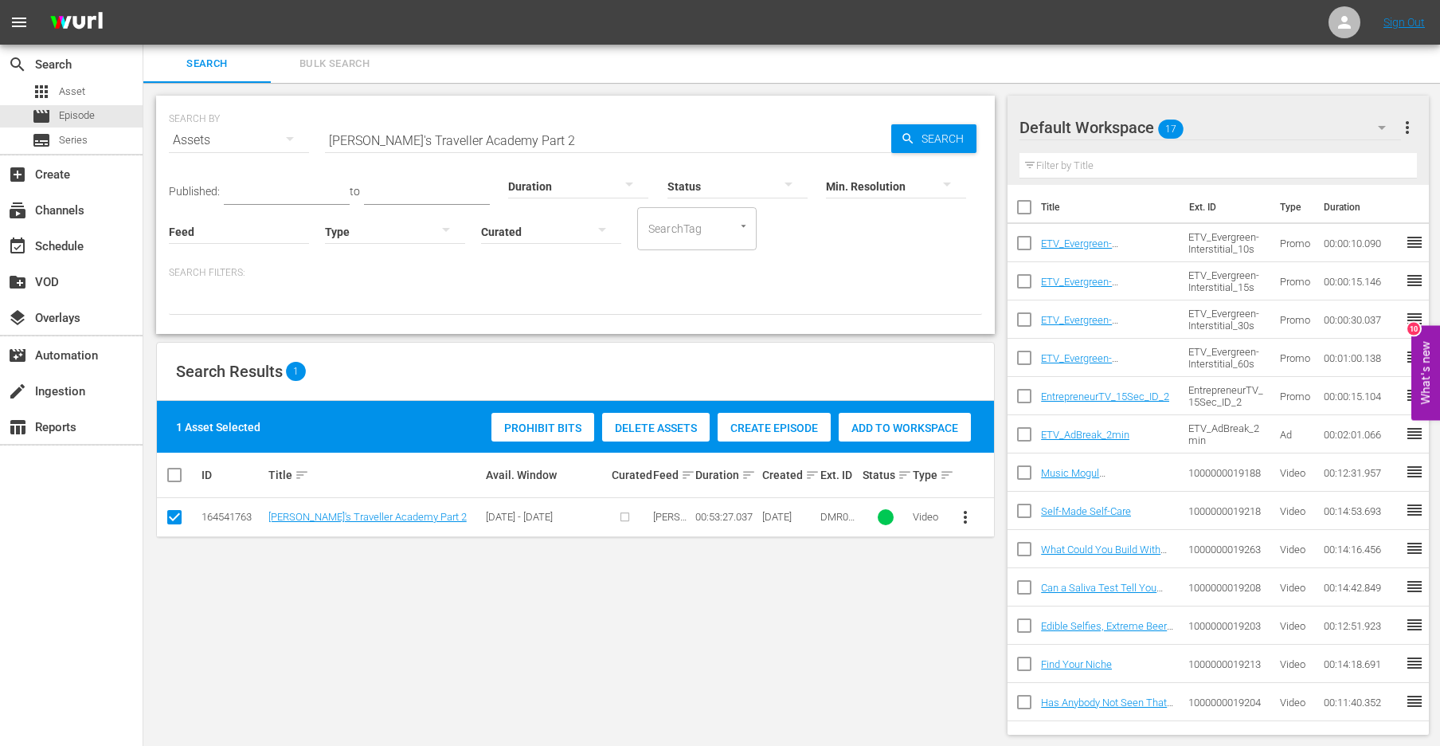
click at [805, 420] on div "Create Episode" at bounding box center [774, 428] width 113 height 30
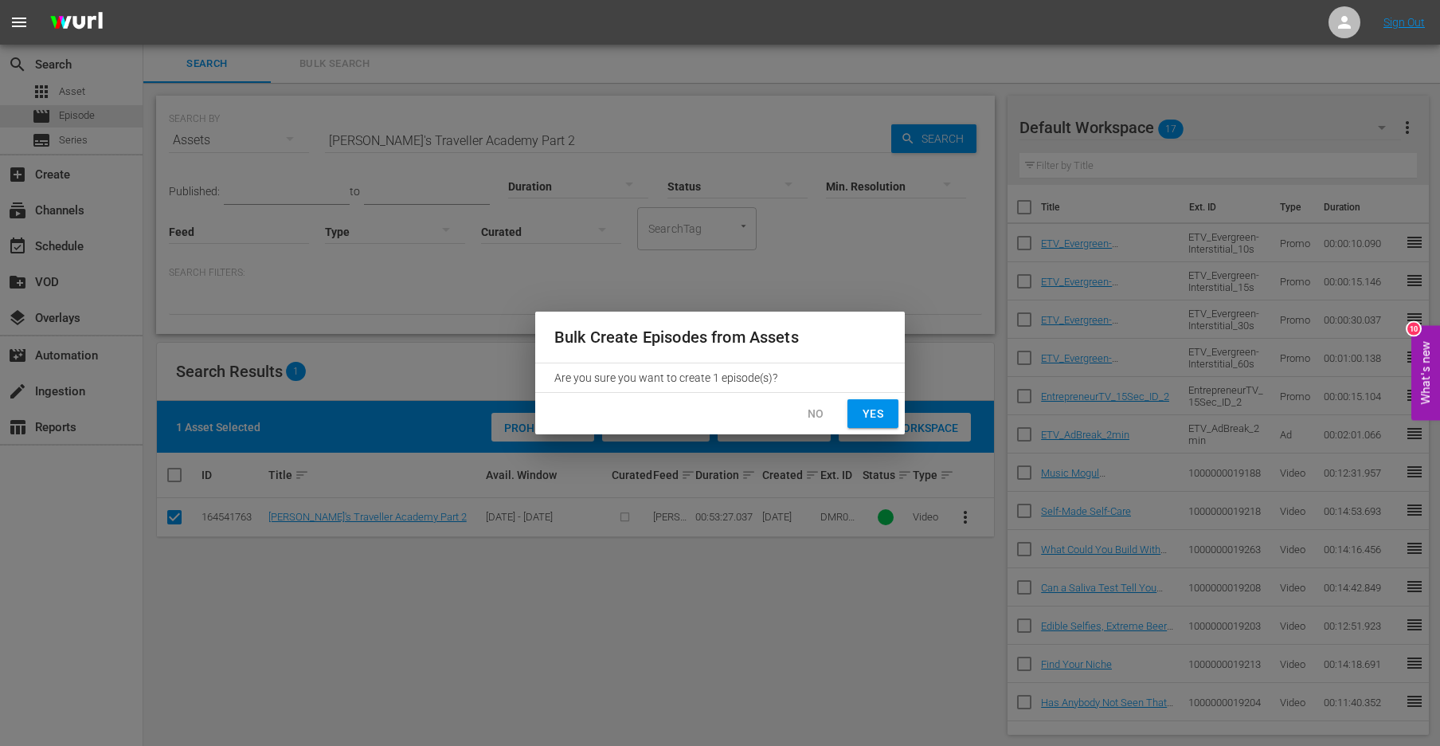
click at [887, 413] on button "Yes" at bounding box center [873, 413] width 51 height 29
checkbox input "false"
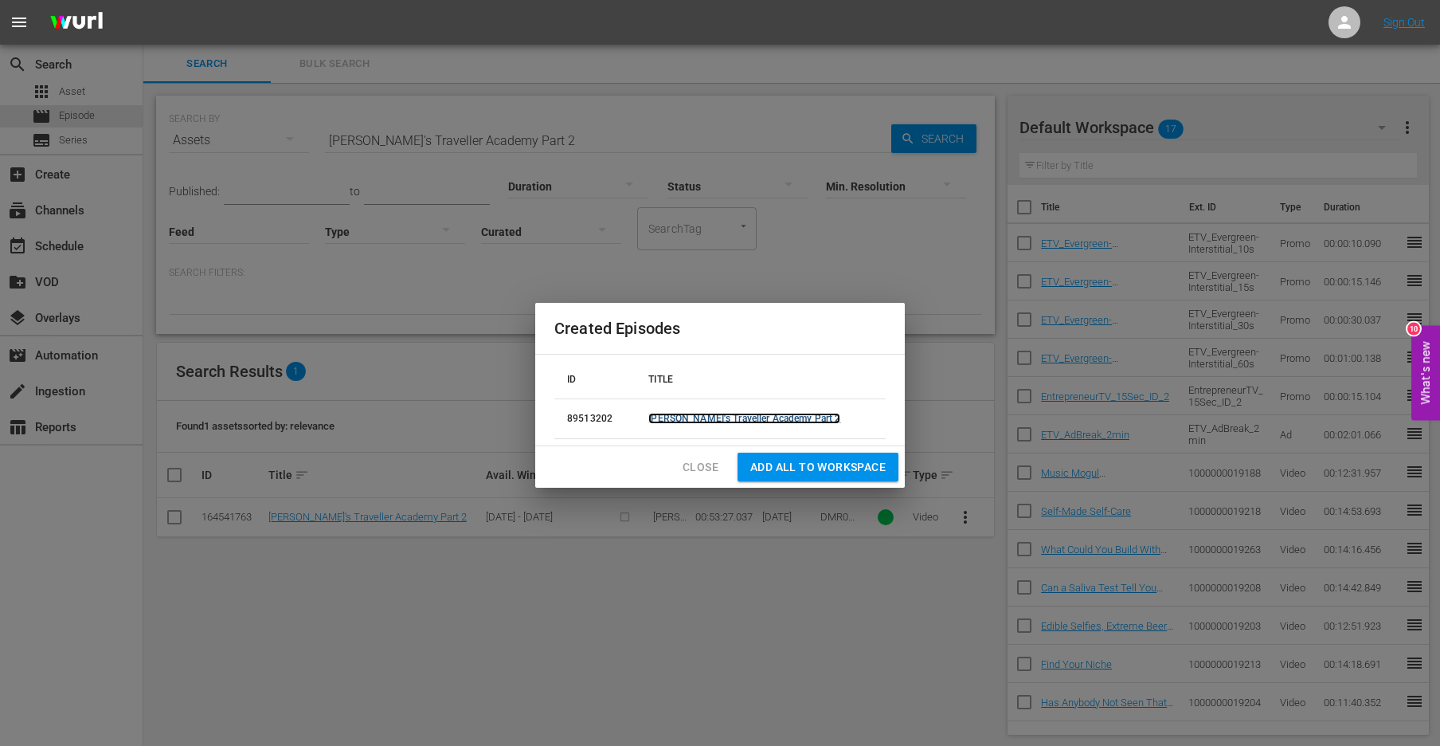
click at [772, 420] on link "Norah's Traveller Academy Part 2" at bounding box center [744, 418] width 192 height 11
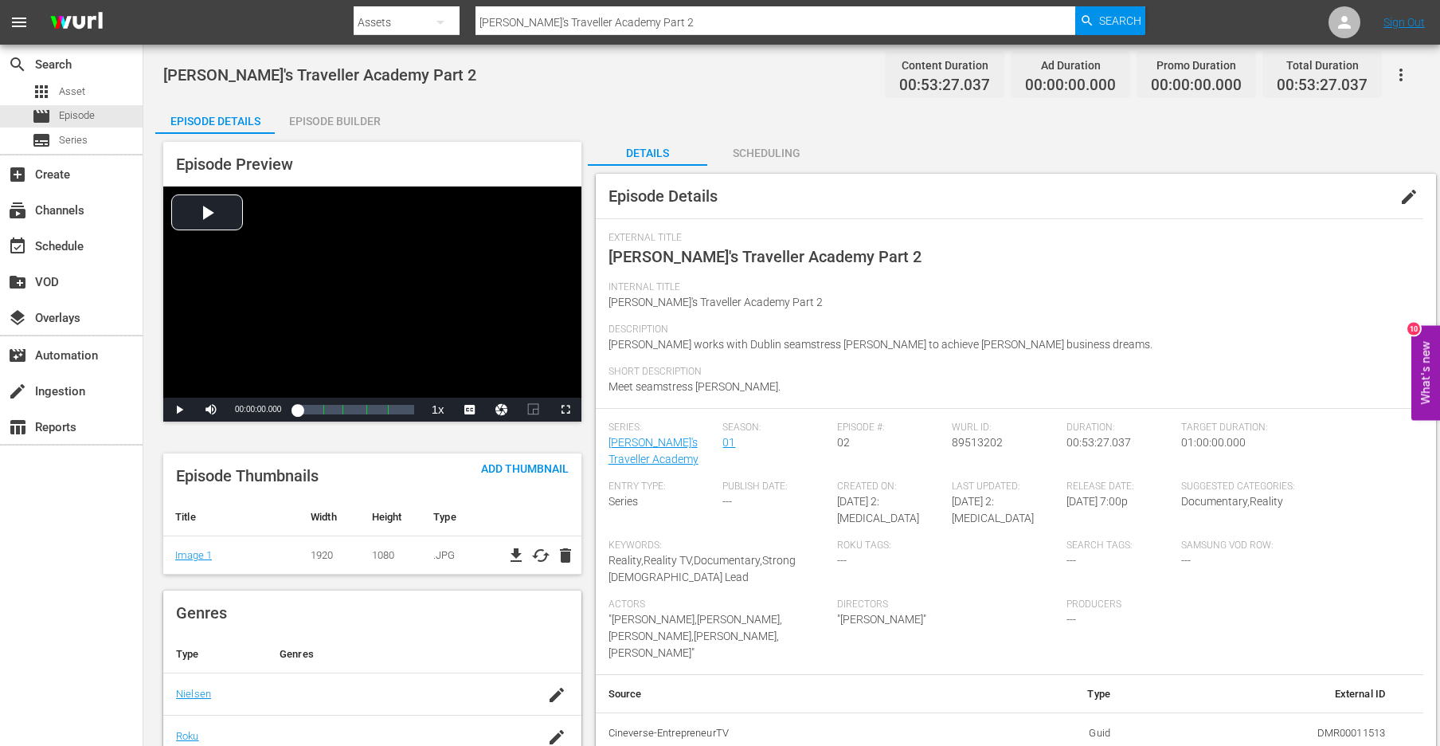
click at [329, 118] on div "Episode Builder" at bounding box center [334, 121] width 119 height 38
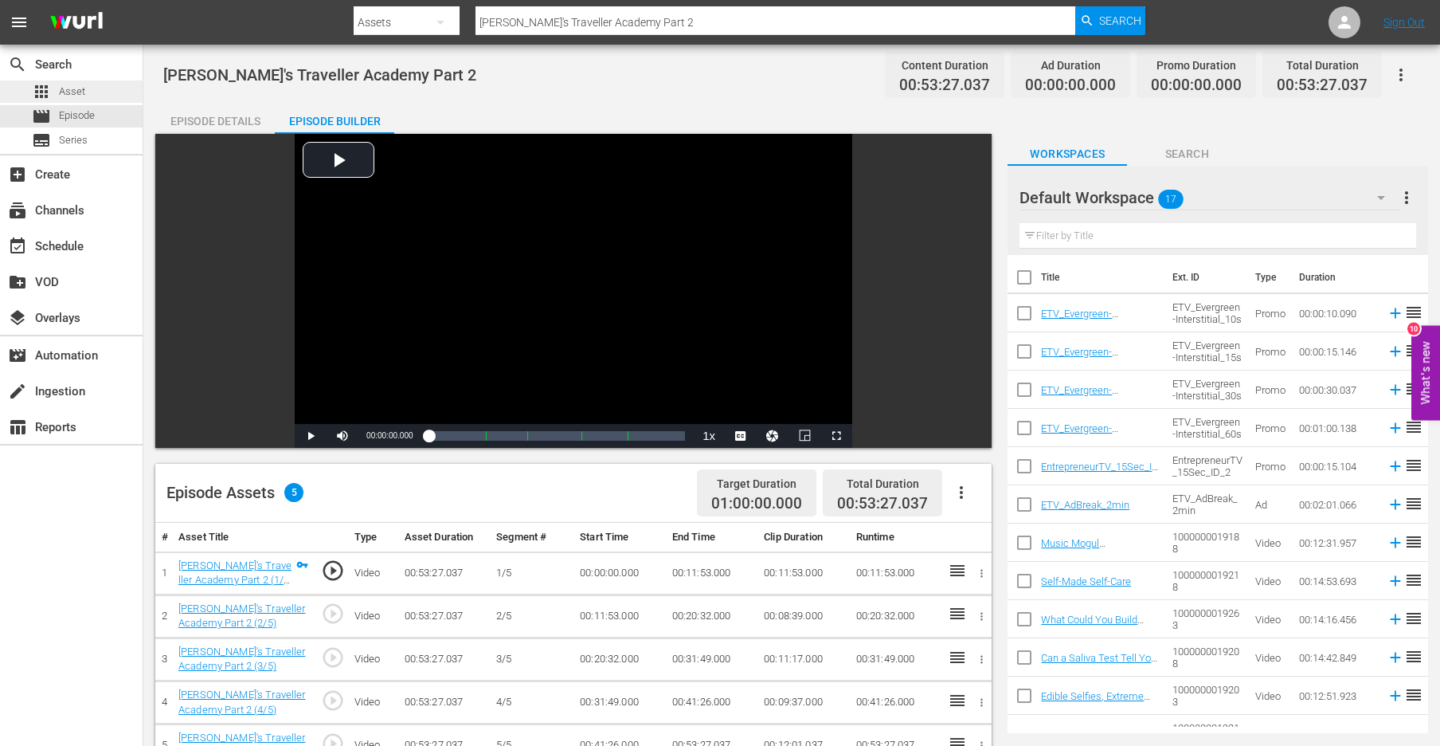
click at [72, 84] on span "Asset" at bounding box center [72, 92] width 26 height 16
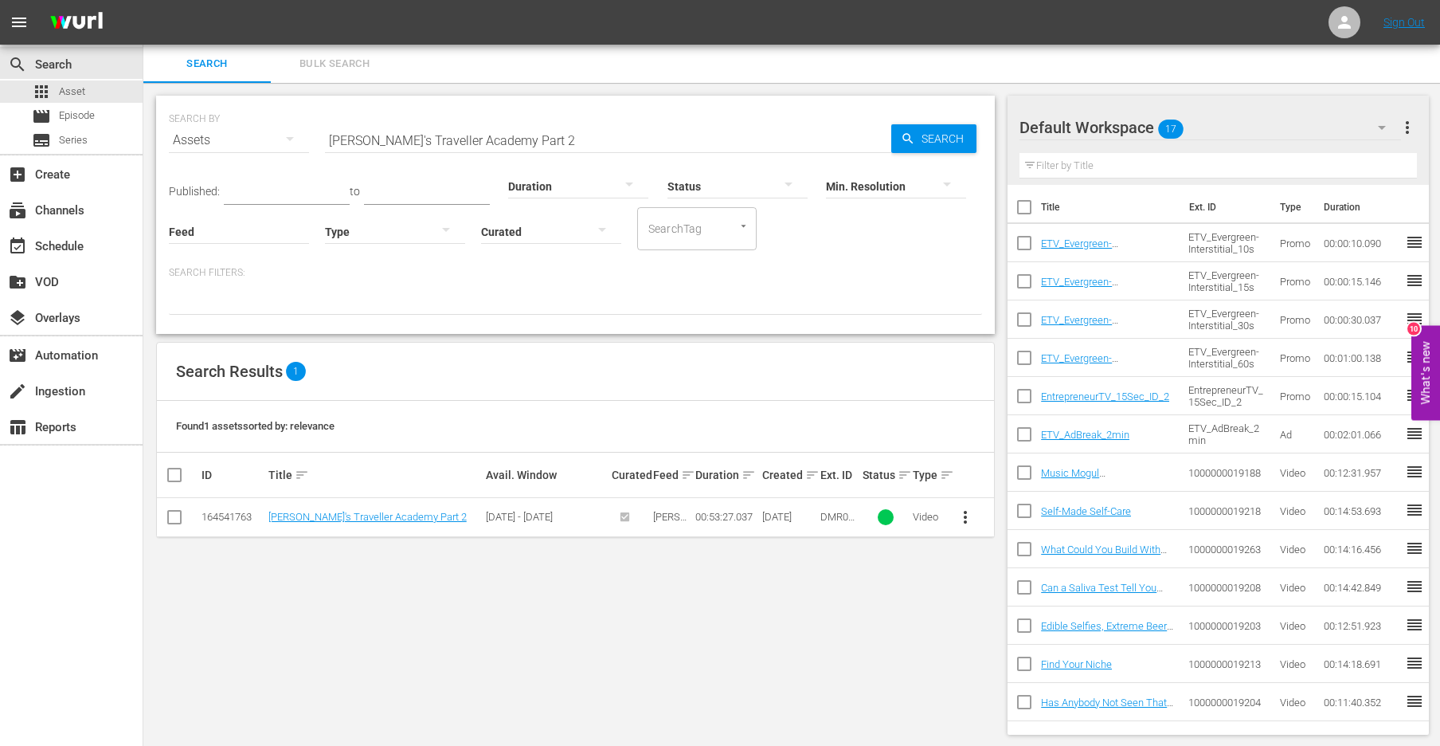
click at [437, 132] on input "Norah's Traveller Academy Part 2" at bounding box center [608, 140] width 566 height 38
paste input "You Don't Need U"
click at [437, 132] on input "You Don't Need Us Traveller Academy Part 2" at bounding box center [608, 140] width 566 height 38
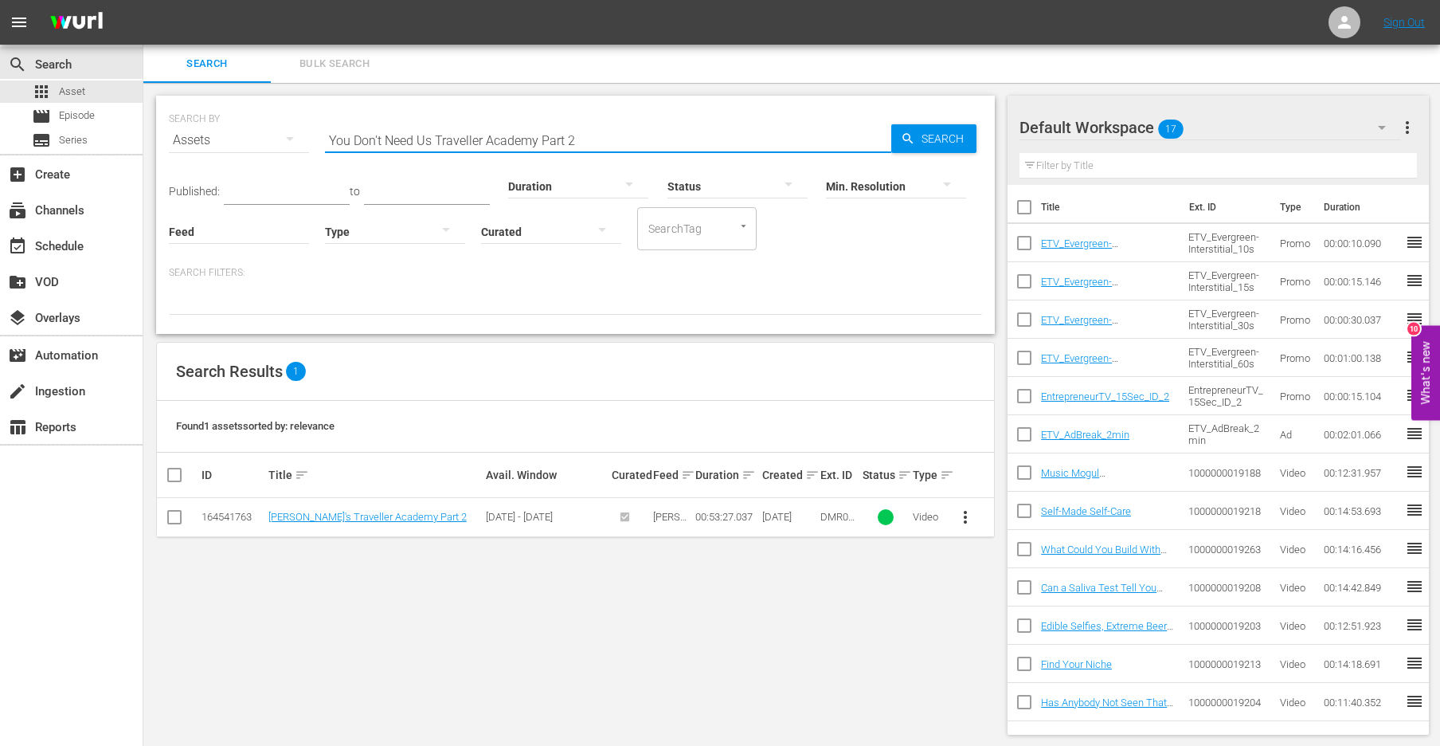
click at [437, 132] on input "You Don't Need Us Traveller Academy Part 2" at bounding box center [608, 140] width 566 height 38
paste input "text"
type input "You Don't Need Us"
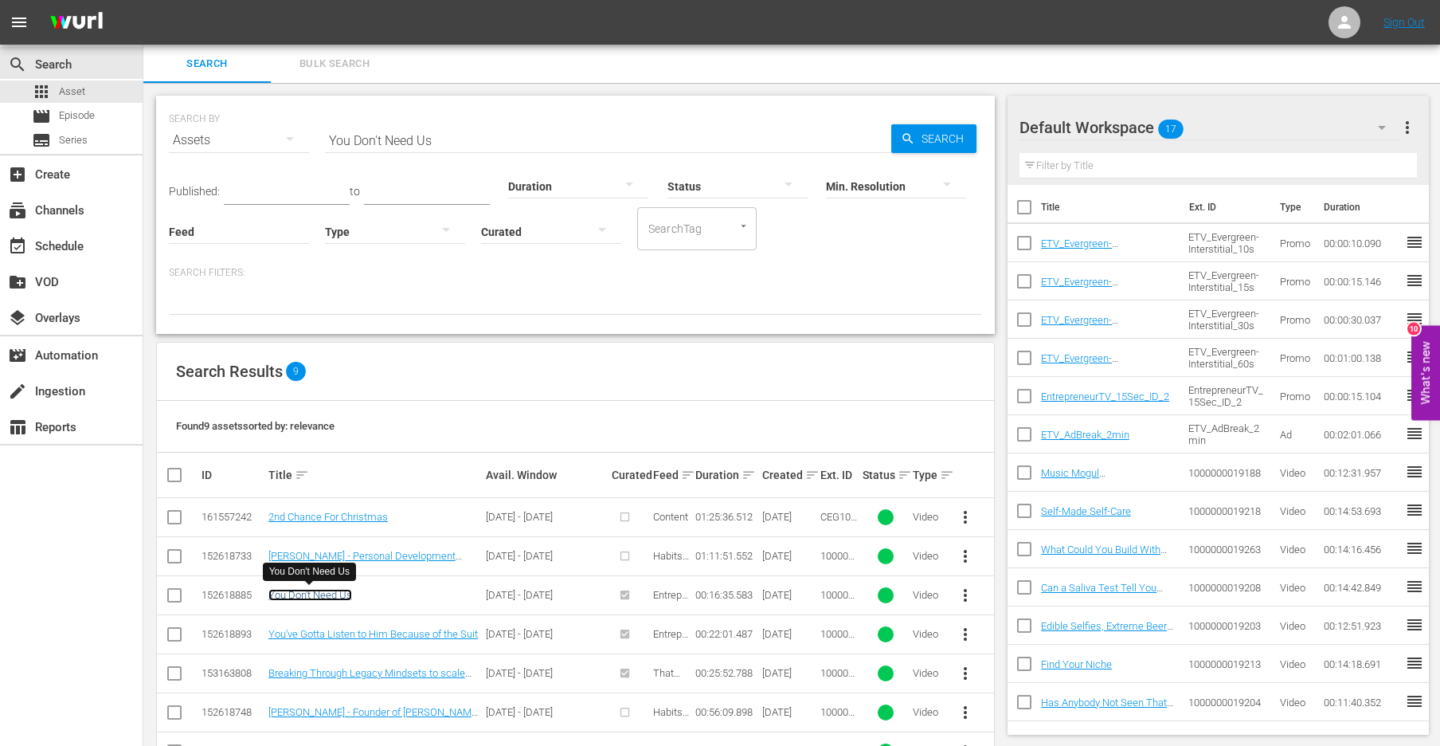
click at [326, 594] on link "You Don't Need Us" at bounding box center [310, 595] width 84 height 12
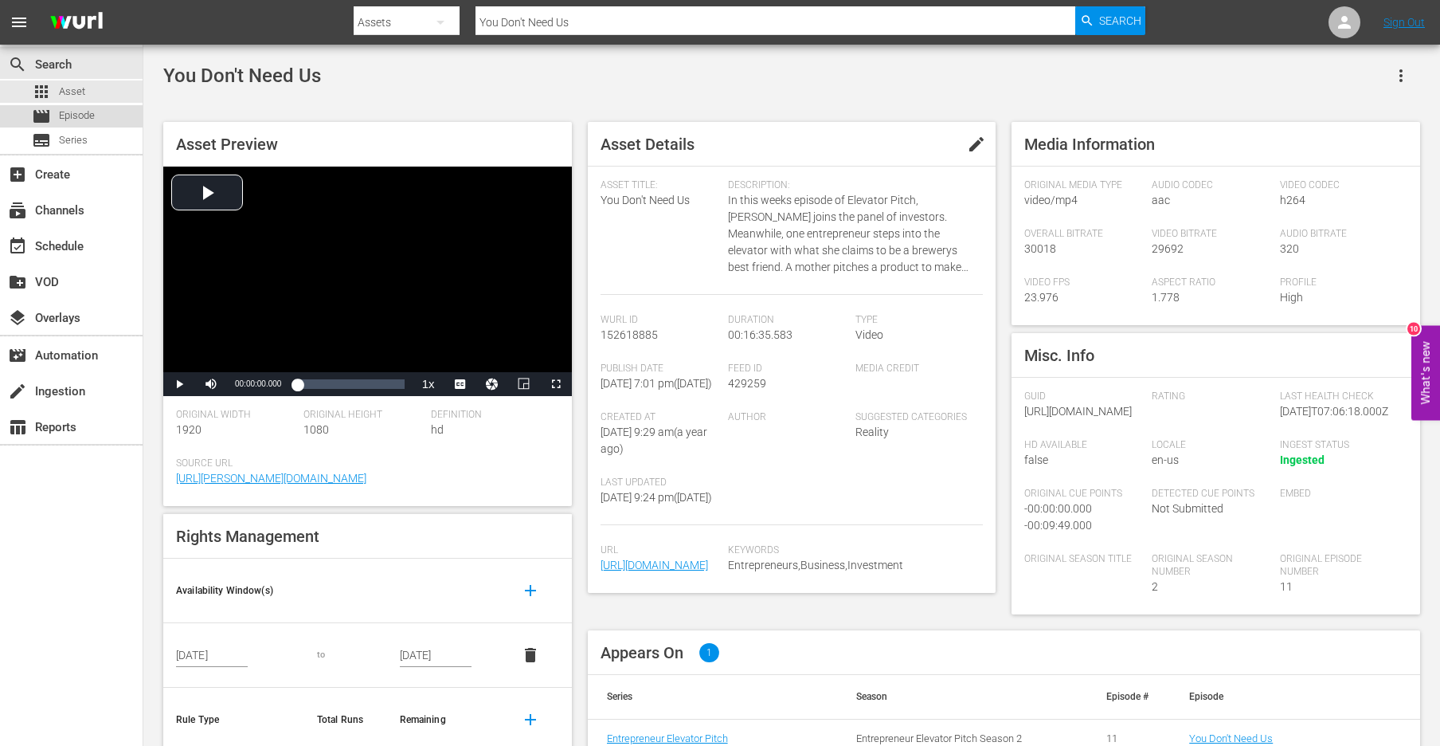
click at [77, 120] on span "Episode" at bounding box center [77, 116] width 36 height 16
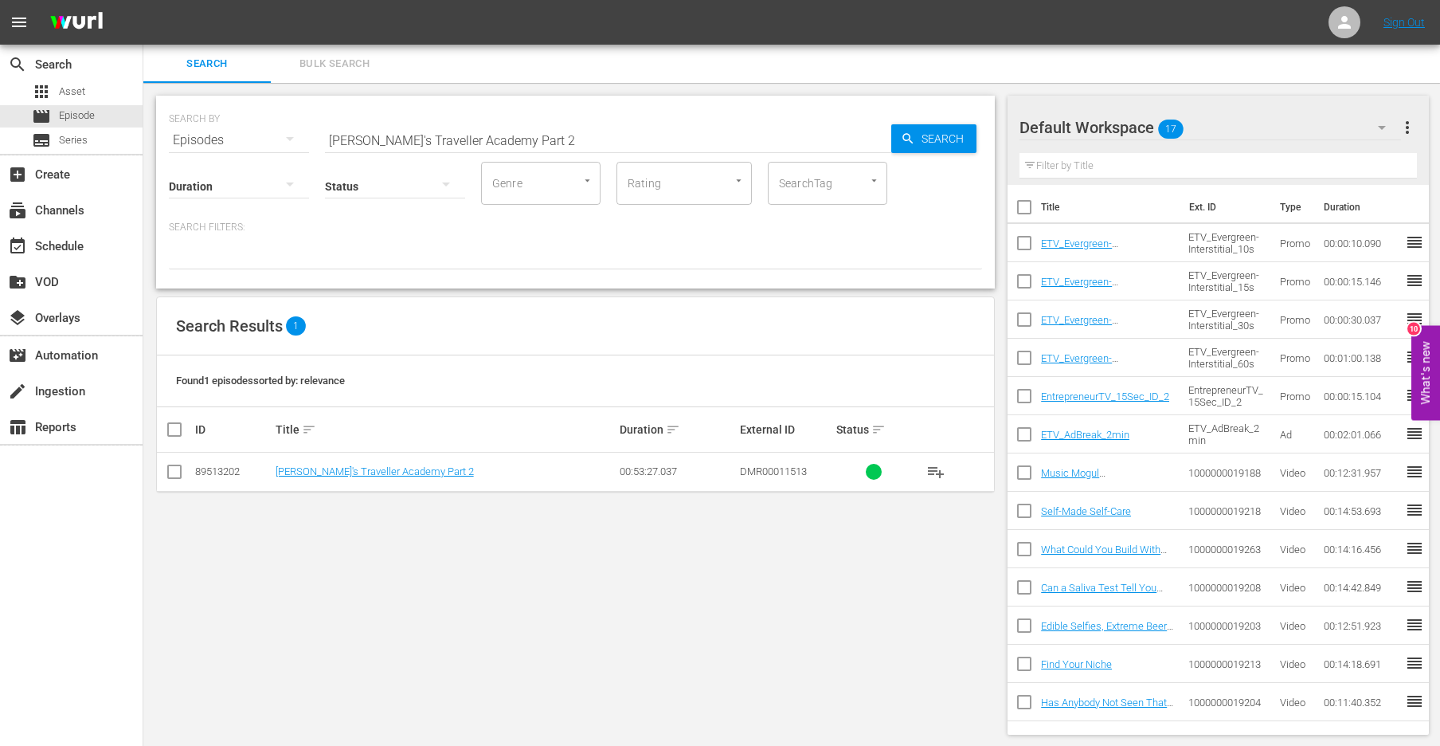
click at [370, 151] on div "Status" at bounding box center [395, 175] width 140 height 57
click at [370, 141] on input "Norah's Traveller Academy Part 2" at bounding box center [608, 140] width 566 height 38
paste input "You Don't Need Us"
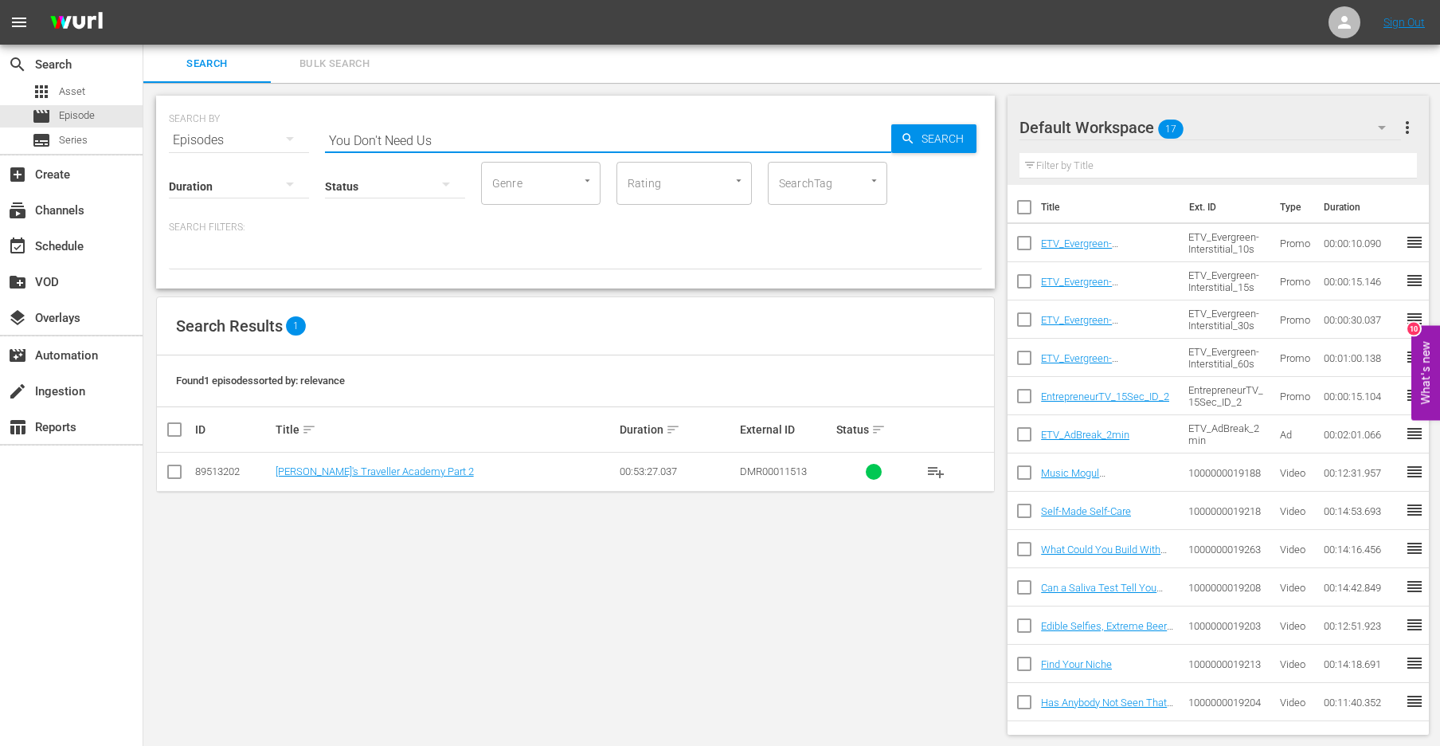
type input "You Don't Need Us"
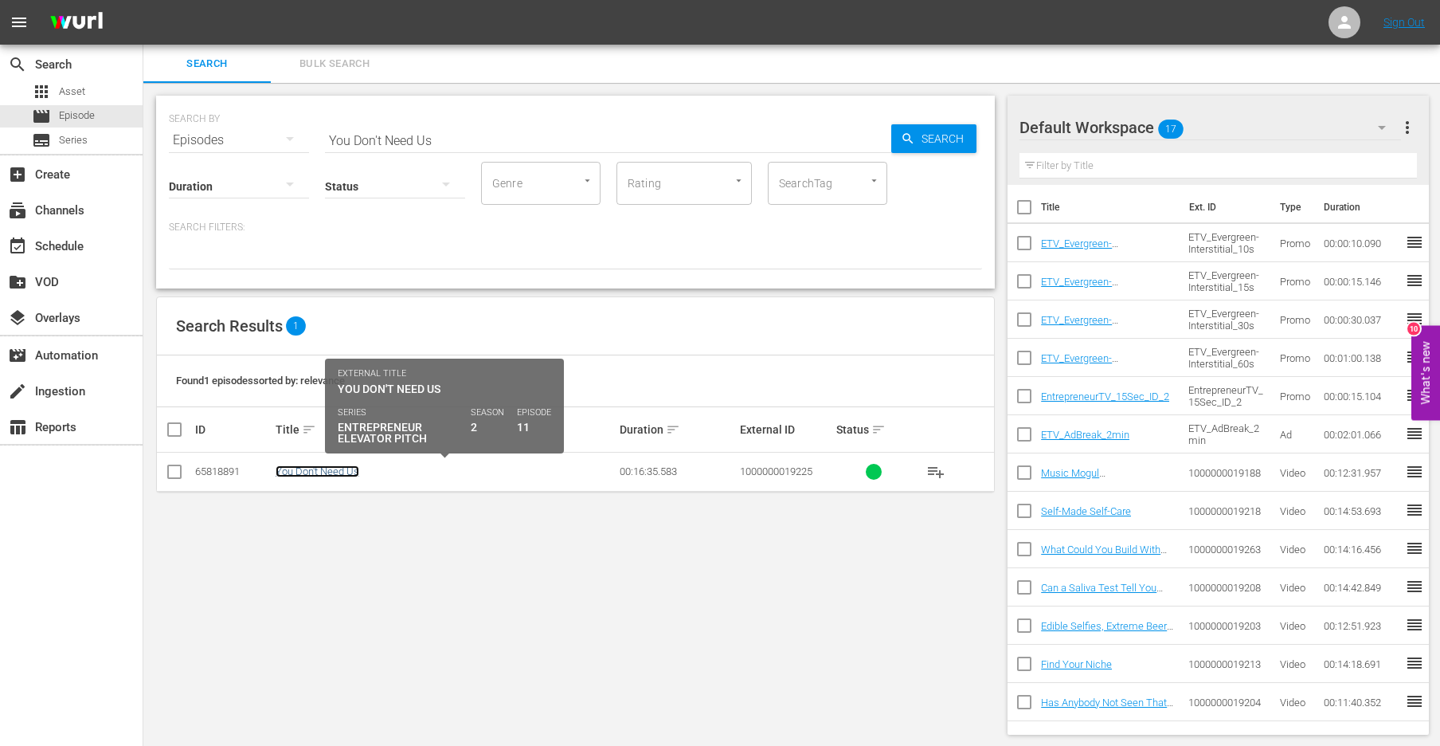
click at [300, 467] on link "You Don't Need Us" at bounding box center [318, 471] width 84 height 12
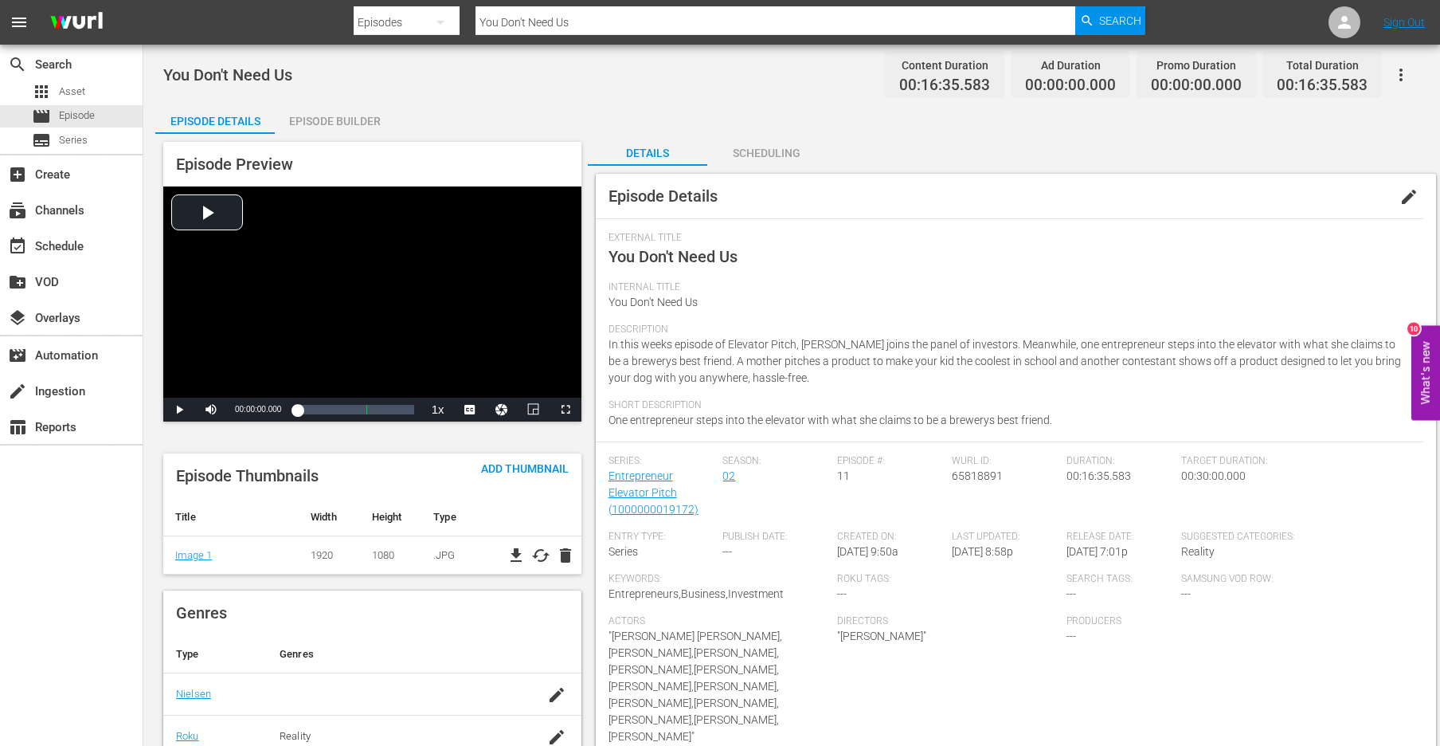
click at [308, 121] on div "Episode Builder" at bounding box center [334, 121] width 119 height 38
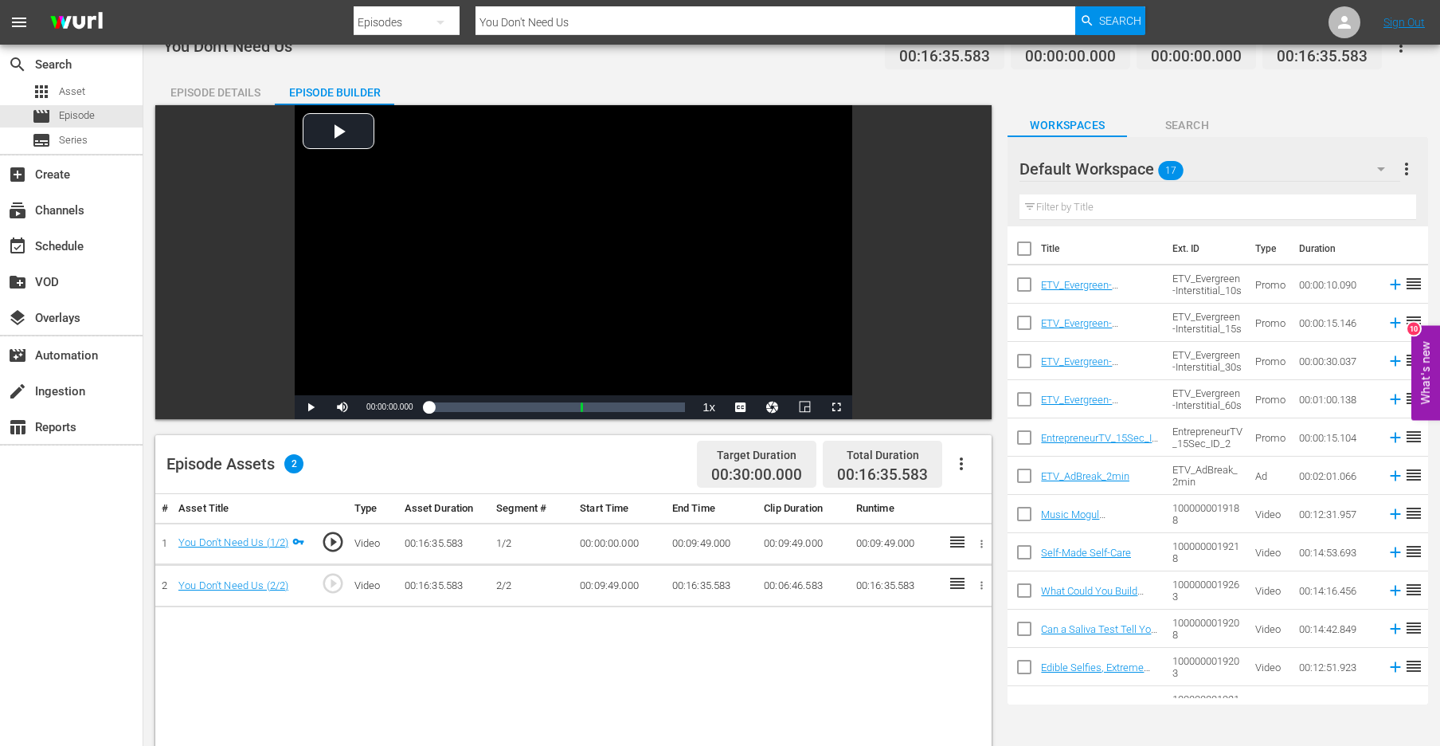
scroll to position [33, 0]
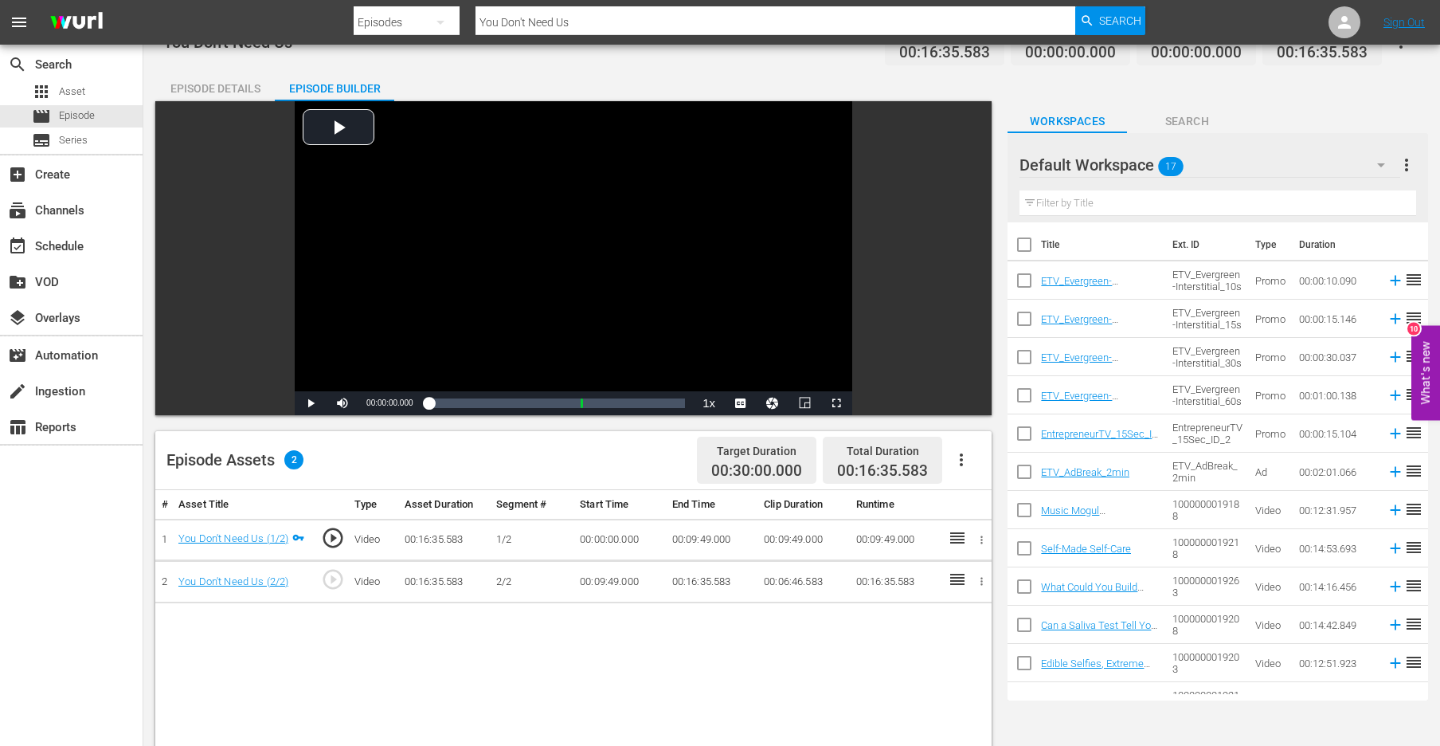
click at [959, 464] on icon "button" at bounding box center [961, 459] width 19 height 19
click at [996, 503] on div "Fill with Ads" at bounding box center [1009, 504] width 108 height 38
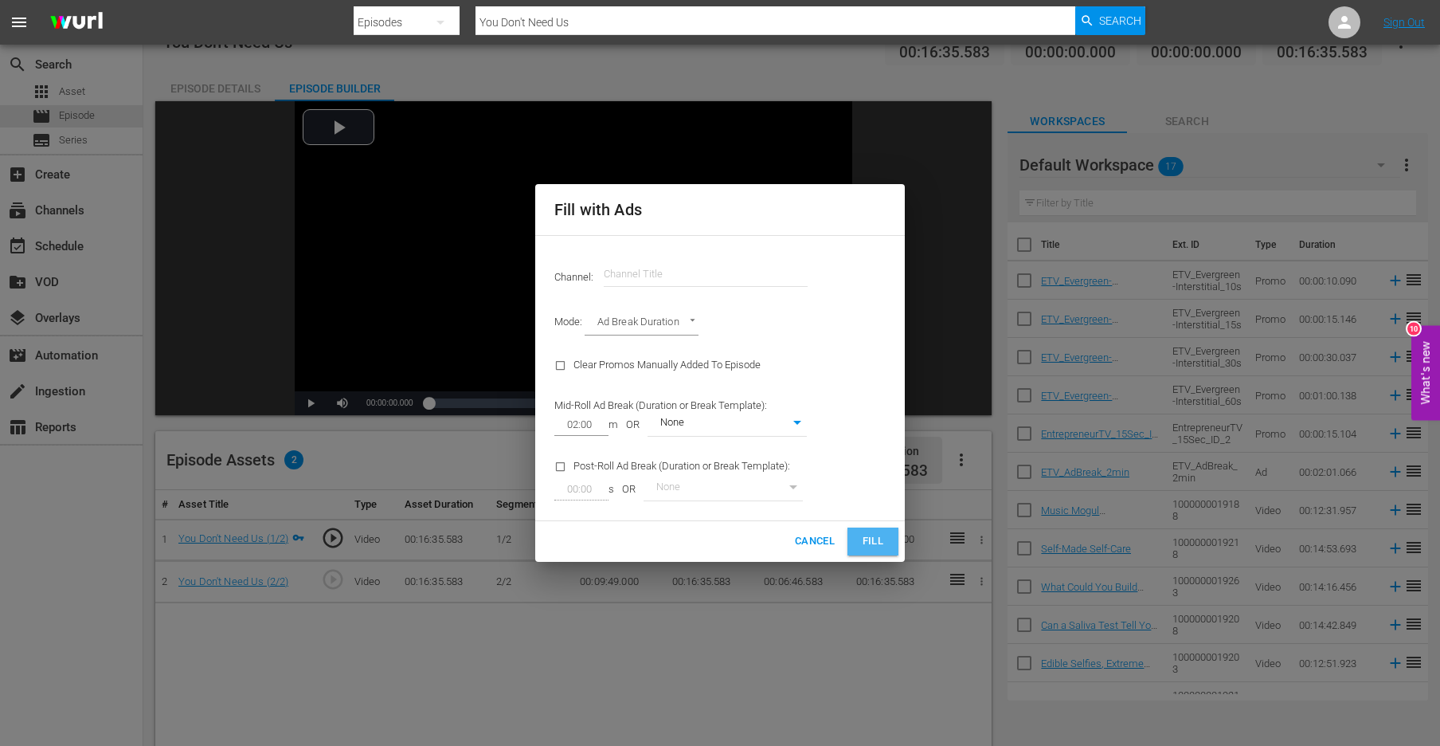
click at [848, 533] on button "Fill" at bounding box center [873, 541] width 51 height 28
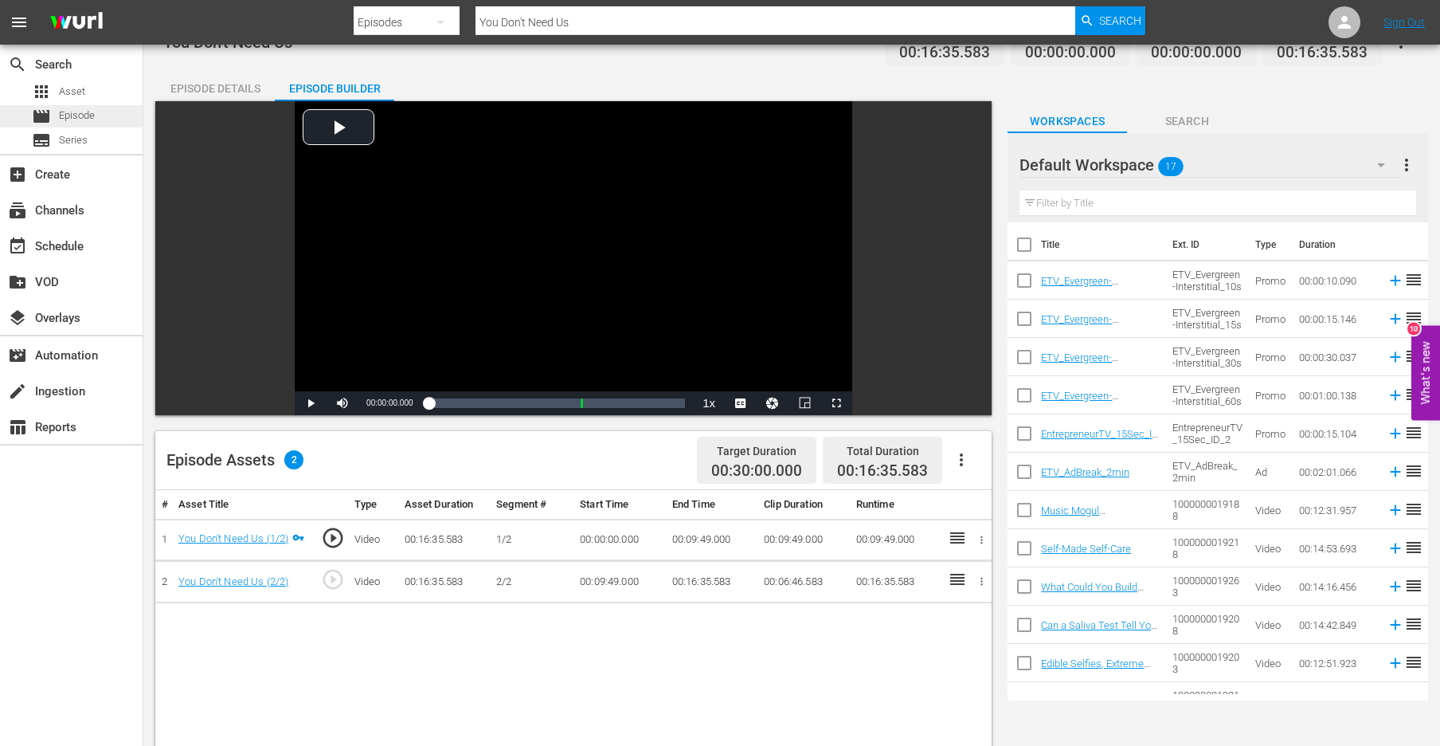
click at [102, 110] on div "movie Episode" at bounding box center [71, 116] width 143 height 22
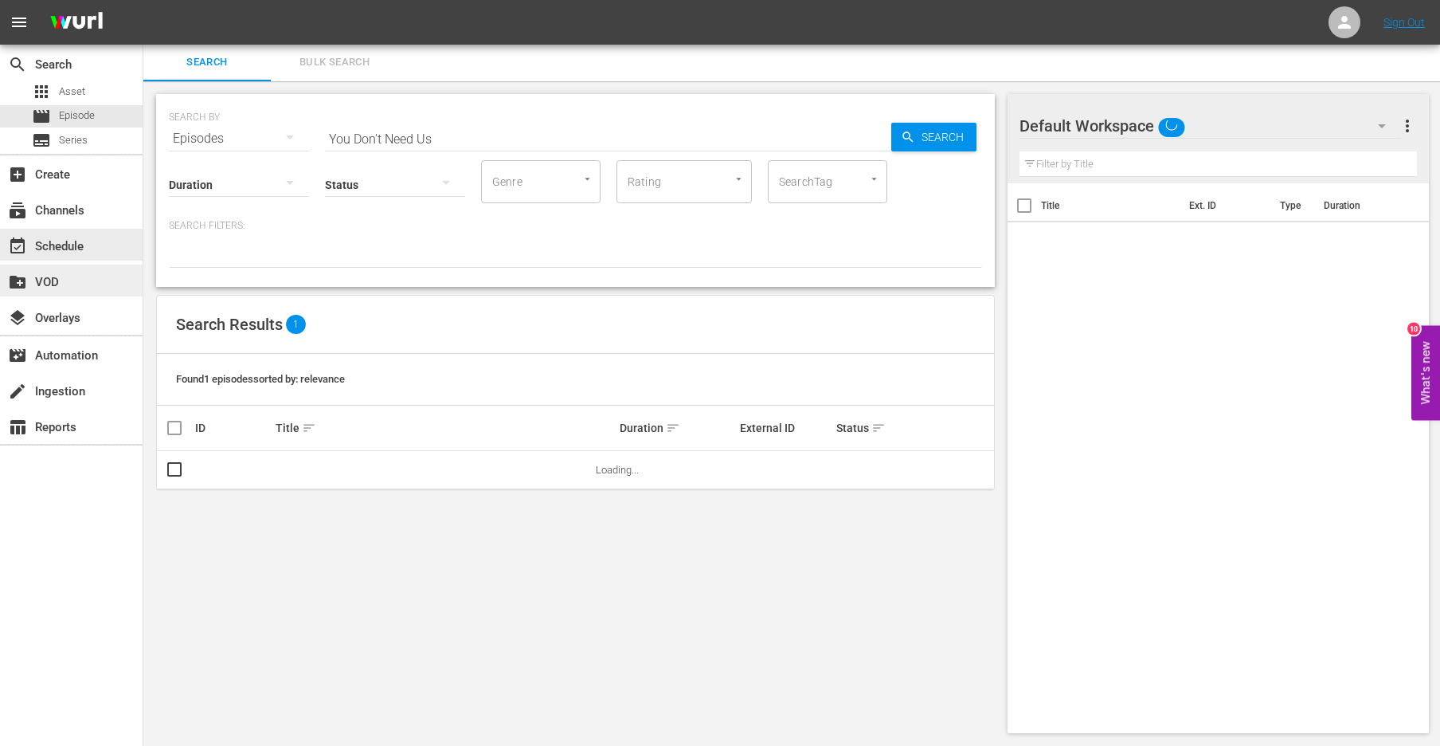
scroll to position [2, 0]
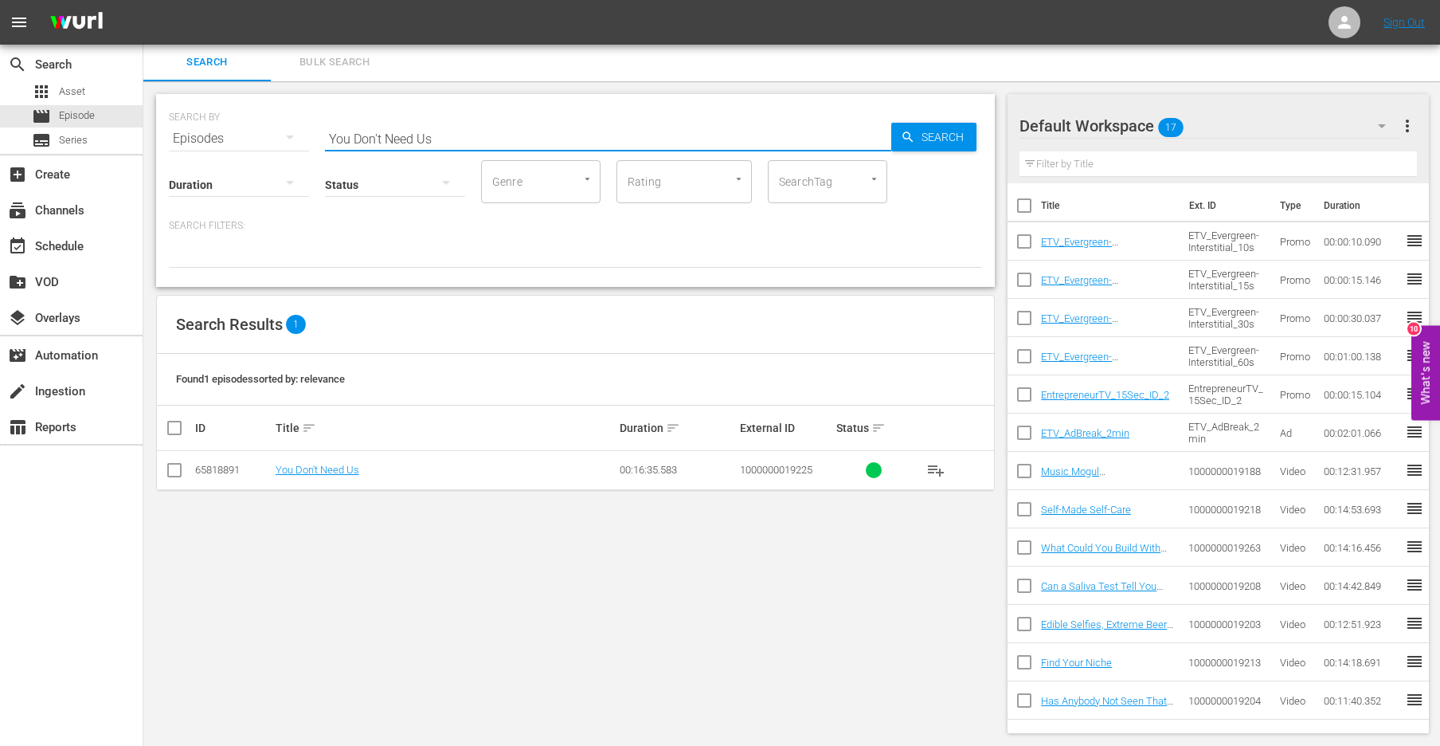
click at [555, 124] on input "You Don't Need Us" at bounding box center [608, 138] width 566 height 38
paste input "CEO Series LSU"
type input "CEO Series LSU"
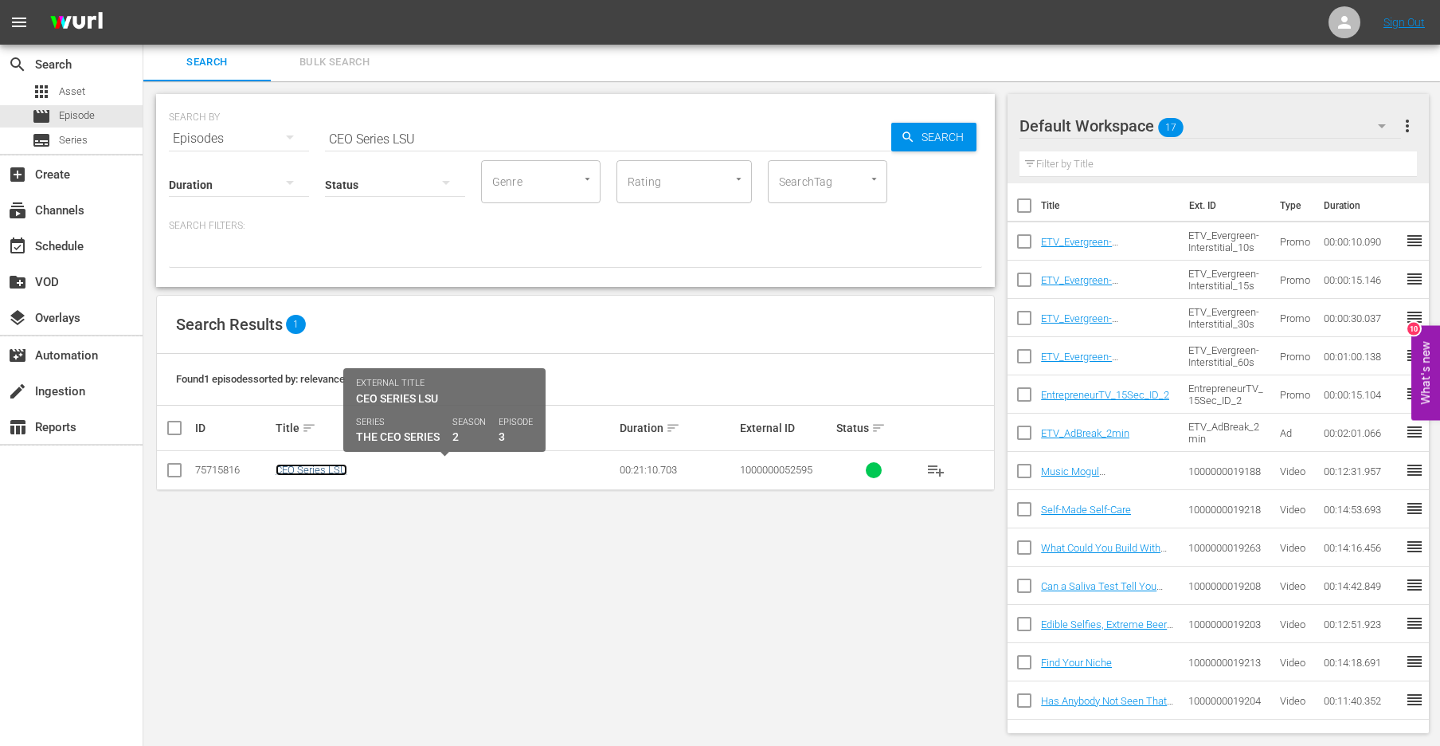
click at [320, 464] on link "CEO Series LSU" at bounding box center [312, 470] width 72 height 12
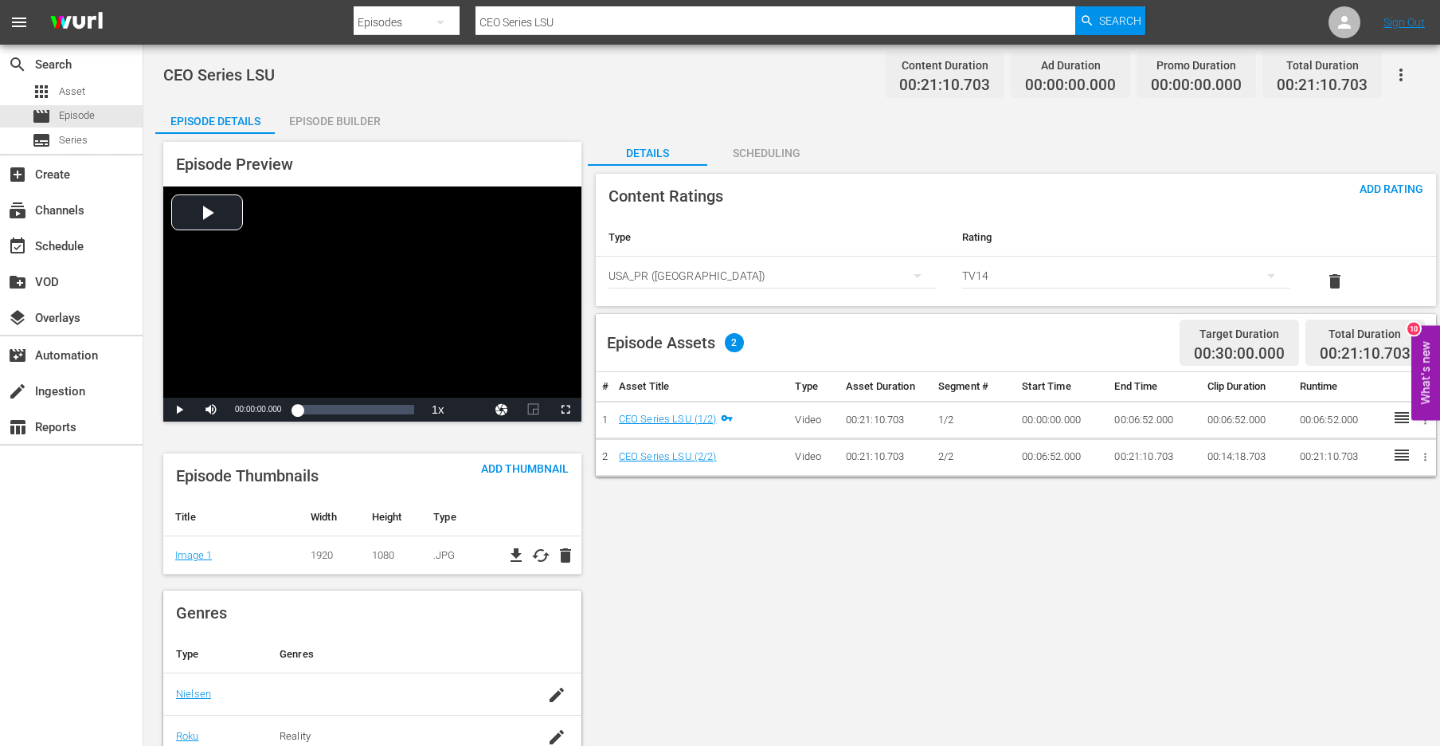
click at [339, 123] on div "Episode Builder" at bounding box center [334, 121] width 119 height 38
